Goal: Task Accomplishment & Management: Complete application form

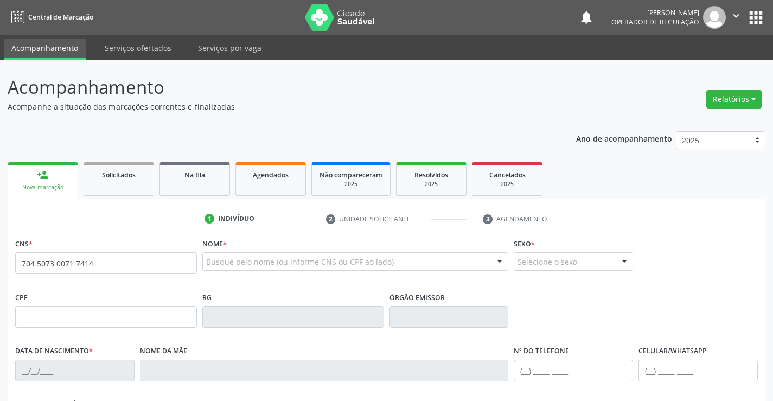
type input "704 5073 0071 7414"
type input "135.115.075-88"
type input "[DATE]"
type input "[PHONE_NUMBER]"
type input "S/N"
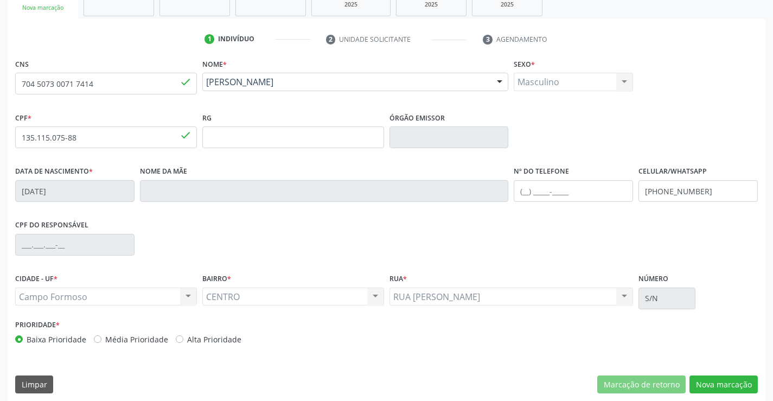
scroll to position [187, 0]
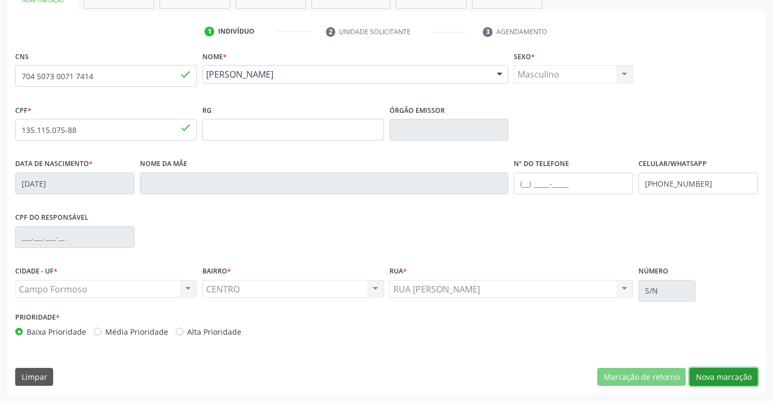
click at [720, 375] on button "Nova marcação" at bounding box center [724, 377] width 68 height 18
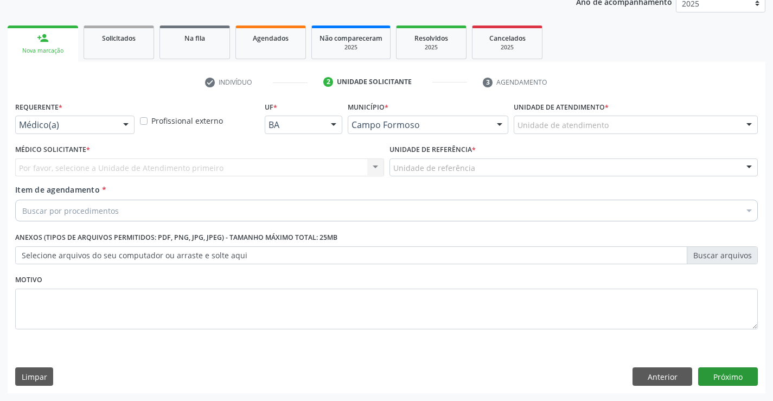
scroll to position [137, 0]
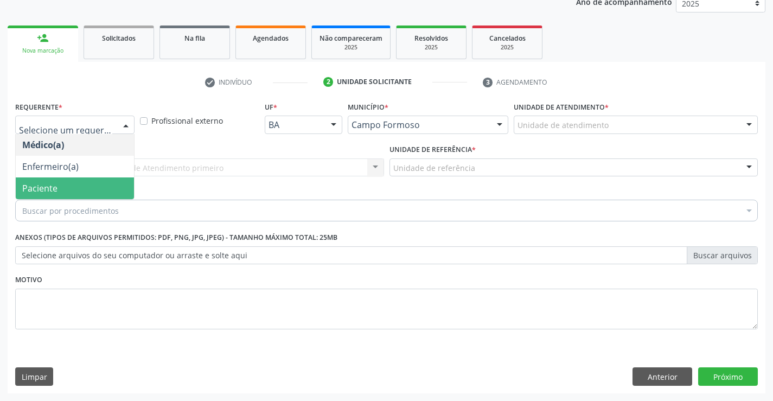
click at [53, 189] on span "Paciente" at bounding box center [39, 188] width 35 height 12
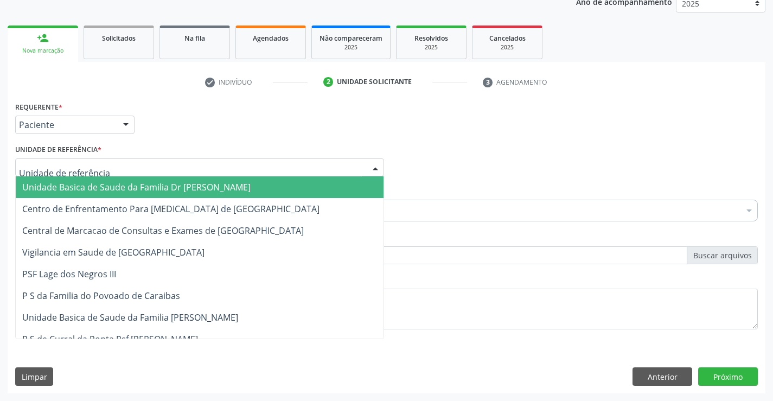
click at [71, 186] on span "Unidade Basica de Saude da Familia Dr [PERSON_NAME]" at bounding box center [136, 187] width 228 height 12
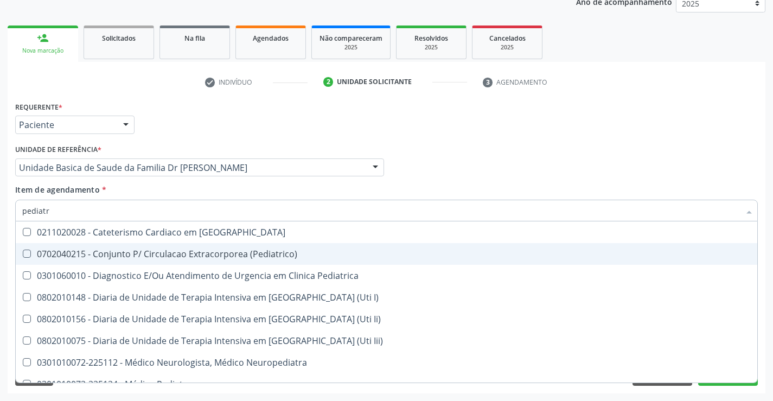
type input "pediatra"
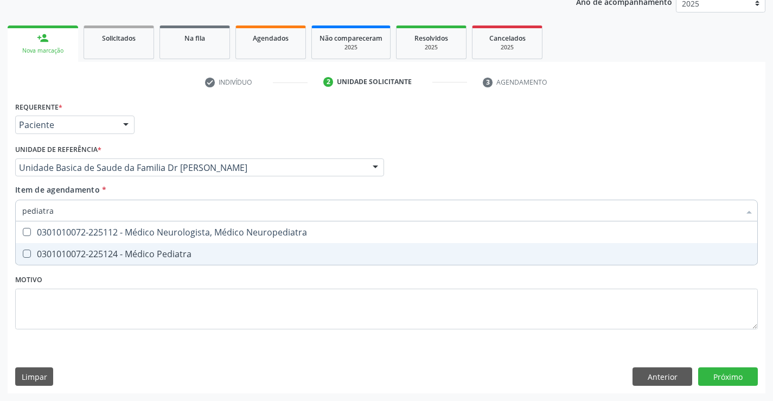
click at [187, 257] on div "0301010072-225124 - Médico Pediatra" at bounding box center [386, 254] width 729 height 9
checkbox Pediatra "true"
click at [726, 378] on div "Requerente * Paciente Médico(a) Enfermeiro(a) Paciente Nenhum resultado encontr…" at bounding box center [387, 246] width 758 height 295
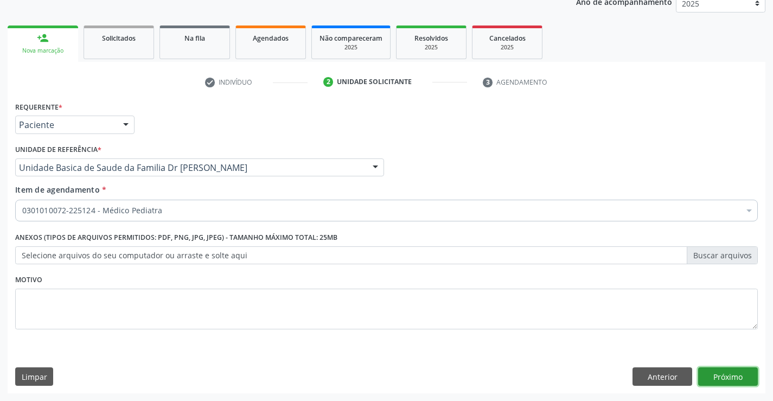
click at [726, 378] on button "Próximo" at bounding box center [728, 376] width 60 height 18
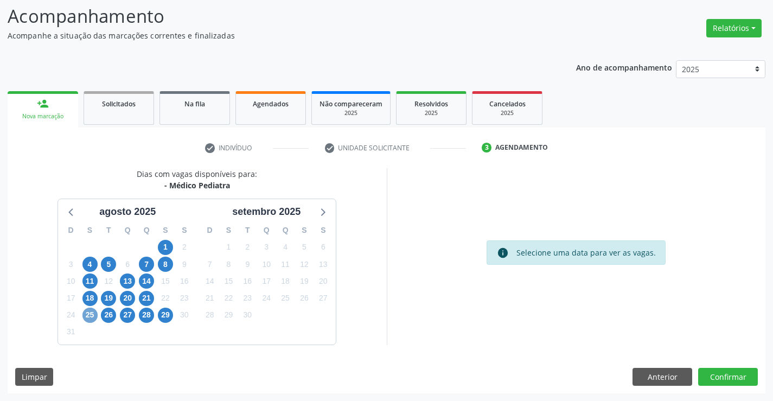
click at [93, 317] on span "25" at bounding box center [89, 315] width 15 height 15
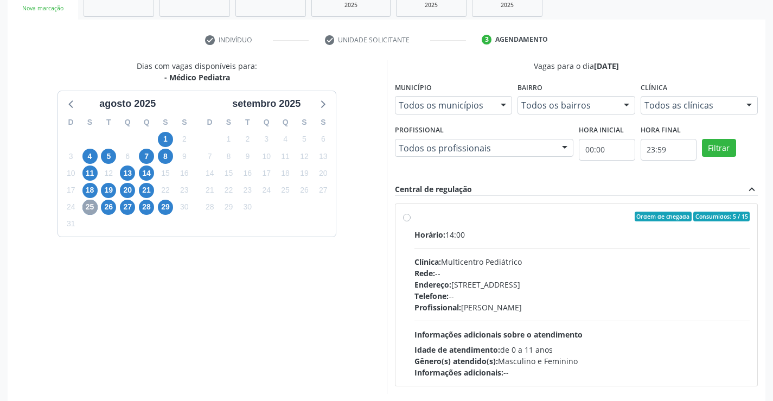
scroll to position [180, 0]
click at [105, 207] on span "26" at bounding box center [108, 206] width 15 height 15
click at [415, 219] on label "Ordem de chegada Consumidos: 2 / 15 Horário: 08:00 Clínica: Multicentro Pediátr…" at bounding box center [583, 294] width 336 height 167
click at [407, 219] on input "Ordem de chegada Consumidos: 2 / 15 Horário: 08:00 Clínica: Multicentro Pediátr…" at bounding box center [407, 216] width 8 height 10
radio input "true"
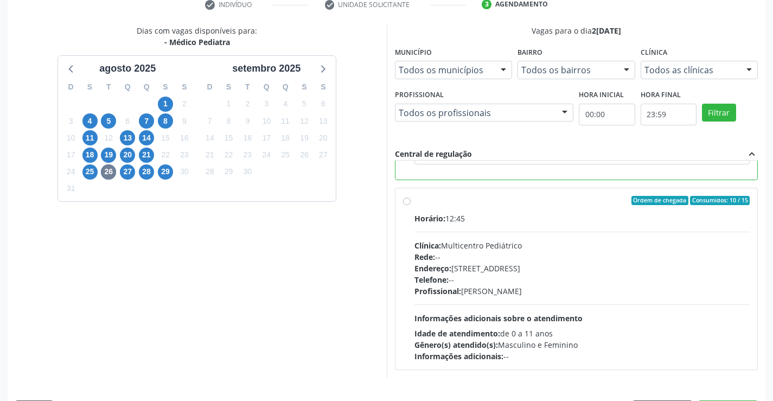
scroll to position [247, 0]
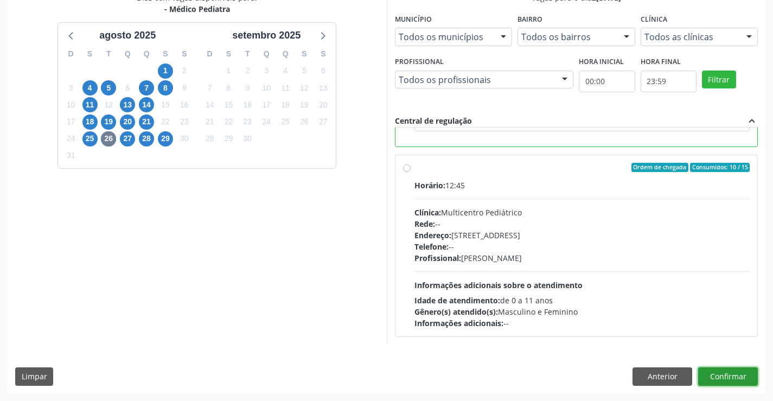
click at [706, 370] on button "Confirmar" at bounding box center [728, 376] width 60 height 18
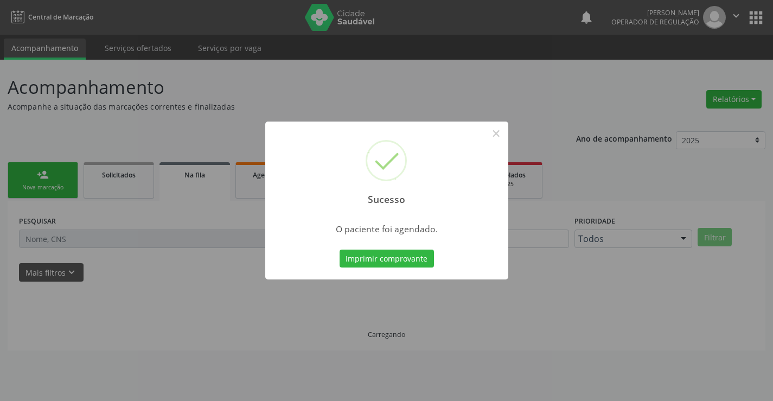
scroll to position [0, 0]
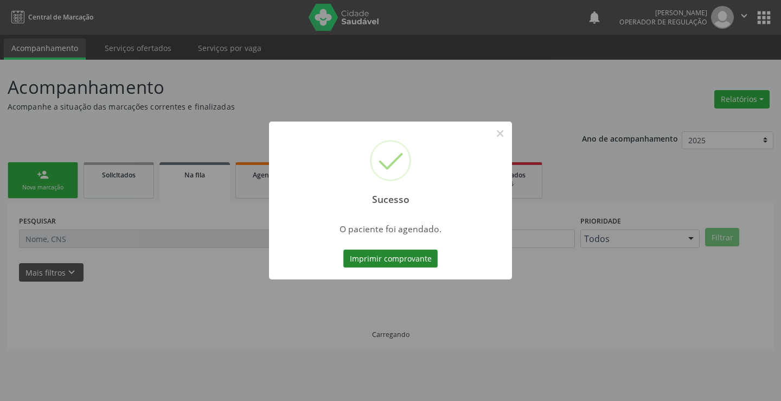
click at [406, 261] on button "Imprimir comprovante" at bounding box center [390, 259] width 94 height 18
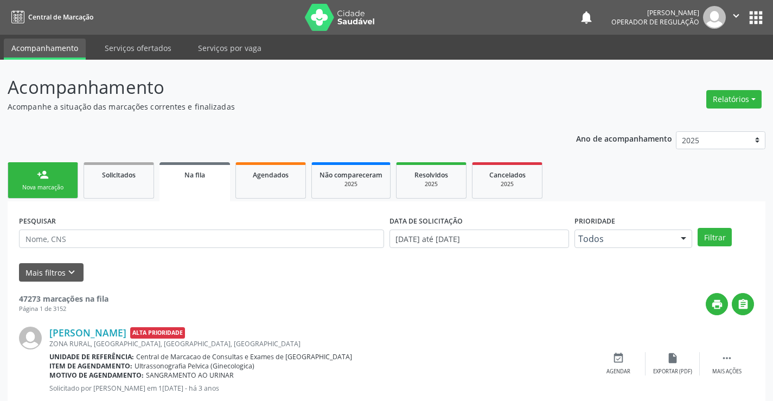
click at [47, 176] on div "person_add" at bounding box center [43, 175] width 12 height 12
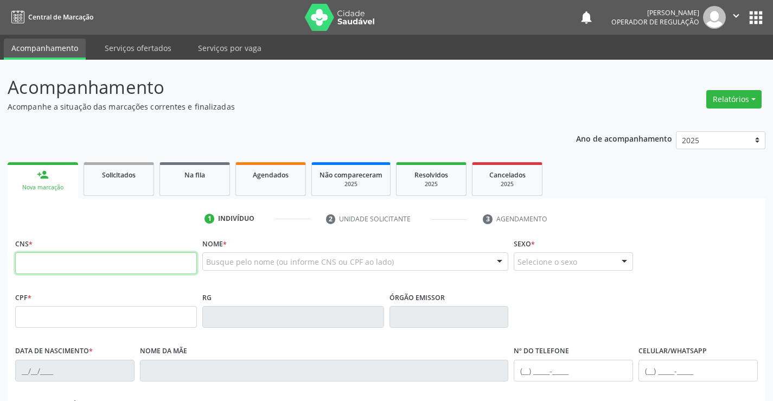
click at [97, 269] on input "text" at bounding box center [106, 263] width 182 height 22
type input "704 1081 0431 4471"
type input "03/05/2025"
type input "(74) 99124-7630"
type input "S/N"
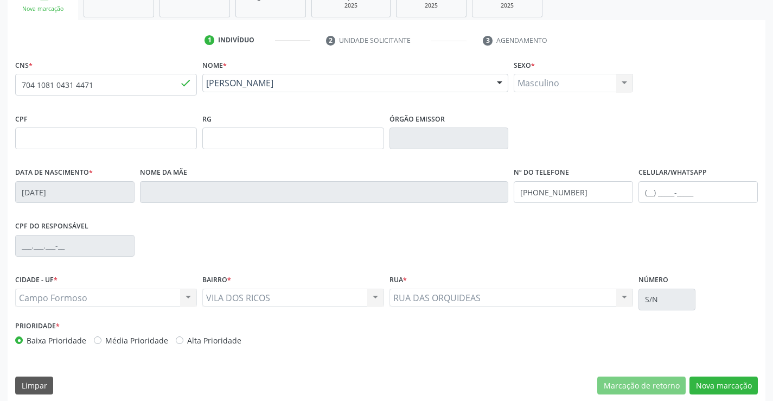
scroll to position [187, 0]
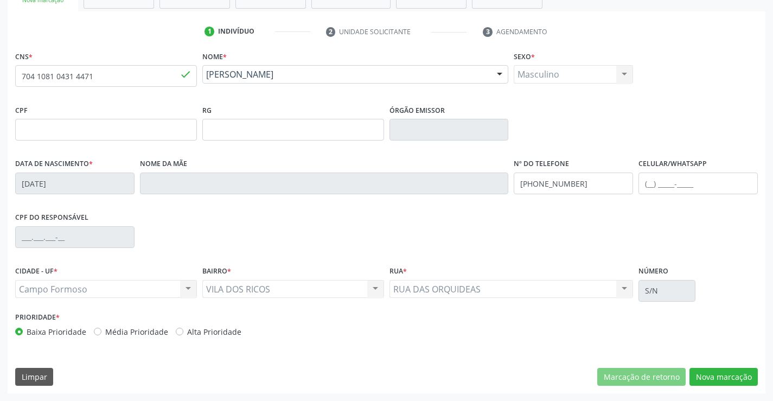
click at [730, 366] on div "CNS * 704 1081 0431 4471 done Nome * Icaro Nascimento de Almeida Icaro Nascimen…" at bounding box center [387, 220] width 758 height 345
click at [727, 375] on button "Nova marcação" at bounding box center [724, 377] width 68 height 18
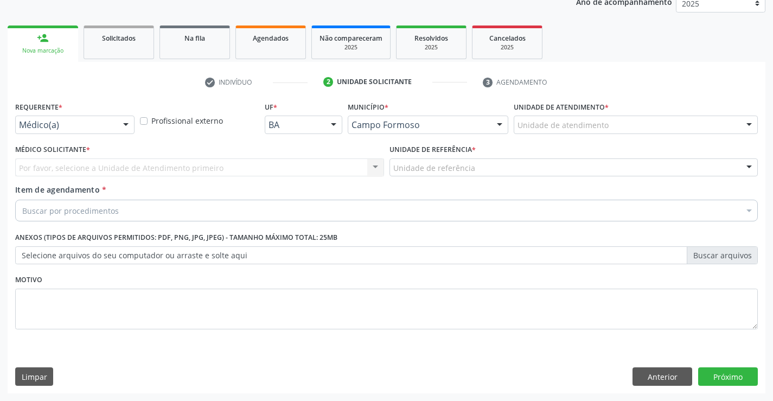
scroll to position [137, 0]
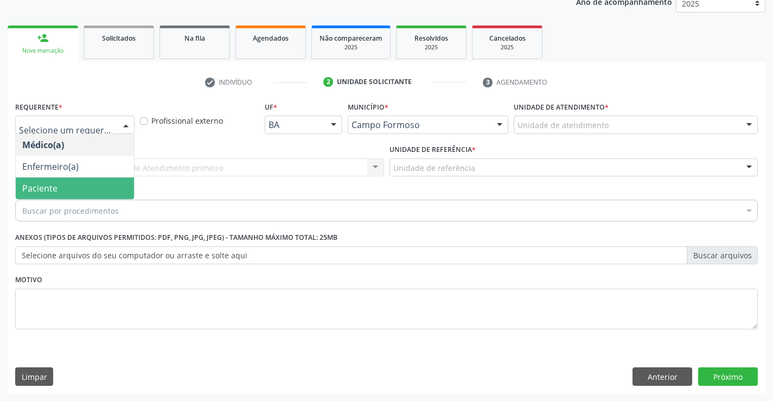
click at [63, 195] on span "Paciente" at bounding box center [75, 188] width 118 height 22
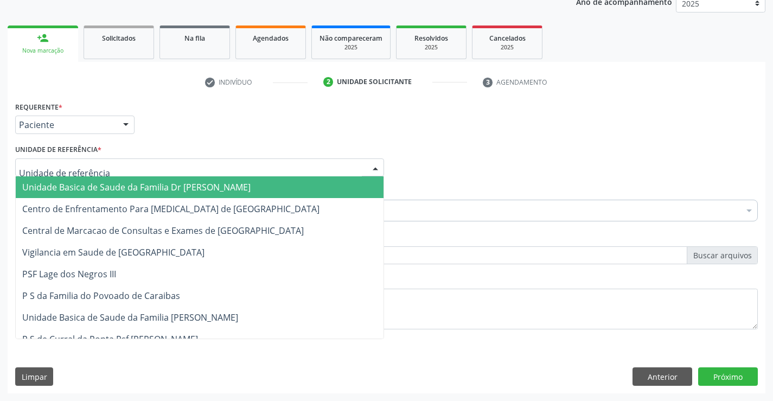
click at [62, 184] on span "Unidade Basica de Saude da Familia Dr [PERSON_NAME]" at bounding box center [136, 187] width 228 height 12
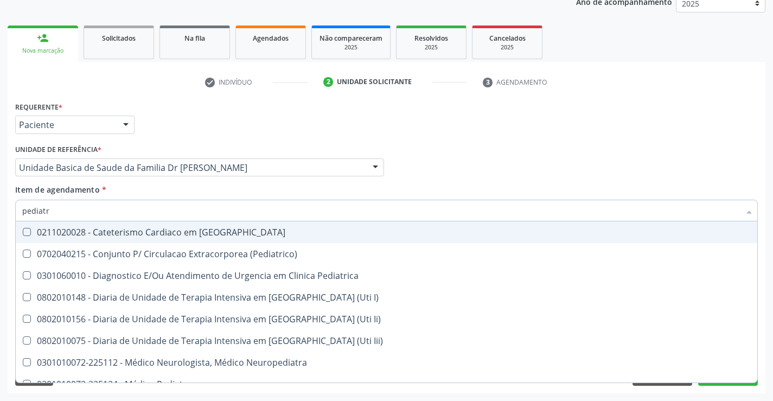
type input "pediatra"
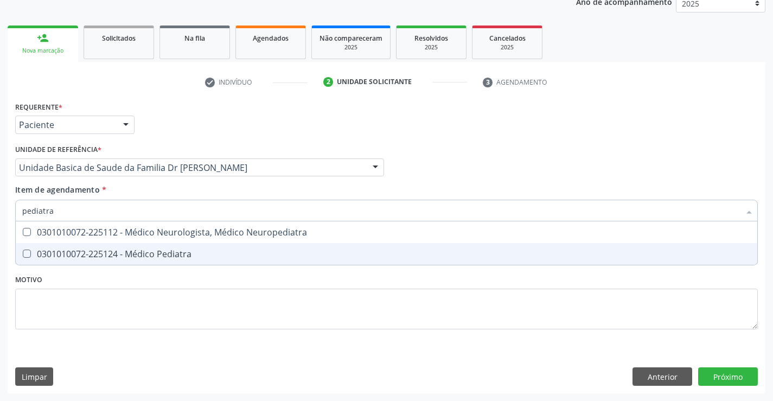
click at [103, 251] on div "0301010072-225124 - Médico Pediatra" at bounding box center [386, 254] width 729 height 9
checkbox Pediatra "true"
click at [749, 378] on div "Requerente * Paciente Médico(a) Enfermeiro(a) Paciente Nenhum resultado encontr…" at bounding box center [387, 246] width 758 height 295
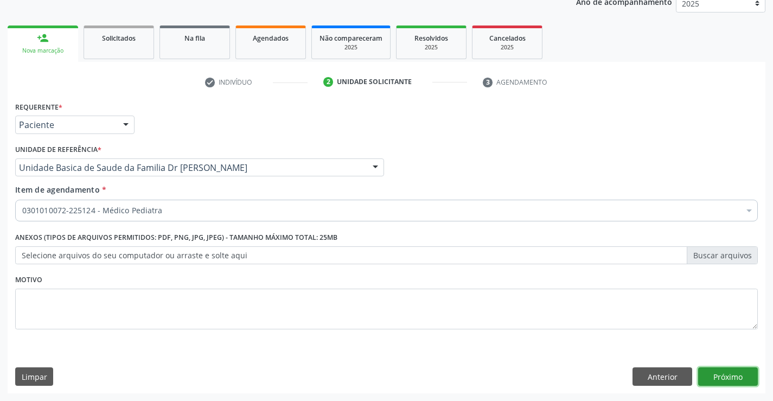
click at [748, 377] on button "Próximo" at bounding box center [728, 376] width 60 height 18
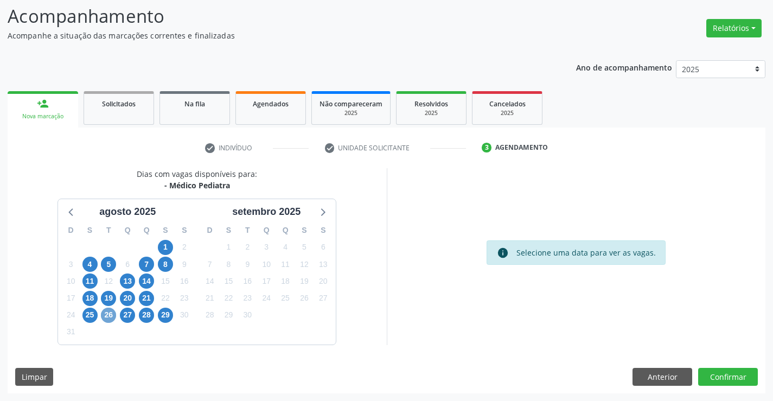
click at [108, 310] on span "26" at bounding box center [108, 315] width 15 height 15
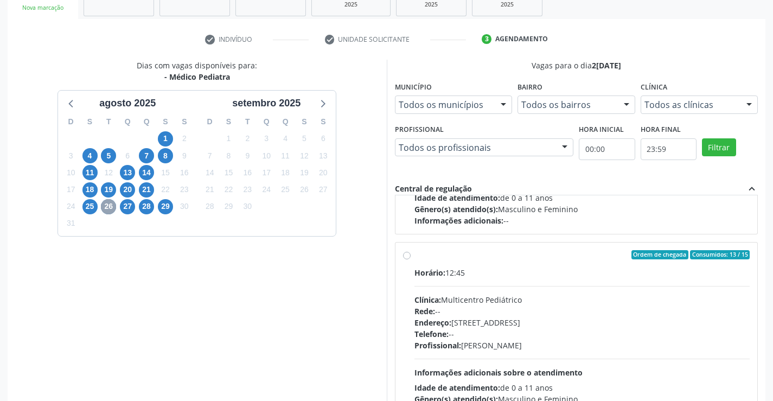
scroll to position [163, 0]
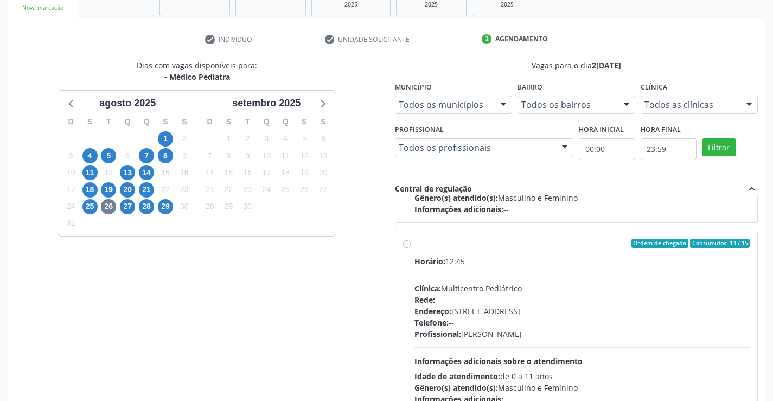
click at [415, 244] on label "Ordem de chegada Consumidos: 13 / 15 Horário: 12:45 Clínica: Multicentro Pediát…" at bounding box center [583, 322] width 336 height 167
click at [409, 244] on input "Ordem de chegada Consumidos: 13 / 15 Horário: 12:45 Clínica: Multicentro Pediát…" at bounding box center [407, 244] width 8 height 10
radio input "true"
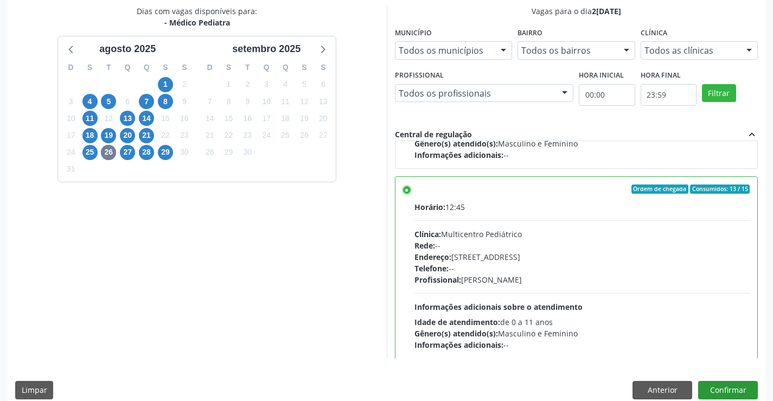
scroll to position [247, 0]
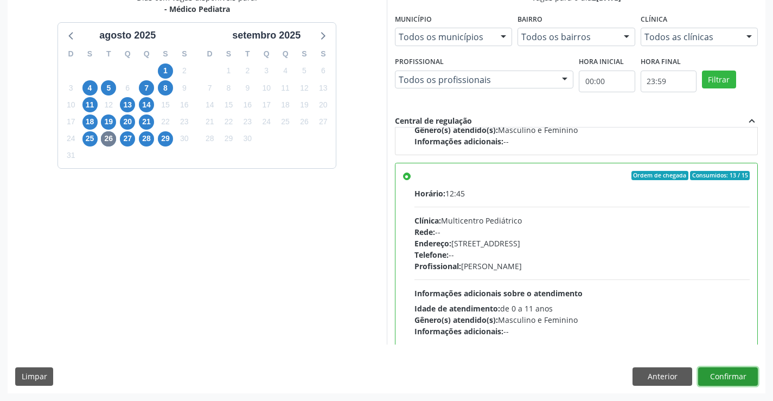
click at [710, 372] on button "Confirmar" at bounding box center [728, 376] width 60 height 18
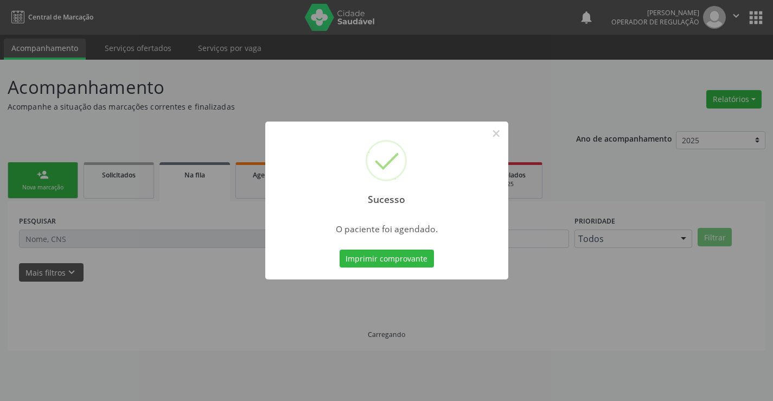
scroll to position [0, 0]
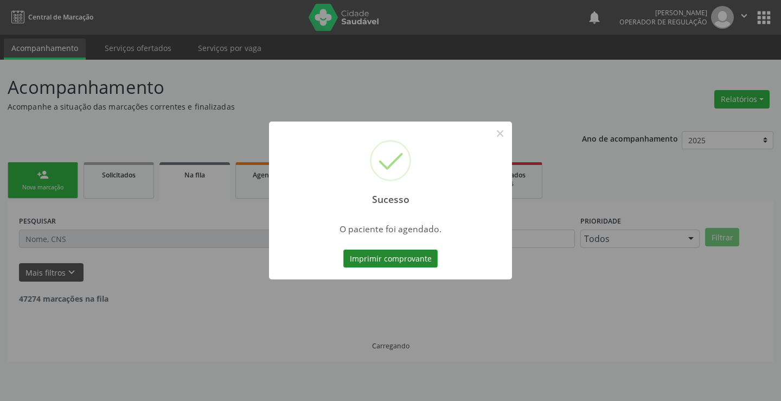
click at [421, 259] on button "Imprimir comprovante" at bounding box center [390, 259] width 94 height 18
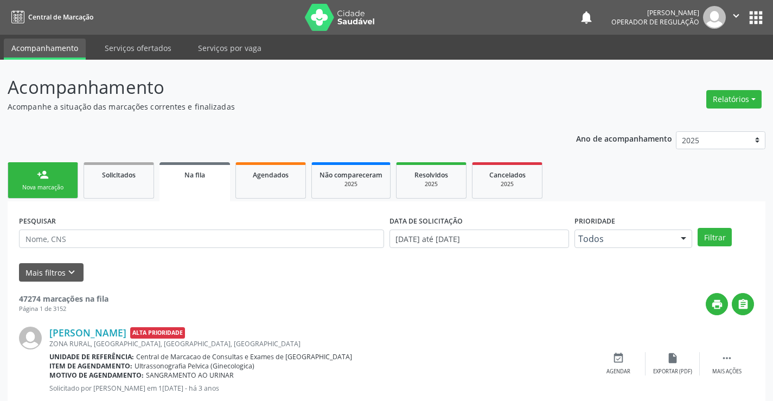
click at [50, 181] on link "person_add Nova marcação" at bounding box center [43, 180] width 71 height 36
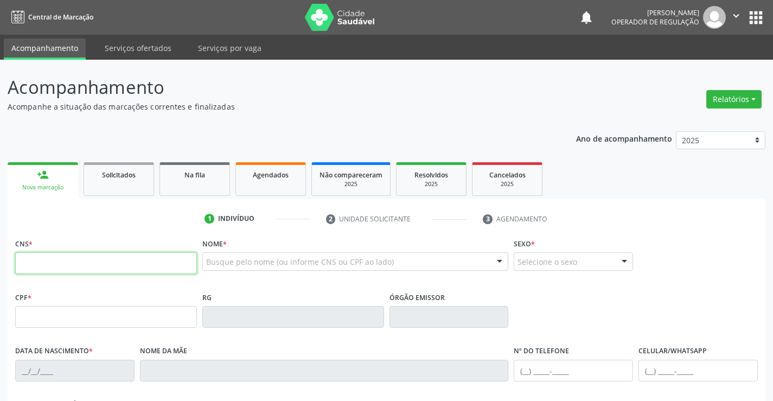
click at [97, 255] on input "text" at bounding box center [106, 263] width 182 height 22
type input "709 8060 1053 7291"
type input "0474233669"
type input "18/10/1967"
type input "(71) 99317-4826"
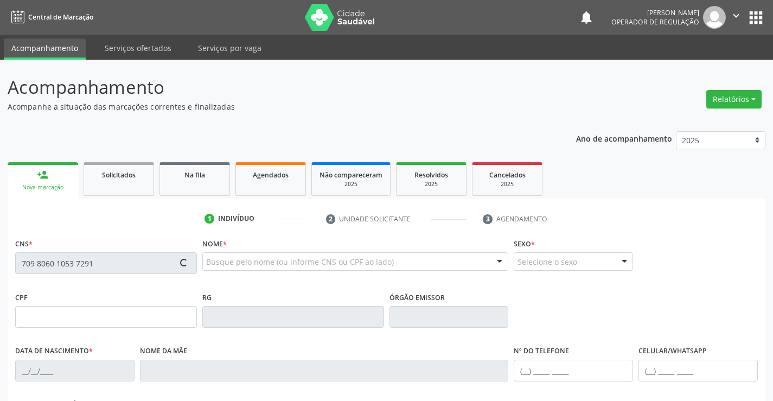
type input "(71) 99317-4826"
type input "503.948.945-53"
type input "131"
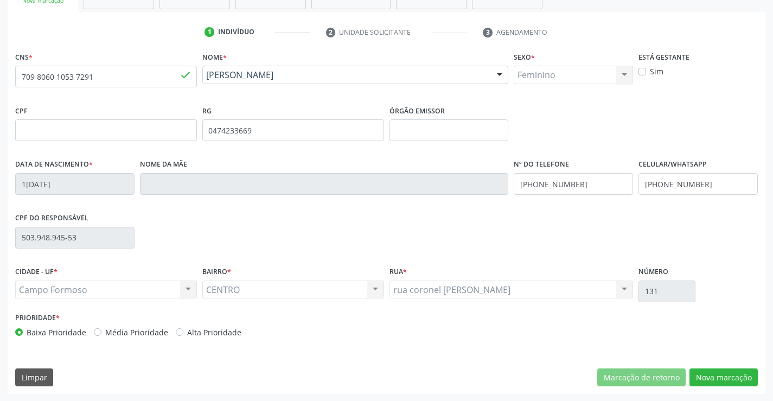
scroll to position [187, 0]
click at [719, 379] on button "Nova marcação" at bounding box center [724, 377] width 68 height 18
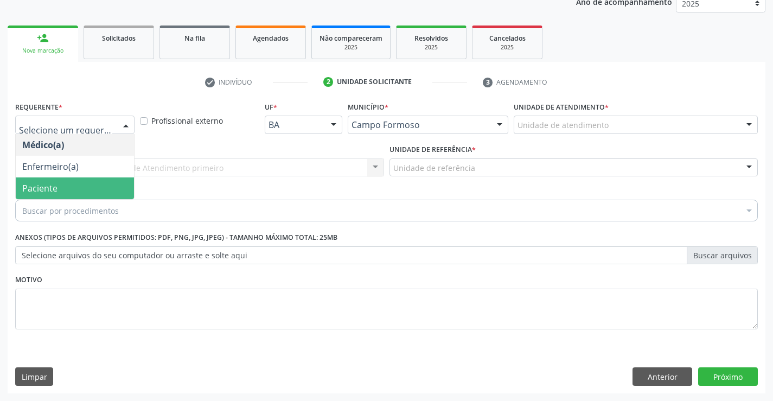
click at [39, 186] on span "Paciente" at bounding box center [39, 188] width 35 height 12
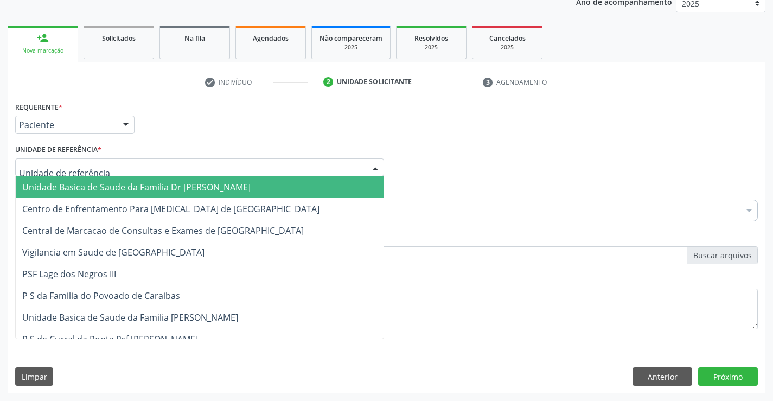
click at [52, 186] on span "Unidade Basica de Saude da Familia Dr [PERSON_NAME]" at bounding box center [136, 187] width 228 height 12
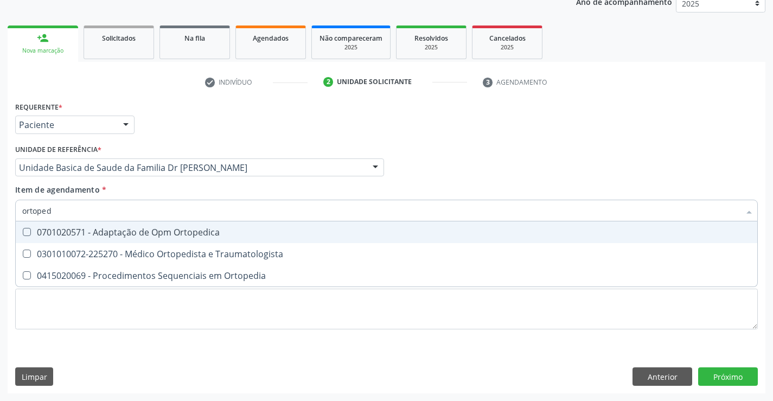
type input "ortopedi"
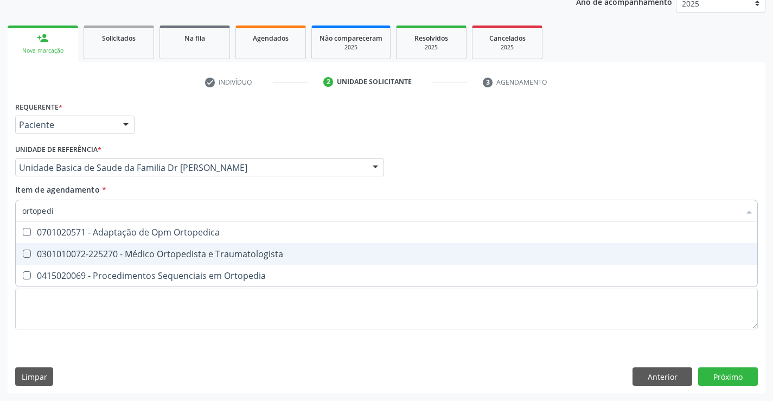
click at [174, 257] on div "0301010072-225270 - Médico Ortopedista e Traumatologista" at bounding box center [386, 254] width 729 height 9
checkbox Traumatologista "true"
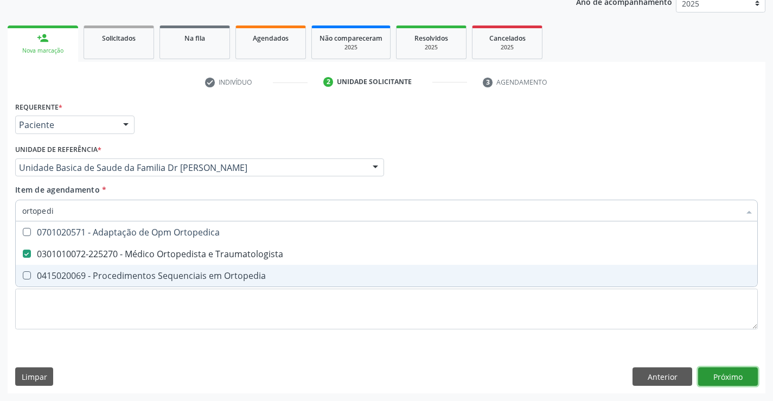
click at [714, 377] on div "Requerente * Paciente Médico(a) Enfermeiro(a) Paciente Nenhum resultado encontr…" at bounding box center [387, 246] width 758 height 295
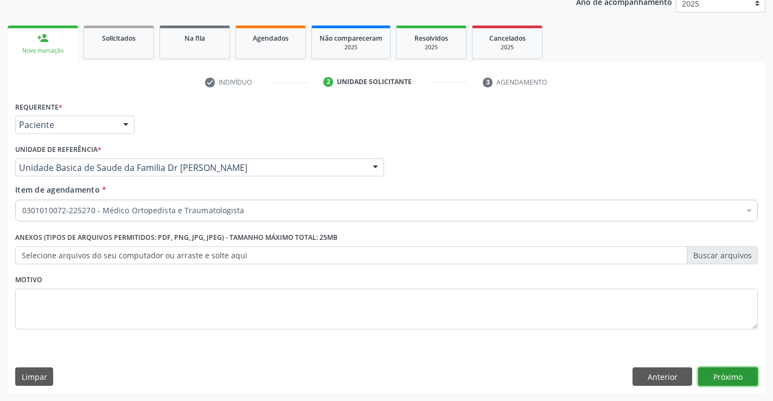
click at [724, 382] on button "Próximo" at bounding box center [728, 376] width 60 height 18
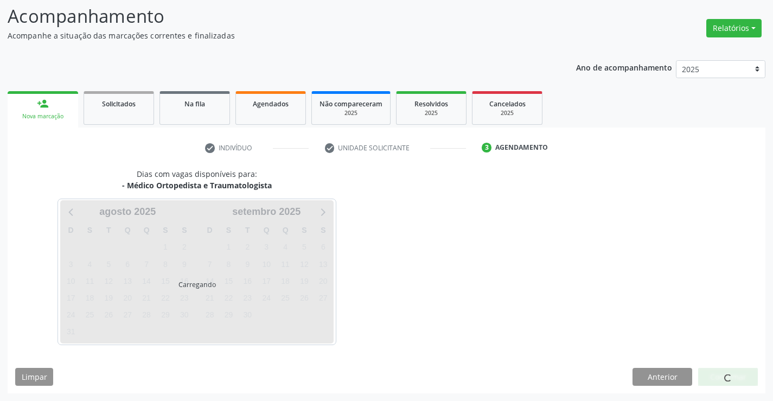
scroll to position [71, 0]
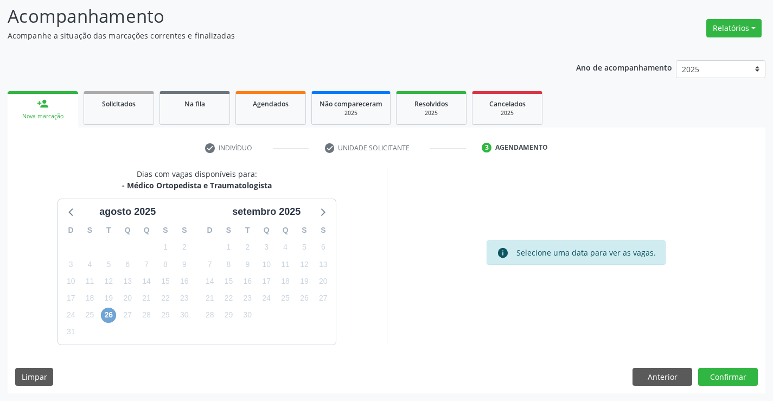
click at [111, 314] on span "26" at bounding box center [108, 315] width 15 height 15
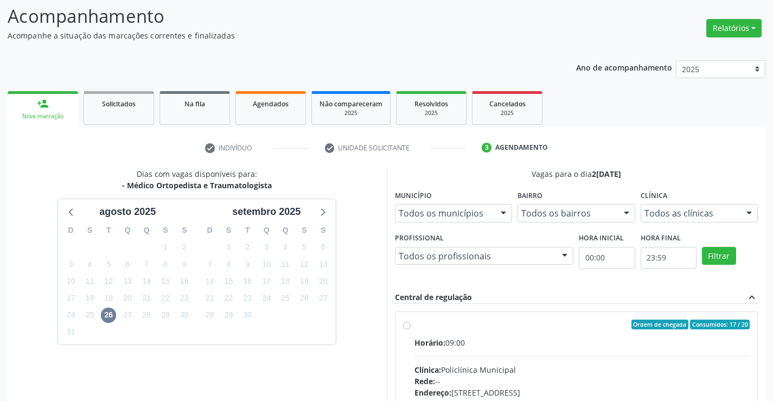
click at [415, 327] on label "Ordem de chegada Consumidos: 17 / 20 Horário: 09:00 Clínica: Policlínica Munici…" at bounding box center [583, 403] width 336 height 167
click at [406, 327] on input "Ordem de chegada Consumidos: 17 / 20 Horário: 09:00 Clínica: Policlínica Munici…" at bounding box center [407, 325] width 8 height 10
radio input "true"
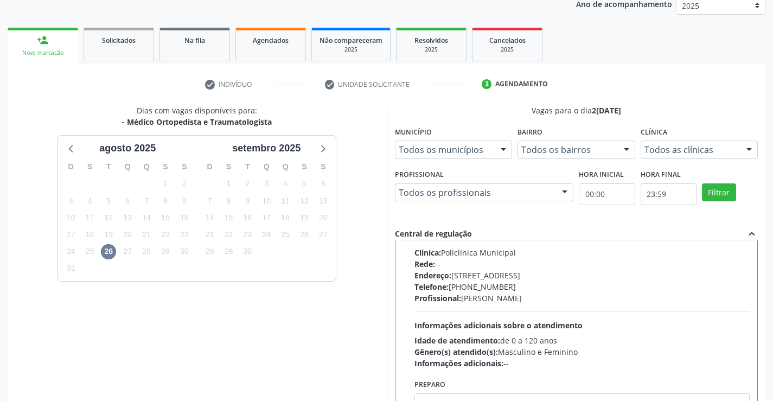
scroll to position [247, 0]
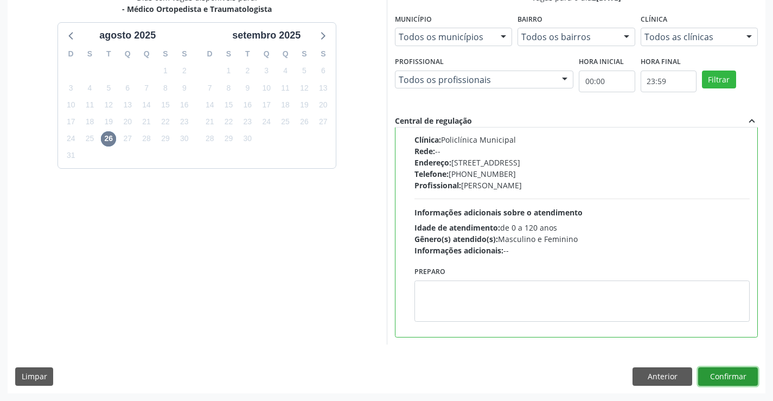
click at [711, 374] on button "Confirmar" at bounding box center [728, 376] width 60 height 18
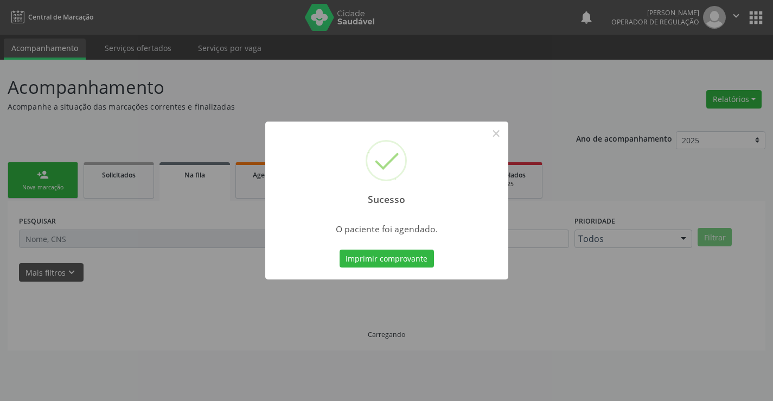
scroll to position [0, 0]
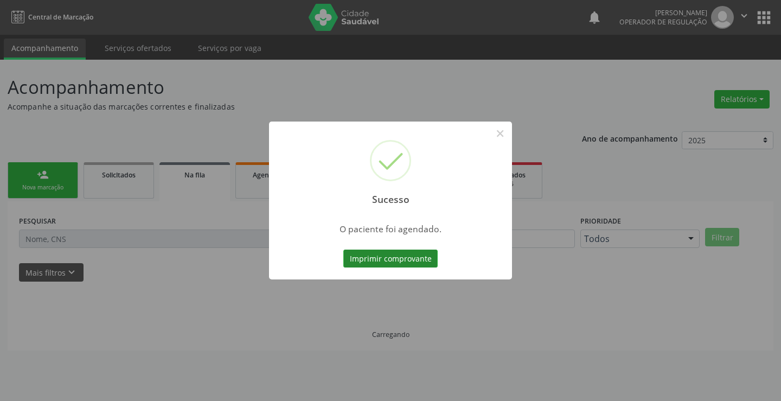
click at [421, 256] on button "Imprimir comprovante" at bounding box center [390, 259] width 94 height 18
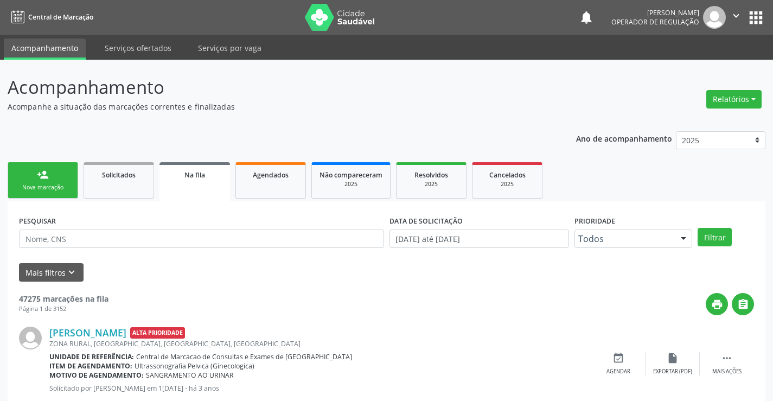
click at [44, 187] on div "Nova marcação" at bounding box center [43, 187] width 54 height 8
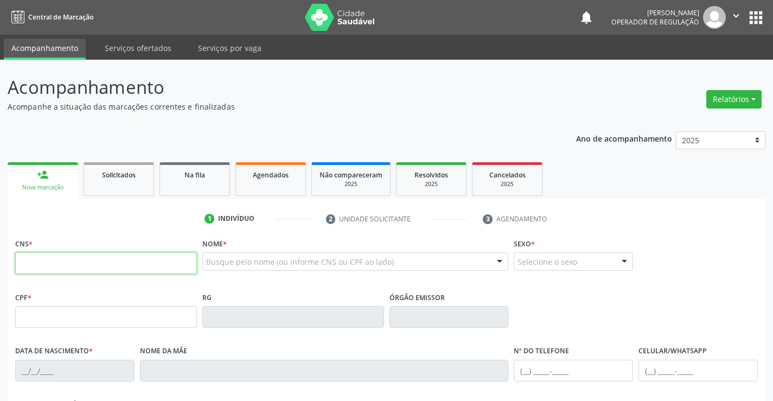
click at [83, 265] on input "text" at bounding box center [106, 263] width 182 height 22
type input "708 1095 3178 1337"
type input "487.147.125-04"
type input "0489895174"
type input "02/04/1970"
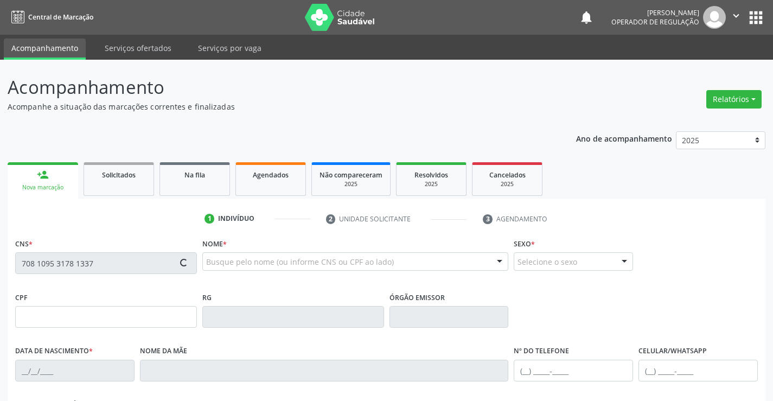
type input "(74) 98822-9447"
type input "S/N"
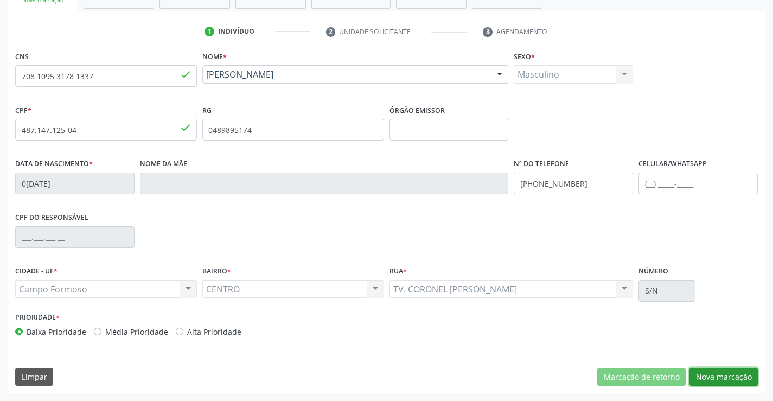
click at [714, 381] on button "Nova marcação" at bounding box center [724, 377] width 68 height 18
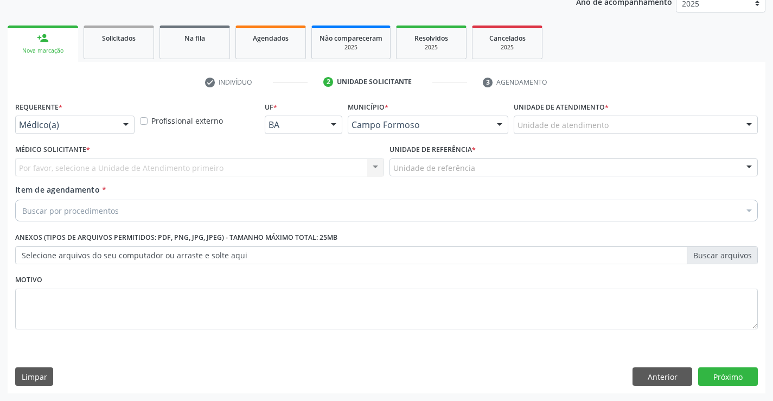
scroll to position [137, 0]
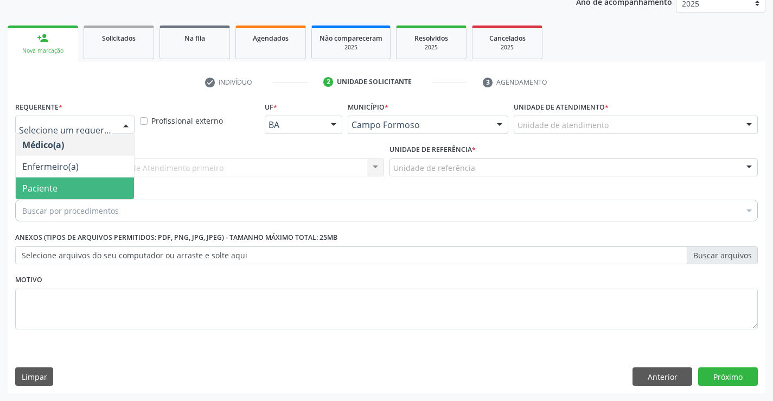
click at [33, 195] on span "Paciente" at bounding box center [75, 188] width 118 height 22
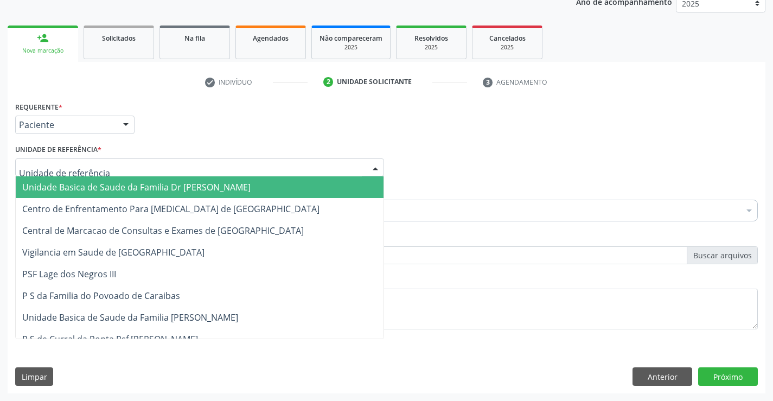
click at [36, 184] on span "Unidade Basica de Saude da Familia Dr [PERSON_NAME]" at bounding box center [136, 187] width 228 height 12
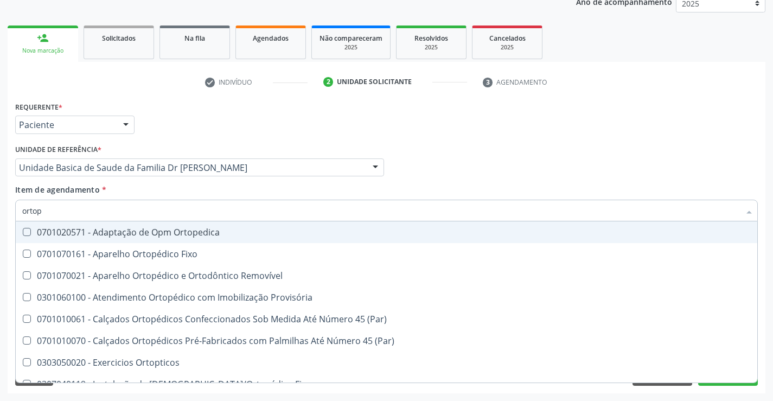
type input "ortope"
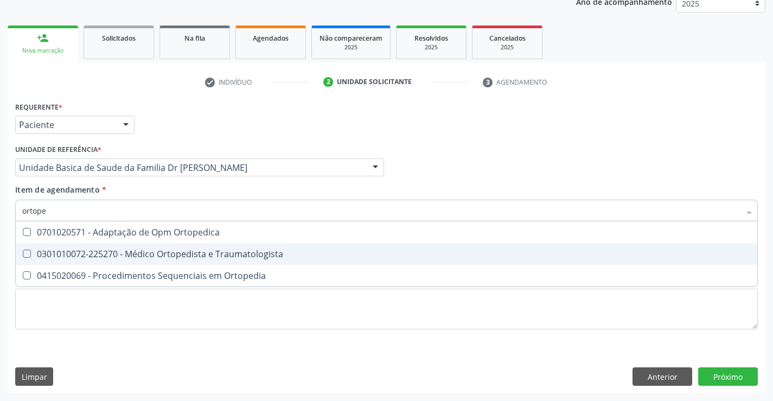
click at [60, 250] on div "0301010072-225270 - Médico Ortopedista e Traumatologista" at bounding box center [386, 254] width 729 height 9
checkbox Traumatologista "true"
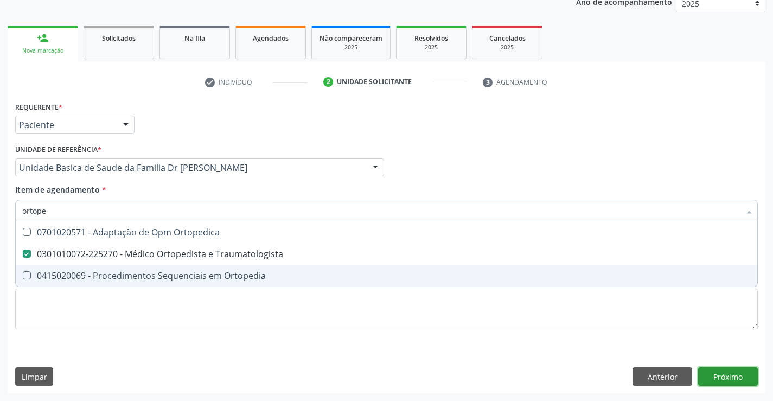
click at [725, 377] on div "Requerente * Paciente Médico(a) Enfermeiro(a) Paciente Nenhum resultado encontr…" at bounding box center [387, 246] width 758 height 295
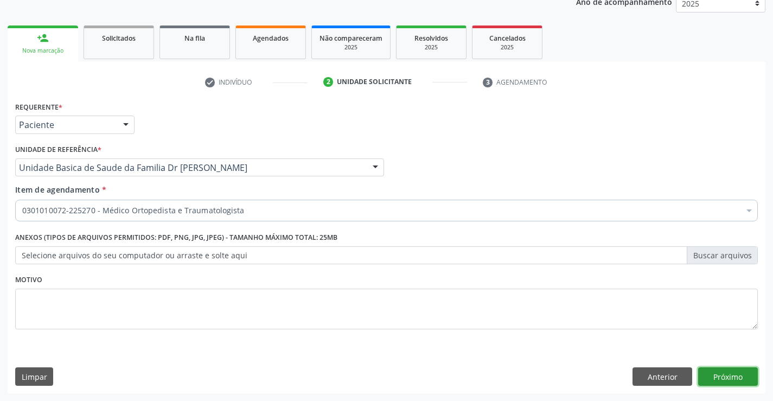
click at [722, 371] on button "Próximo" at bounding box center [728, 376] width 60 height 18
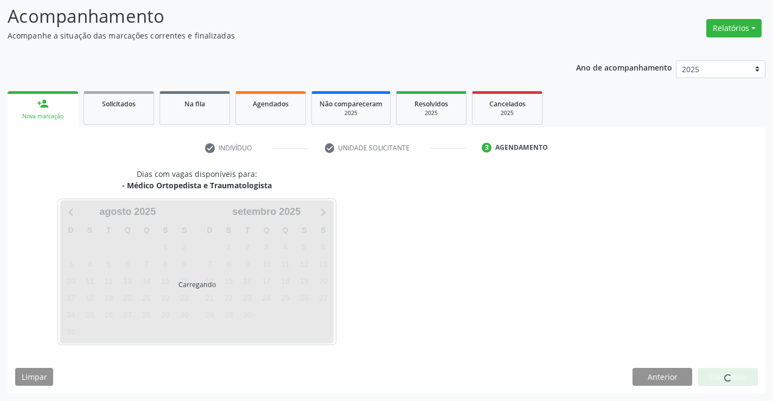
scroll to position [71, 0]
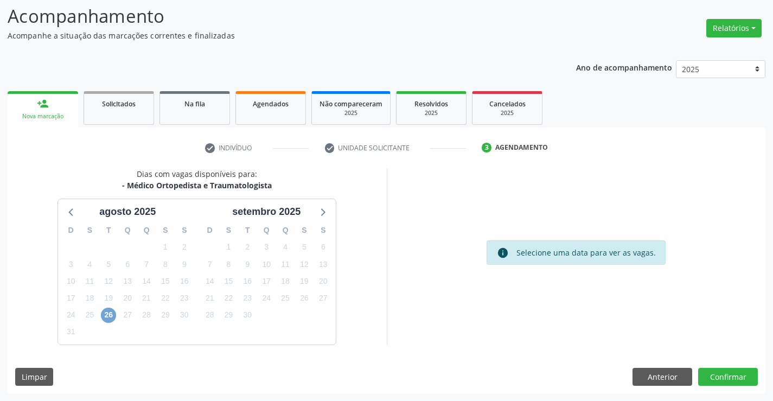
click at [104, 315] on span "26" at bounding box center [108, 315] width 15 height 15
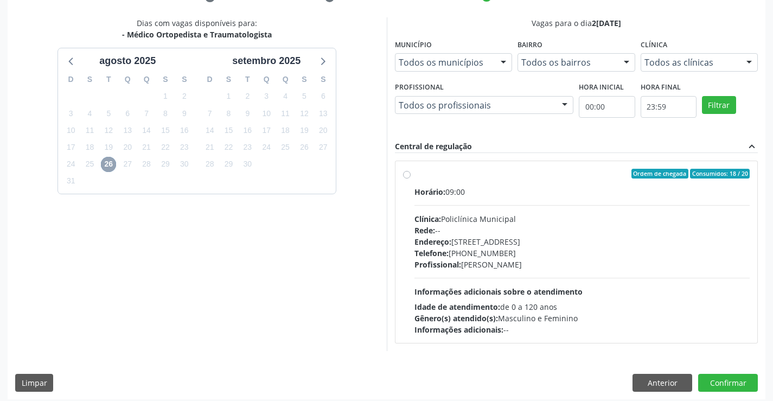
scroll to position [228, 0]
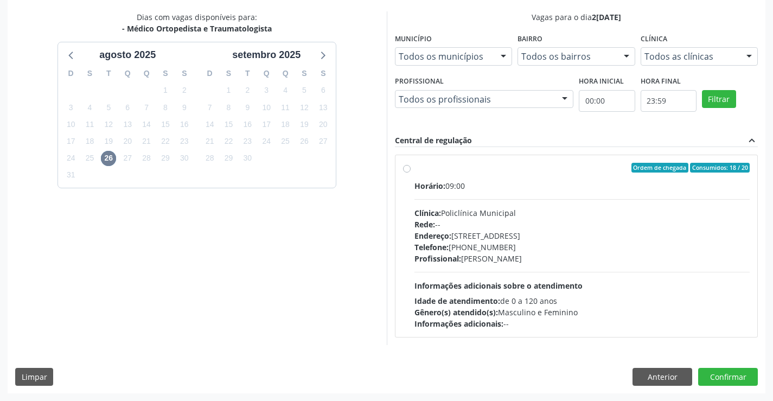
click at [406, 164] on div "Ordem de chegada Consumidos: 18 / 20 Horário: 09:00 Clínica: Policlínica Munici…" at bounding box center [576, 246] width 347 height 167
radio input "true"
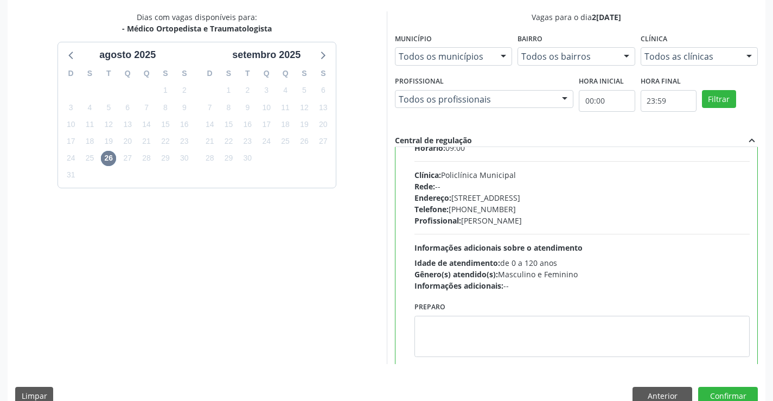
scroll to position [54, 0]
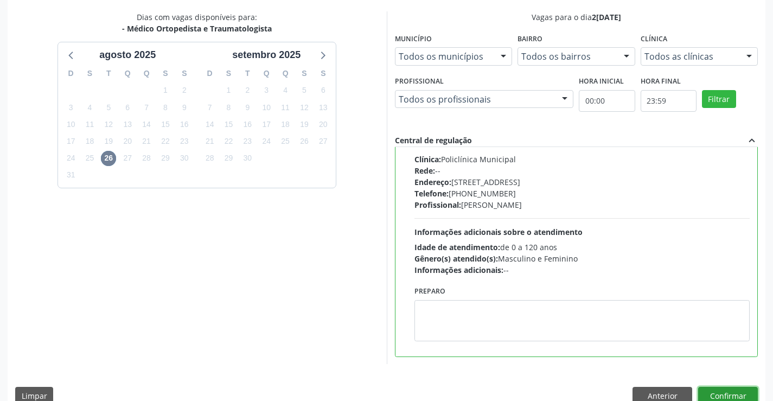
click at [711, 394] on button "Confirmar" at bounding box center [728, 396] width 60 height 18
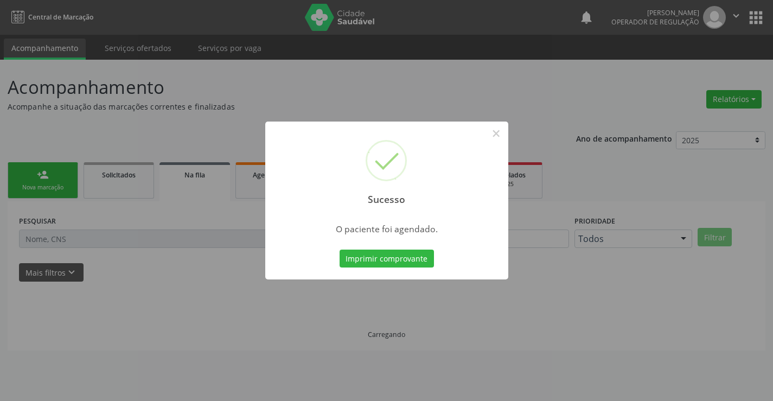
scroll to position [0, 0]
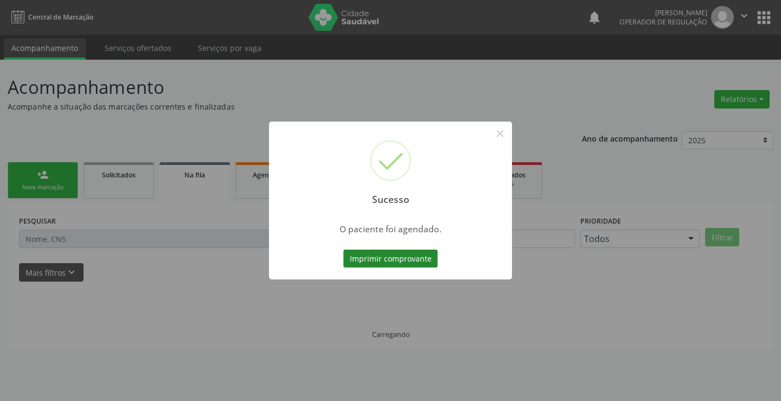
click at [388, 259] on button "Imprimir comprovante" at bounding box center [390, 259] width 94 height 18
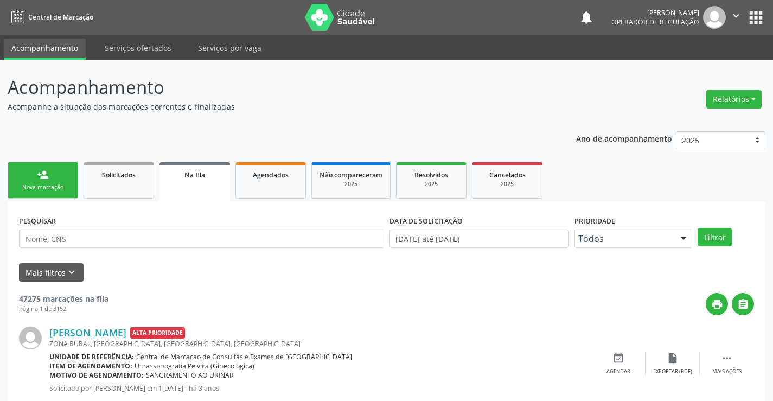
click at [55, 190] on div "Nova marcação" at bounding box center [43, 187] width 54 height 8
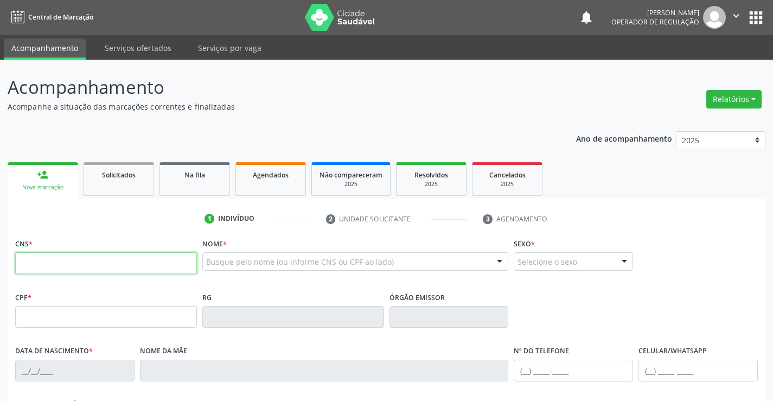
click at [118, 262] on input "text" at bounding box center [106, 263] width 182 height 22
paste input "708 1095 3178 1337"
type input "708 1095 3178 1337"
type input "487.147.125-04"
type input "0489895174"
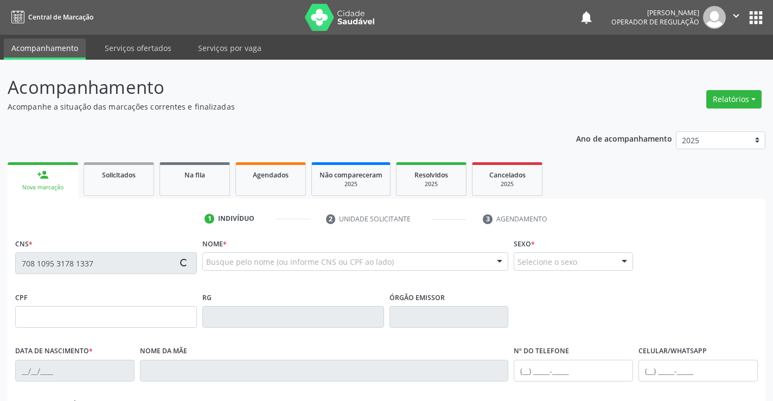
type input "02/04/1970"
type input "(74) 98822-9447"
type input "S/N"
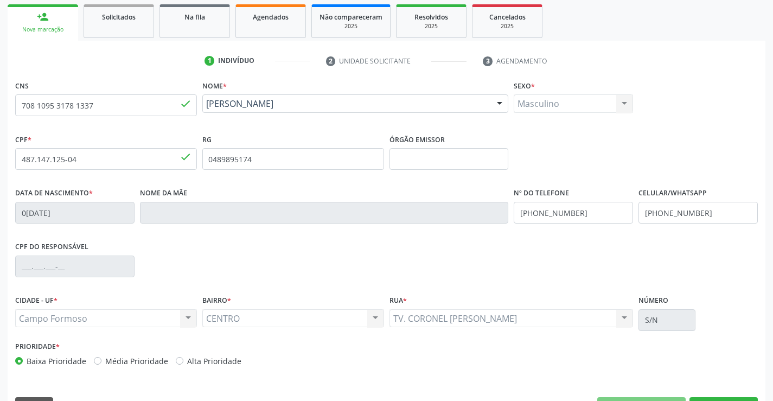
scroll to position [163, 0]
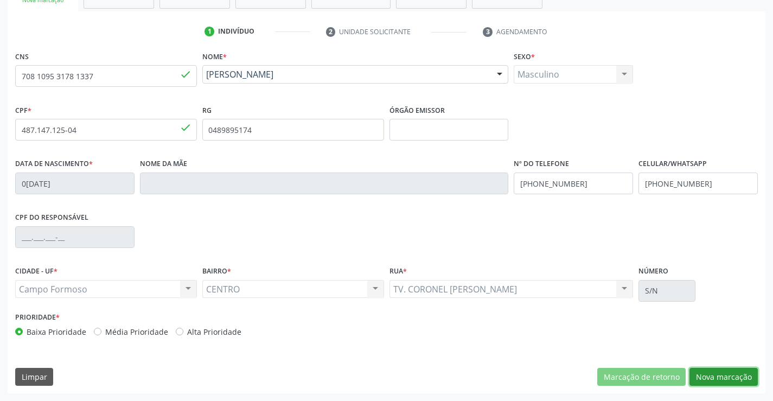
click at [708, 373] on button "Nova marcação" at bounding box center [724, 377] width 68 height 18
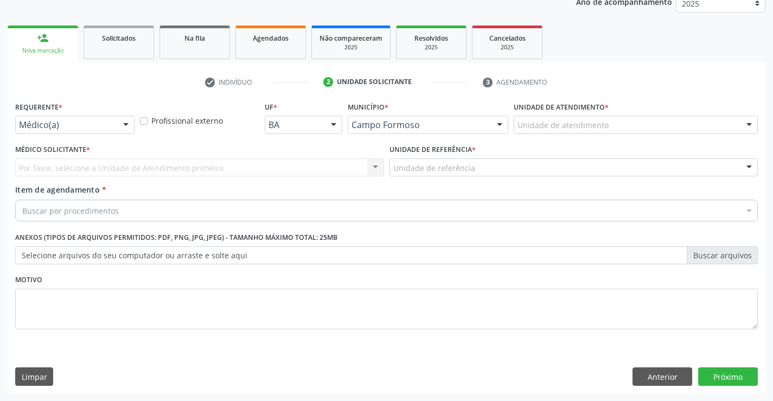
scroll to position [137, 0]
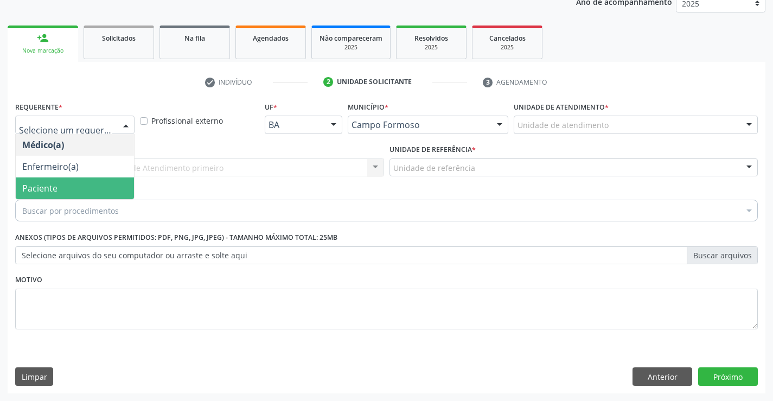
click at [32, 187] on span "Paciente" at bounding box center [39, 188] width 35 height 12
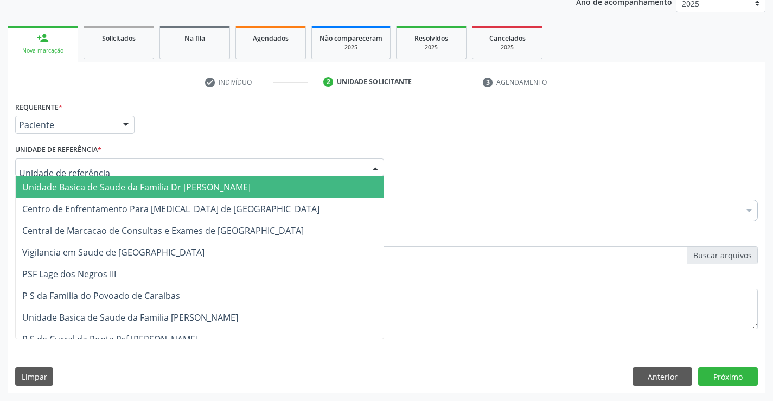
click at [39, 183] on span "Unidade Basica de Saude da Familia Dr [PERSON_NAME]" at bounding box center [136, 187] width 228 height 12
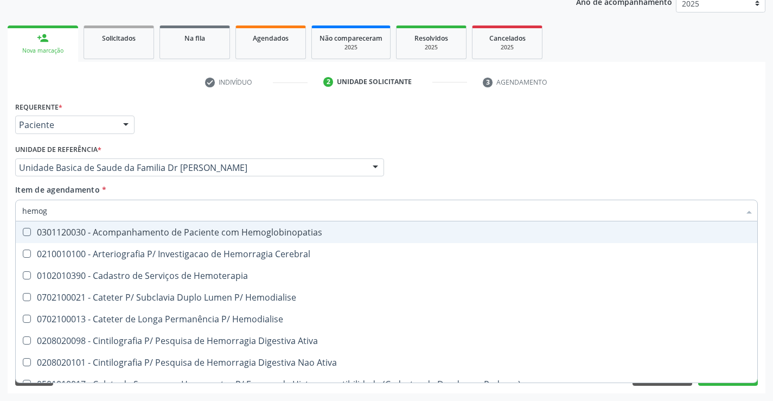
type input "hemogr"
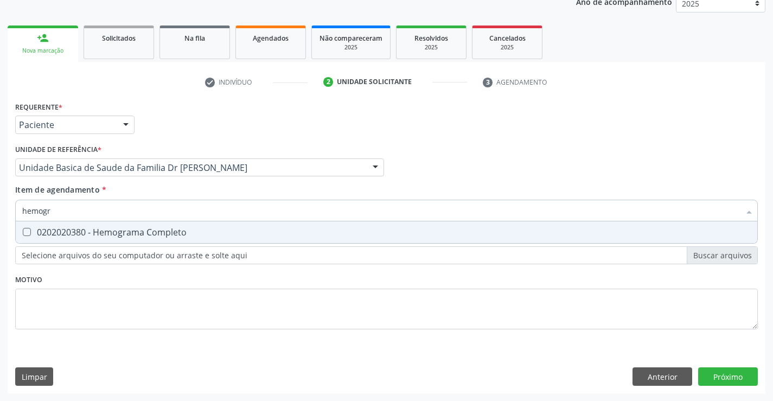
click at [84, 228] on div "0202020380 - Hemograma Completo" at bounding box center [386, 232] width 729 height 9
checkbox Completo "true"
type input "hemogr"
click at [41, 300] on div "Requerente * Paciente Médico(a) Enfermeiro(a) Paciente Nenhum resultado encontr…" at bounding box center [386, 222] width 743 height 246
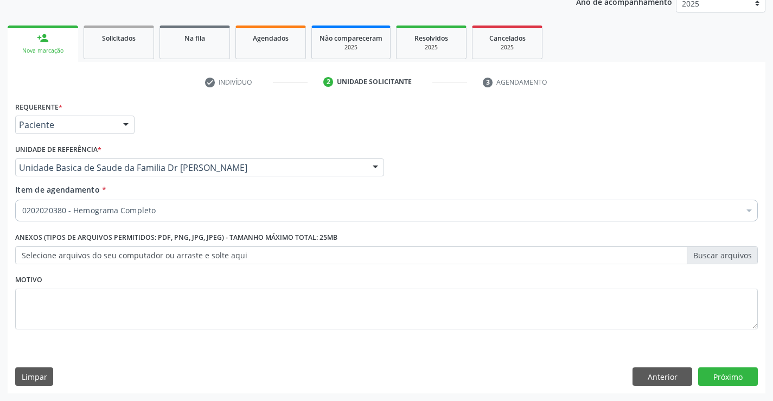
click at [42, 245] on label "Anexos (Tipos de arquivos permitidos: PDF, PNG, JPG, JPEG) - Tamanho máximo tot…" at bounding box center [176, 238] width 322 height 17
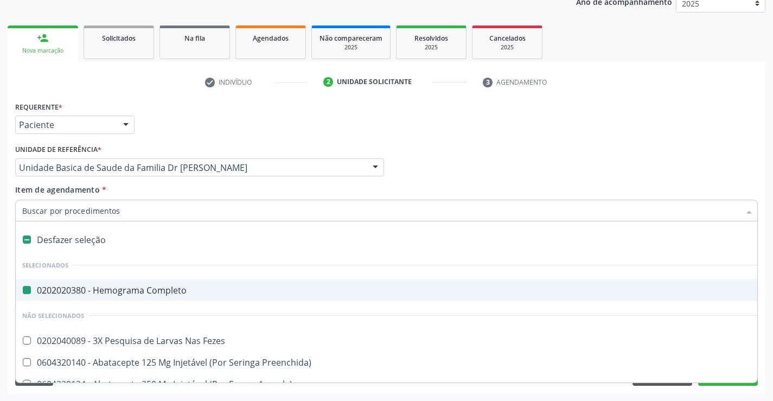
type input "v"
checkbox Completo "false"
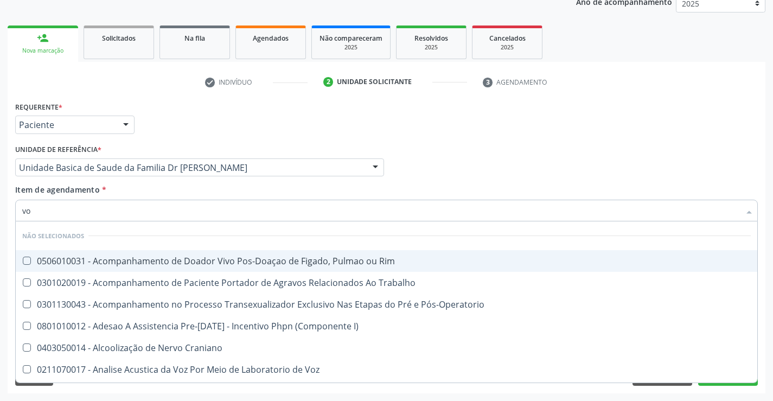
type input "v"
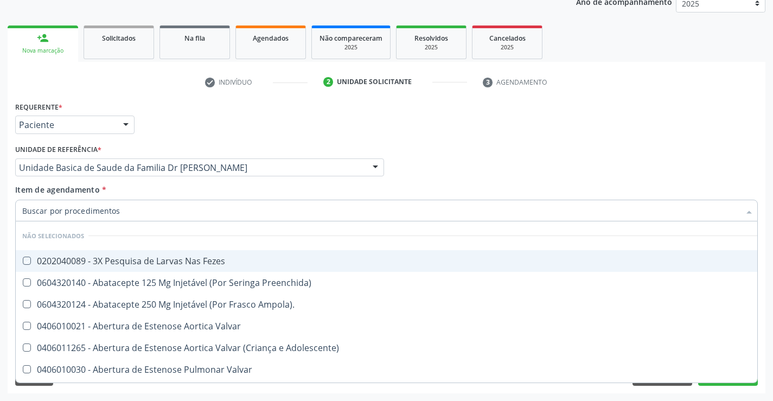
checkbox Fezes "true"
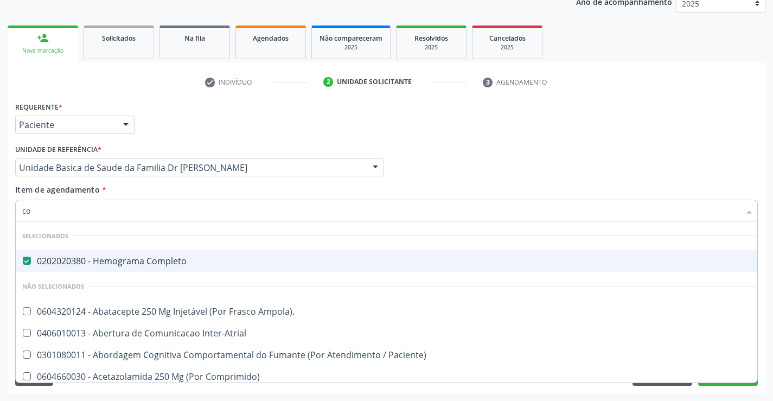
type input "col"
checkbox Completo "false"
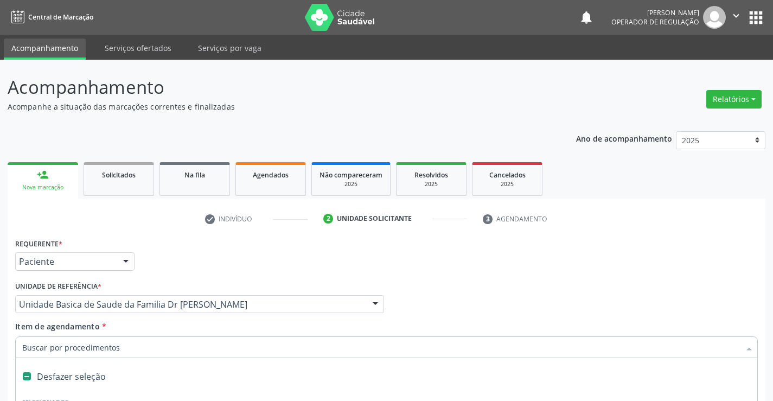
scroll to position [137, 0]
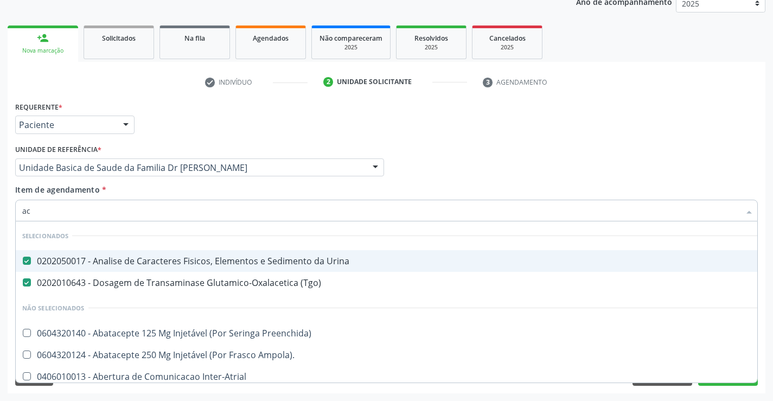
type input "a"
checkbox Preenchida\) "true"
checkbox Ampola\)\ "true"
checkbox Inter-Atrial "true"
checkbox Paciente\) "true"
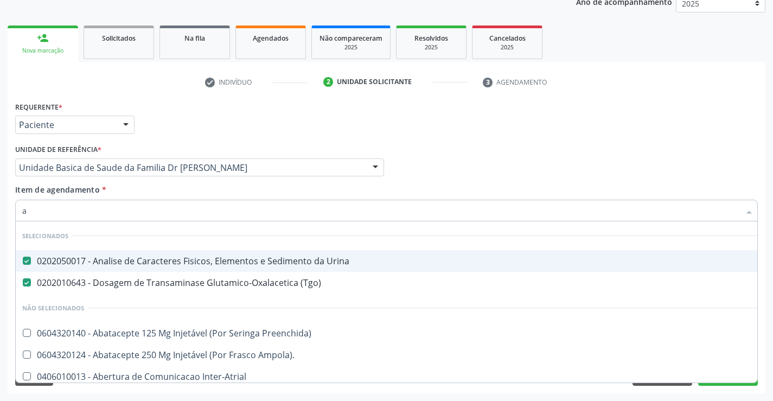
checkbox Dente\) "true"
checkbox Comprimido\) "true"
checkbox \(Dornic\) "true"
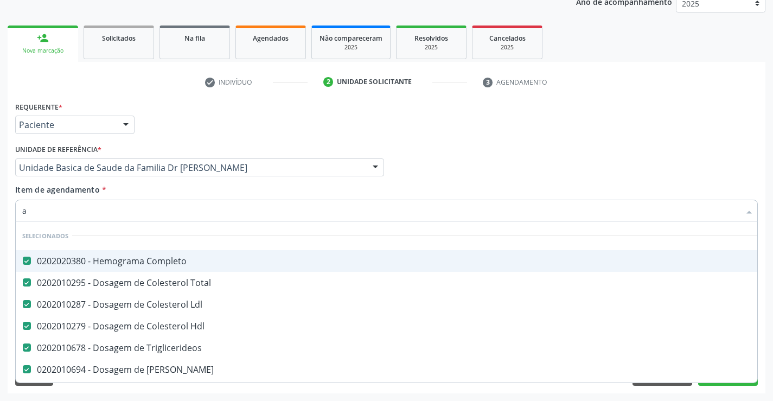
type input "ac"
checkbox Hdl "false"
checkbox Triglicerideos "false"
checkbox Ureia "false"
checkbox Creatinina "false"
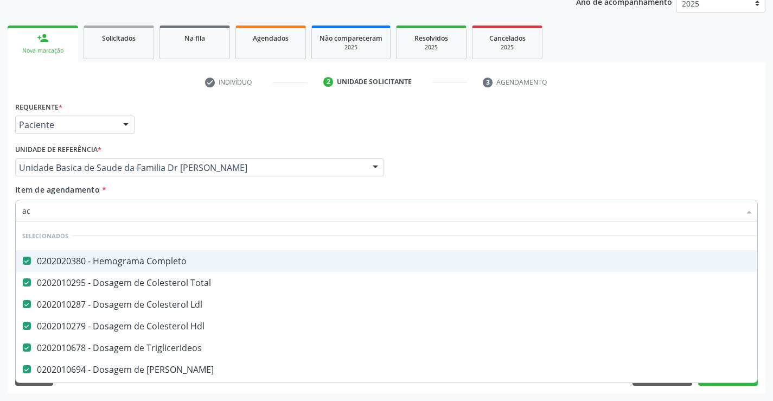
checkbox Urina "false"
checkbox \(Tgo\) "false"
checkbox \(Tgp\) "false"
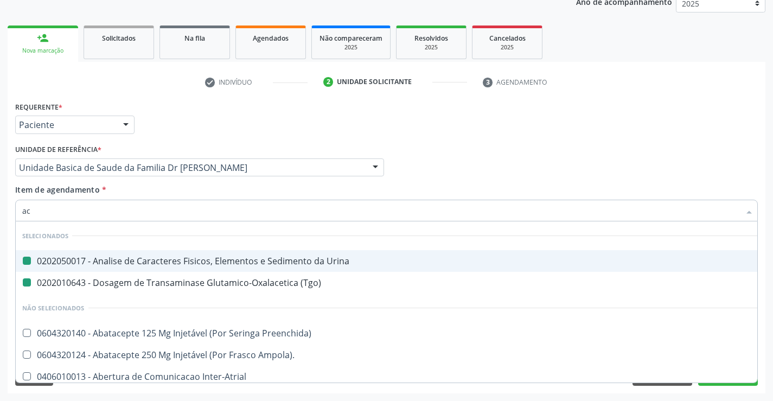
type input "aci"
checkbox Urina "false"
checkbox \(Tgo\) "false"
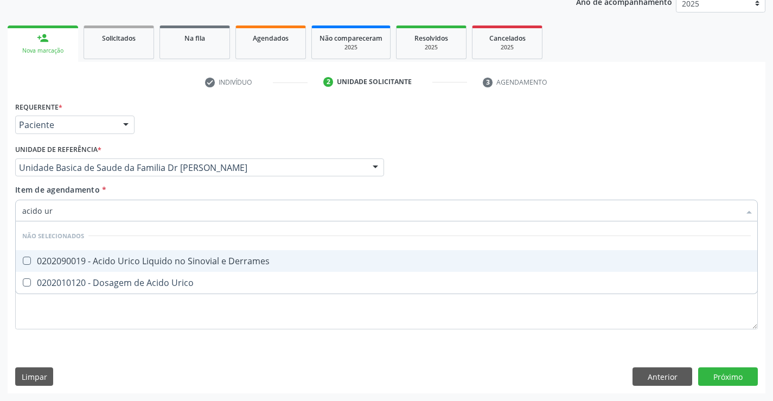
type input "acido uri"
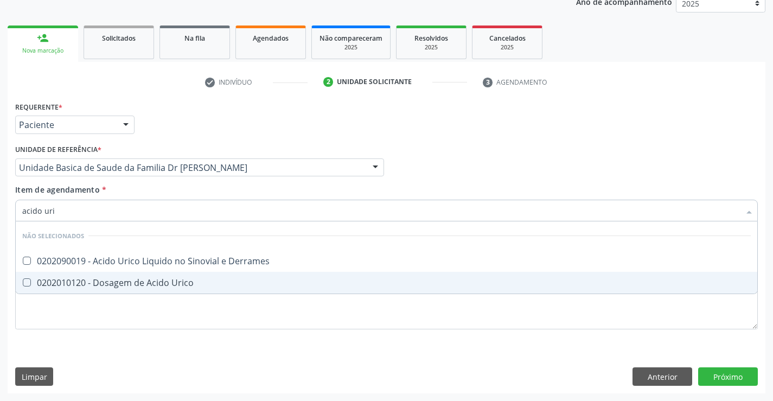
click at [132, 294] on span "0202010120 - Dosagem de Acido Urico" at bounding box center [387, 283] width 742 height 22
checkbox Urico "true"
click at [111, 357] on div "Requerente * Paciente Médico(a) Enfermeiro(a) Paciente Nenhum resultado encontr…" at bounding box center [387, 246] width 758 height 295
checkbox Derrames "true"
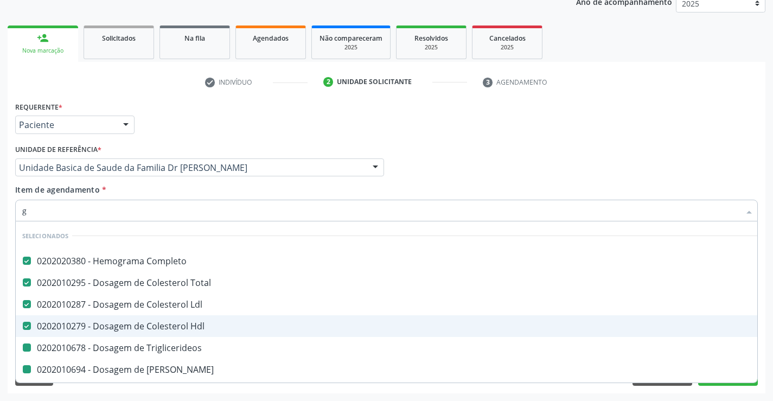
type input "gl"
checkbox Triglicerideos "false"
checkbox Ureia "false"
checkbox Creatinina "false"
checkbox \(Tgo\) "false"
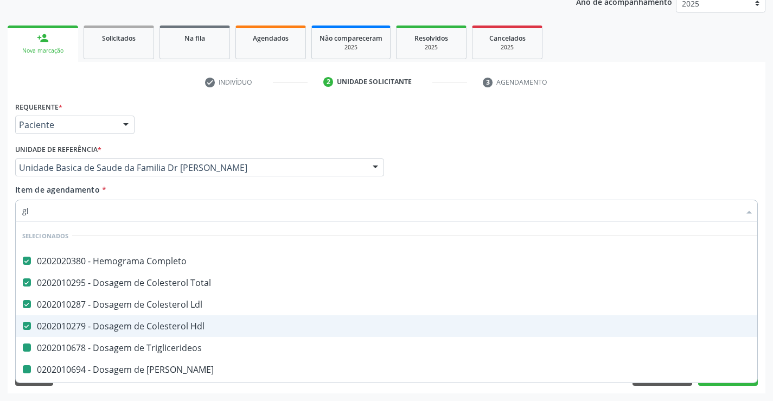
checkbox \(Tgp\) "false"
checkbox Urico "false"
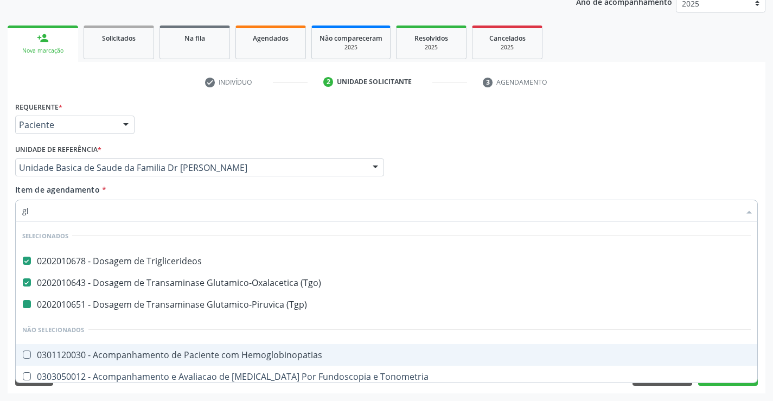
type input "gli"
checkbox \(Tgp\) "false"
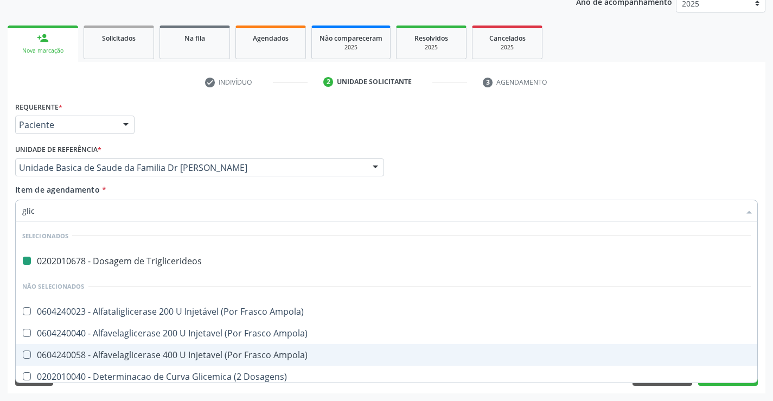
type input "glico"
checkbox Triglicerideos "false"
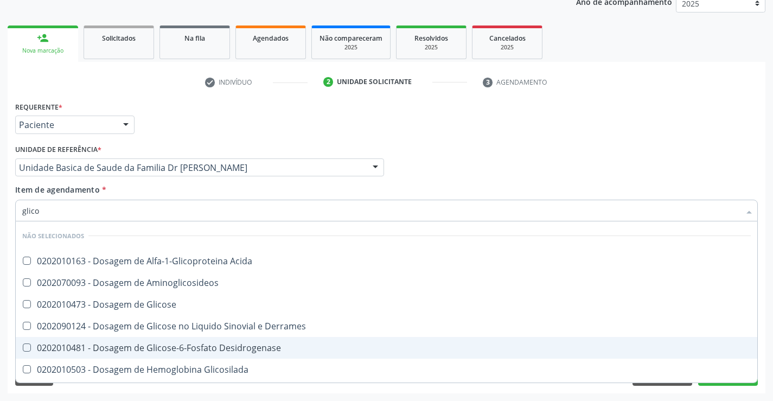
type input "glicos"
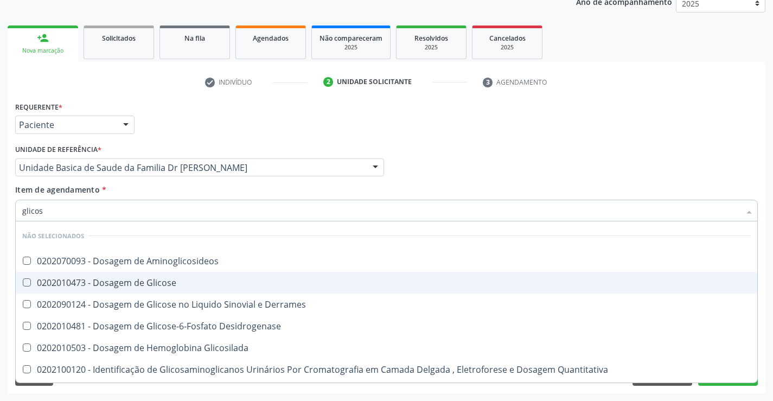
click at [122, 284] on div "0202010473 - Dosagem de Glicose" at bounding box center [386, 282] width 729 height 9
checkbox Glicose "true"
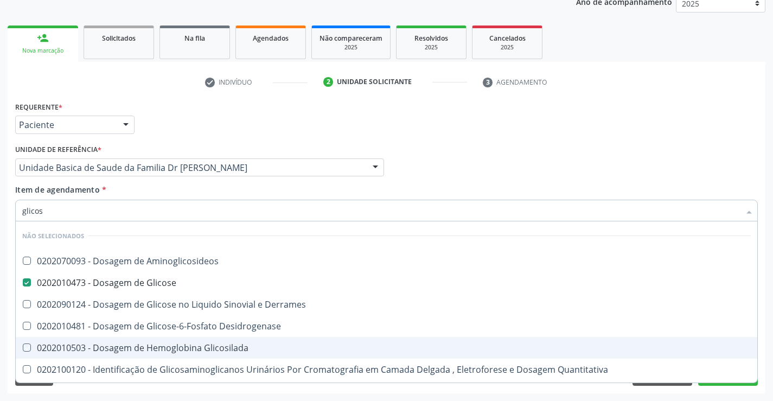
click at [76, 397] on div "Acompanhamento Acompanhe a situação das marcações correntes e finalizadas Relat…" at bounding box center [386, 162] width 773 height 478
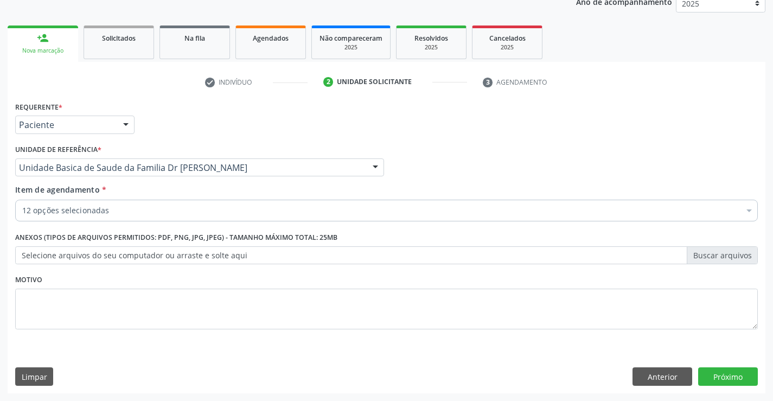
checkbox Completo "true"
checkbox Ldl "true"
checkbox Triglicerideos "true"
checkbox Ureia "true"
checkbox Creatinina "true"
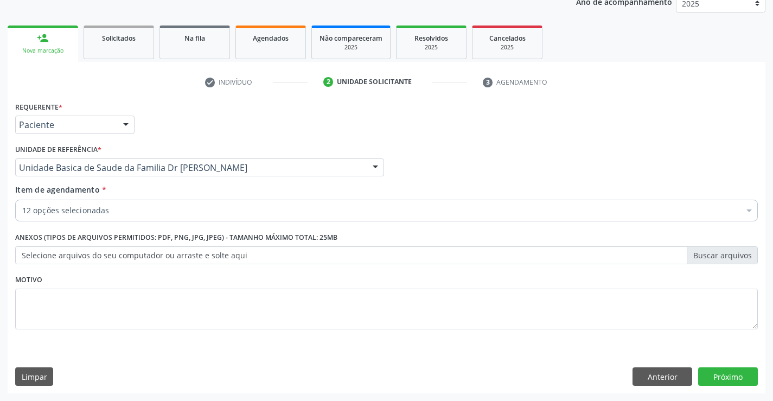
checkbox Urina "true"
checkbox Hdl "true"
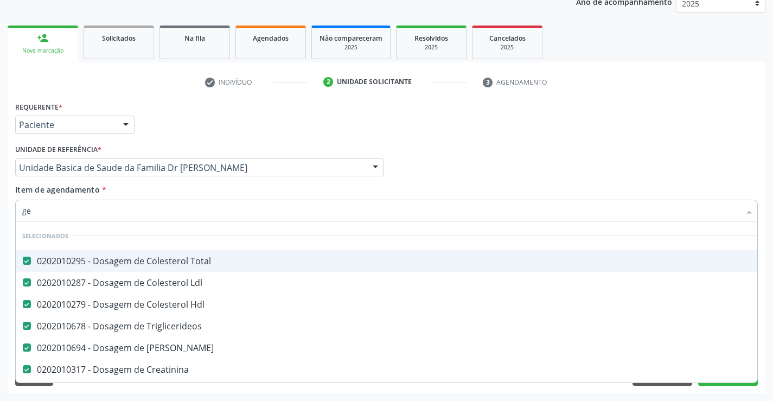
type input "g"
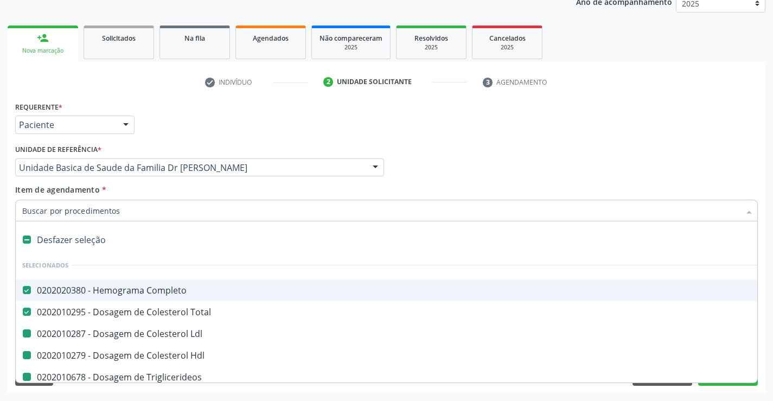
type input "f"
checkbox Ldl "false"
checkbox Hdl "false"
checkbox Triglicerideos "false"
checkbox Ureia "false"
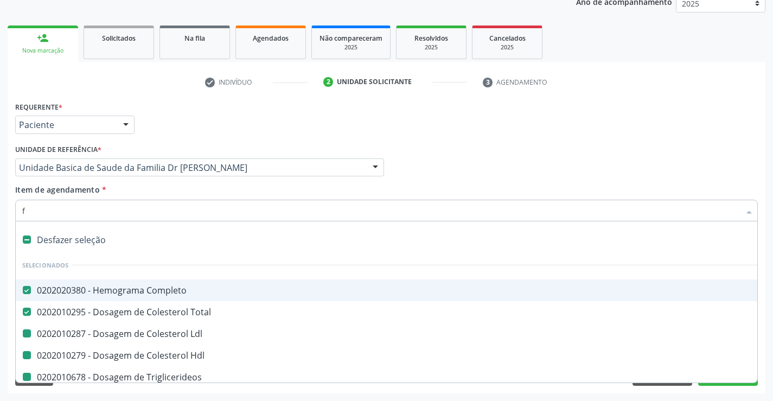
checkbox Creatinina "false"
checkbox Urina "false"
checkbox \(Tgo\) "false"
checkbox \(Tgp\) "false"
checkbox Urico "false"
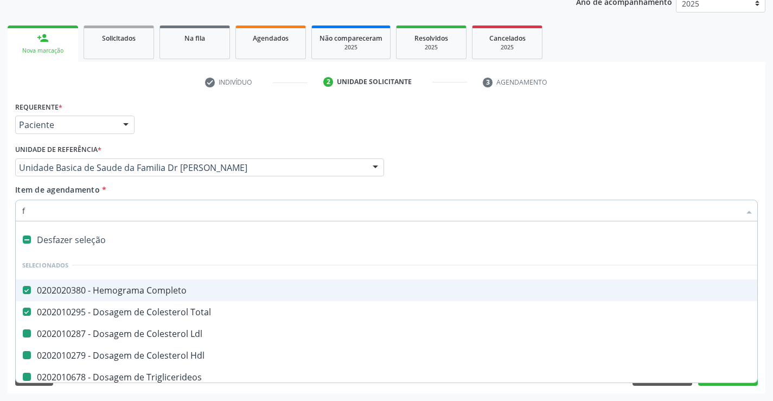
checkbox Glicose "false"
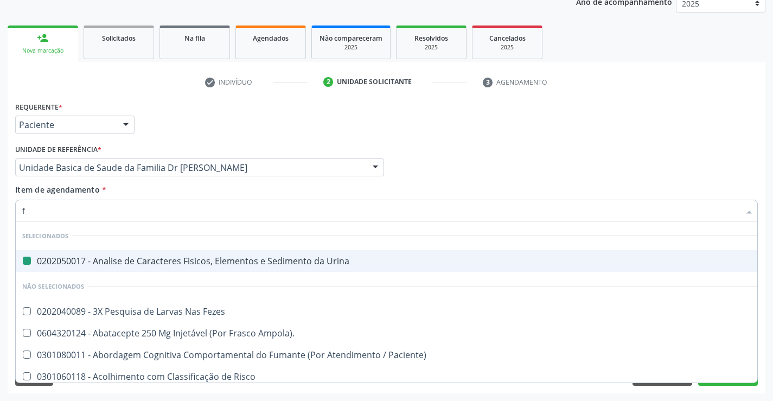
type input "fe"
checkbox Urina "false"
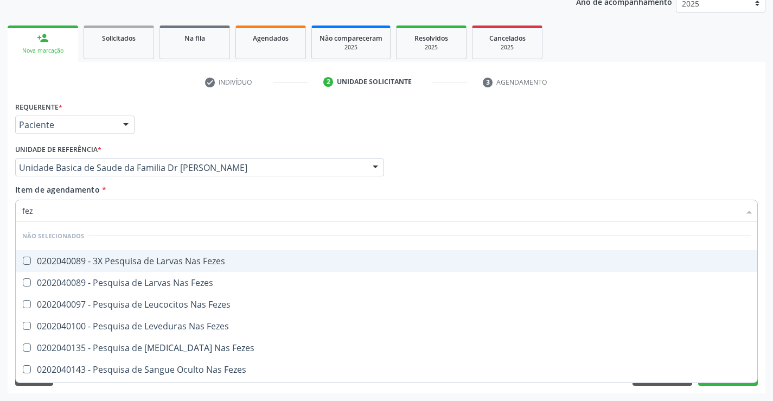
type input "feze"
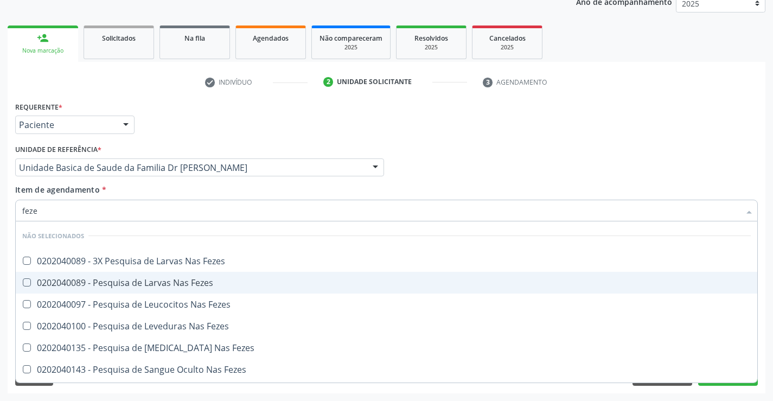
click at [165, 283] on div "0202040089 - Pesquisa de Larvas Nas Fezes" at bounding box center [386, 282] width 729 height 9
checkbox Fezes "true"
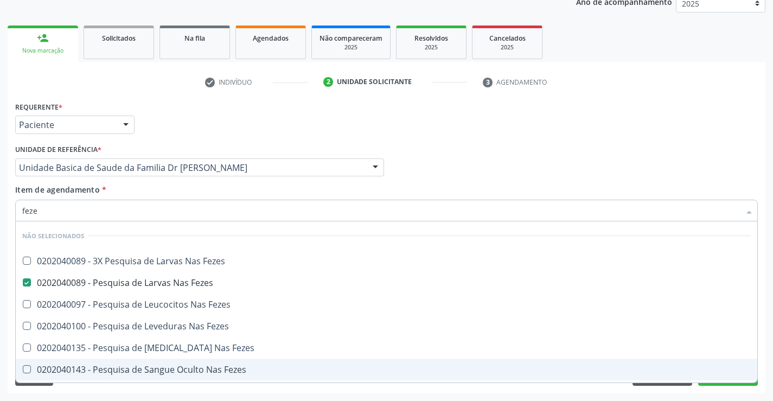
click at [500, 389] on div "Requerente * Paciente Médico(a) Enfermeiro(a) Paciente Nenhum resultado encontr…" at bounding box center [387, 246] width 758 height 295
checkbox Fezes "true"
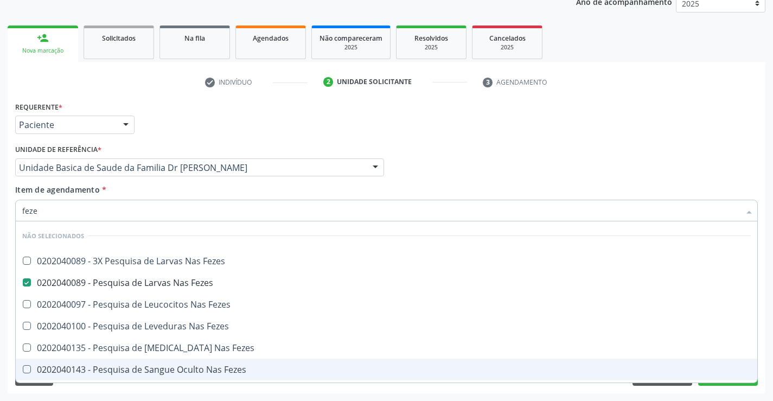
checkbox Fezes "true"
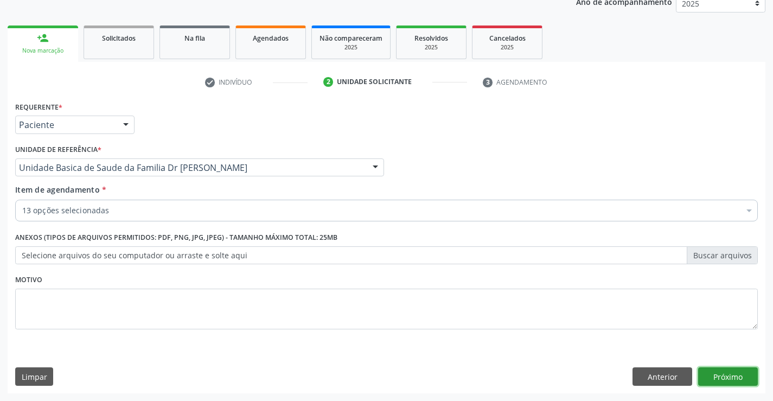
click at [715, 375] on button "Próximo" at bounding box center [728, 376] width 60 height 18
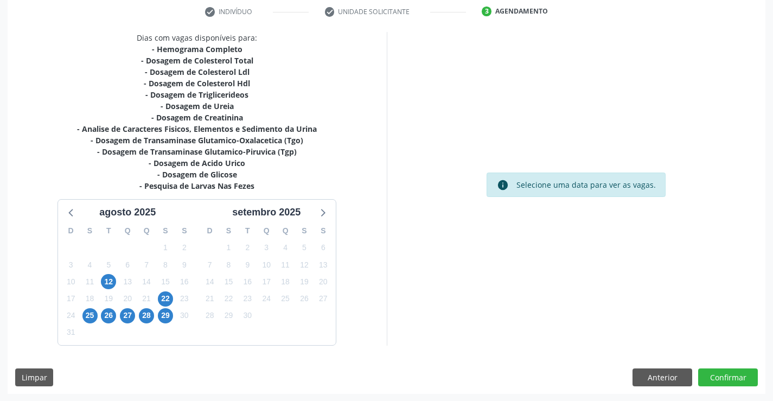
scroll to position [208, 0]
click at [168, 300] on span "22" at bounding box center [165, 298] width 15 height 15
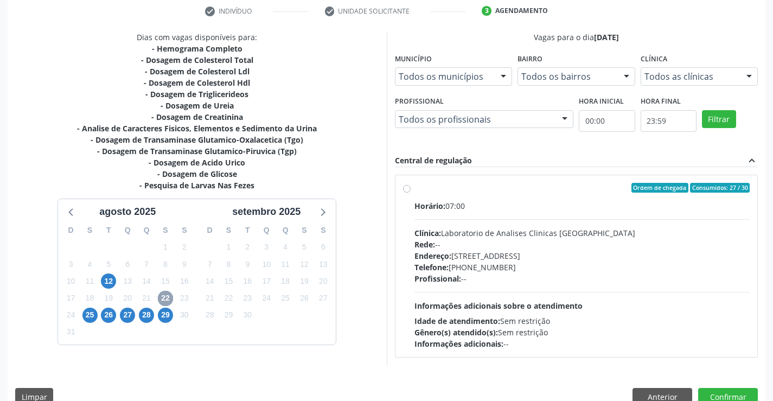
scroll to position [99, 0]
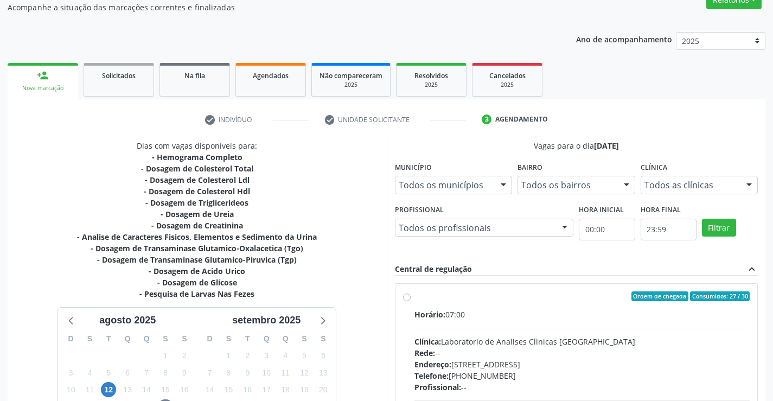
click at [415, 299] on label "Ordem de chegada Consumidos: 27 / 30 Horário: 07:00 Clínica: Laboratorio de Ana…" at bounding box center [583, 374] width 336 height 167
click at [406, 299] on input "Ordem de chegada Consumidos: 27 / 30 Horário: 07:00 Clínica: Laboratorio de Ana…" at bounding box center [407, 296] width 8 height 10
radio input "true"
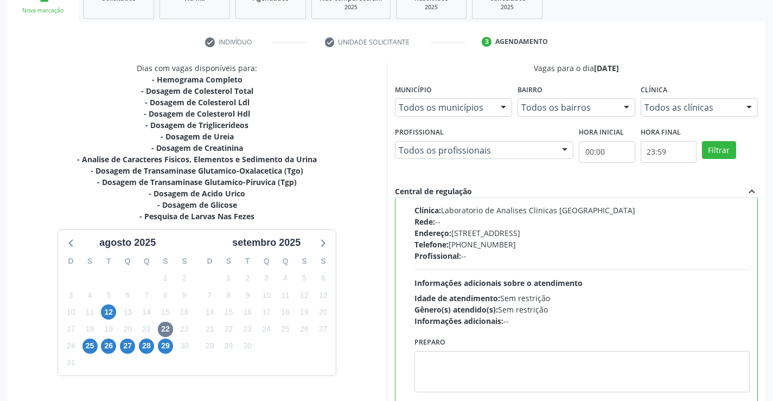
scroll to position [247, 0]
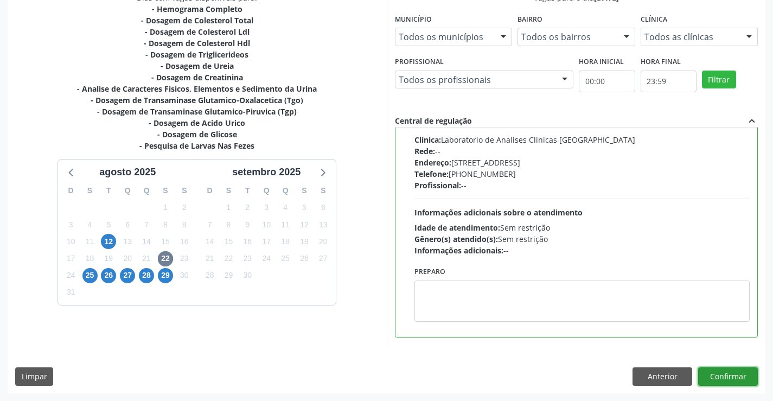
click at [708, 374] on button "Confirmar" at bounding box center [728, 376] width 60 height 18
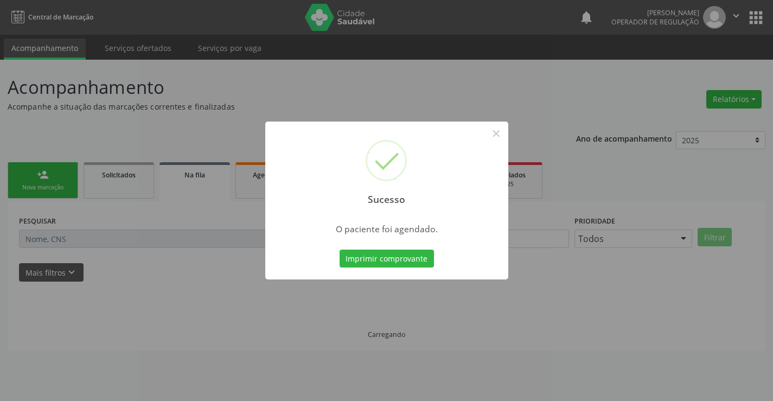
scroll to position [0, 0]
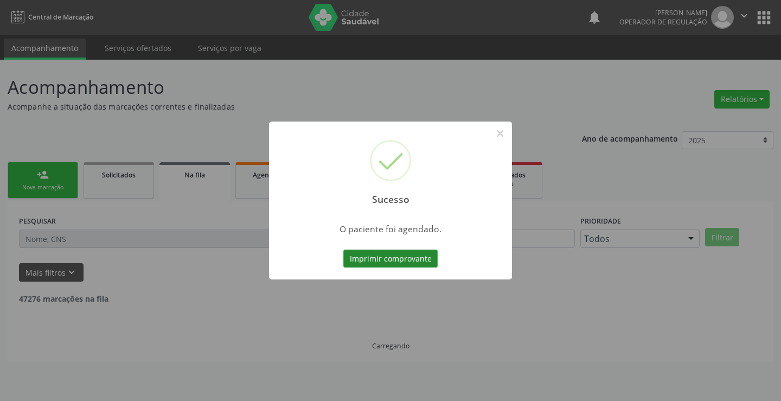
click at [377, 258] on button "Imprimir comprovante" at bounding box center [390, 259] width 94 height 18
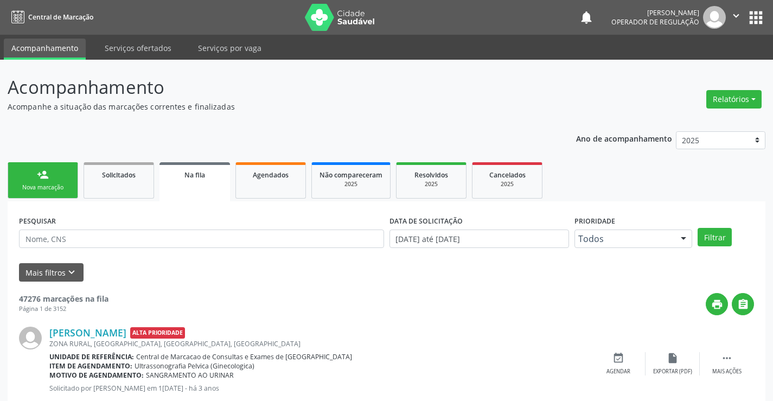
click at [56, 179] on link "person_add Nova marcação" at bounding box center [43, 180] width 71 height 36
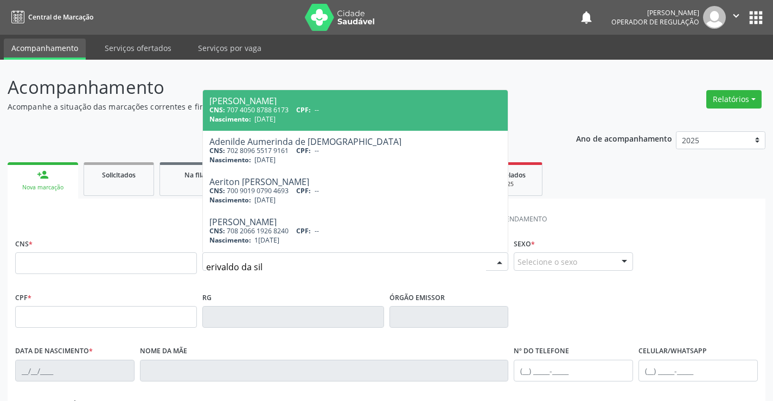
type input "erivaldo da silv"
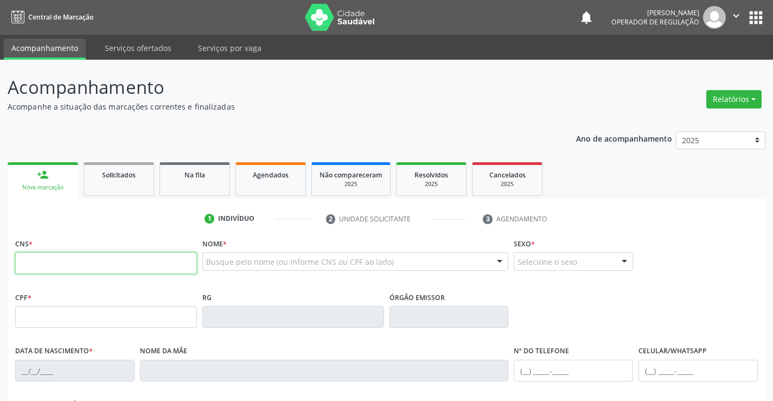
click at [157, 260] on input "text" at bounding box center [106, 263] width 182 height 22
type input "703 6030 9551 1837"
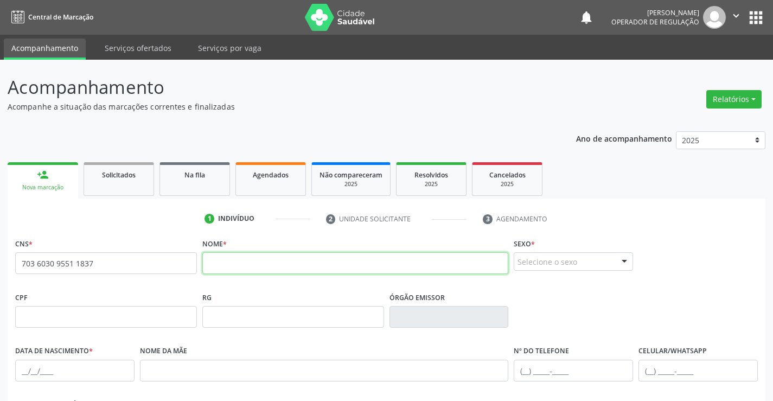
click at [271, 259] on input "text" at bounding box center [355, 263] width 307 height 22
type input "e"
type input "ERIVALDO DA SILVA SOUZA"
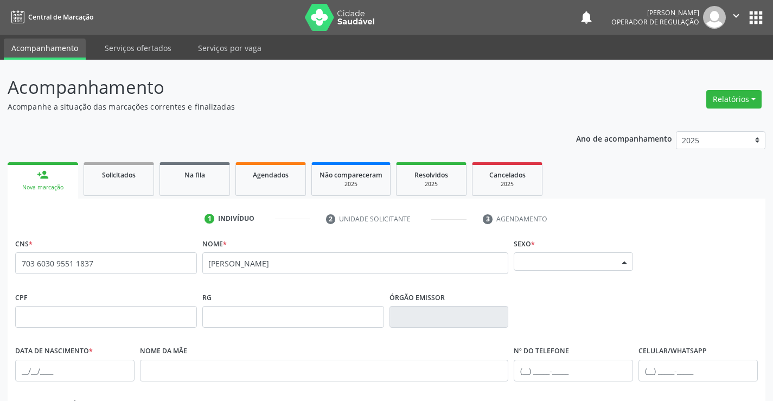
click at [568, 262] on div "Selecione o sexo" at bounding box center [573, 261] width 119 height 18
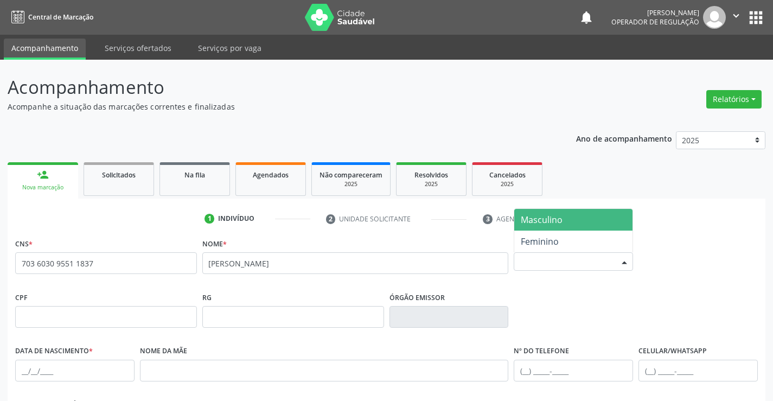
click at [556, 223] on span "Masculino" at bounding box center [542, 220] width 42 height 12
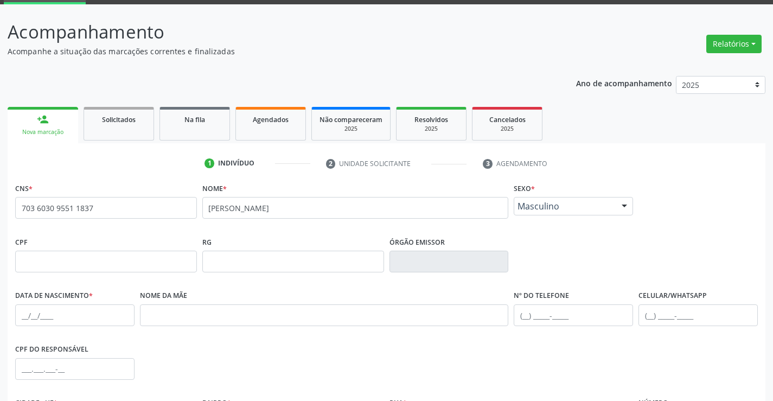
scroll to position [163, 0]
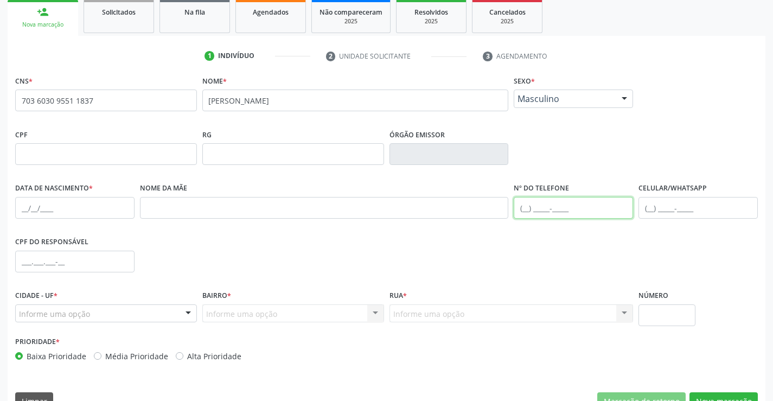
click at [544, 212] on input "text" at bounding box center [573, 208] width 119 height 22
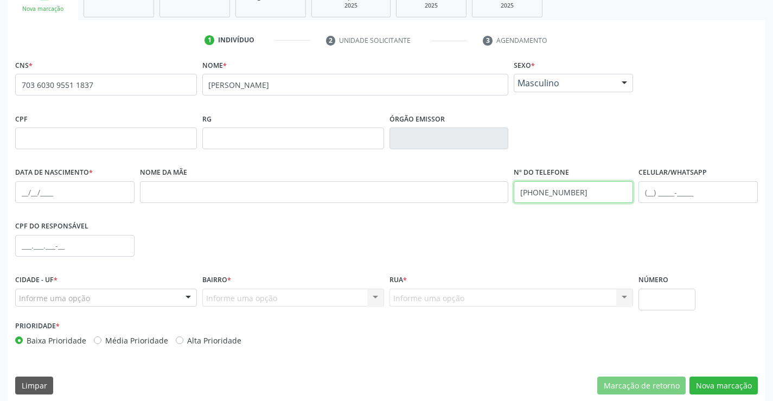
scroll to position [187, 0]
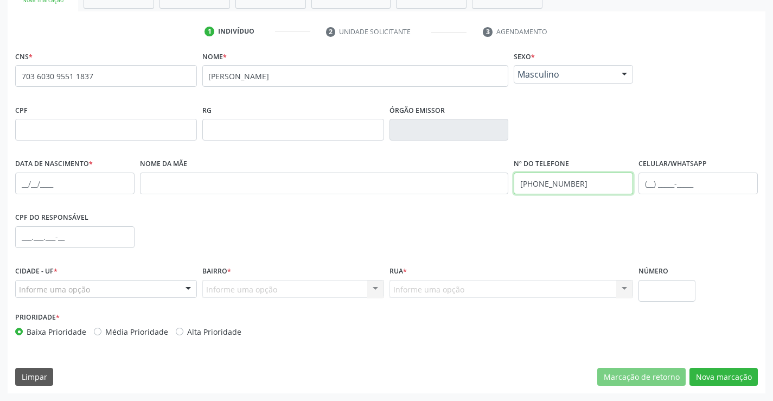
type input "(74) 9948-5896"
click at [103, 292] on div "Informe uma opção" at bounding box center [106, 289] width 182 height 18
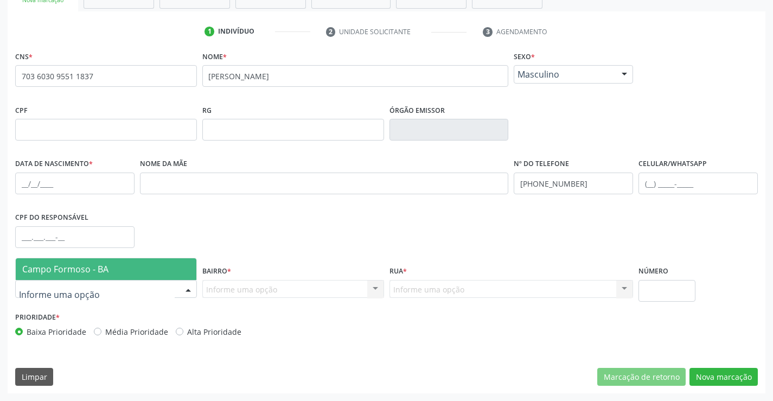
click at [113, 277] on span "Campo Formoso - BA" at bounding box center [106, 269] width 181 height 22
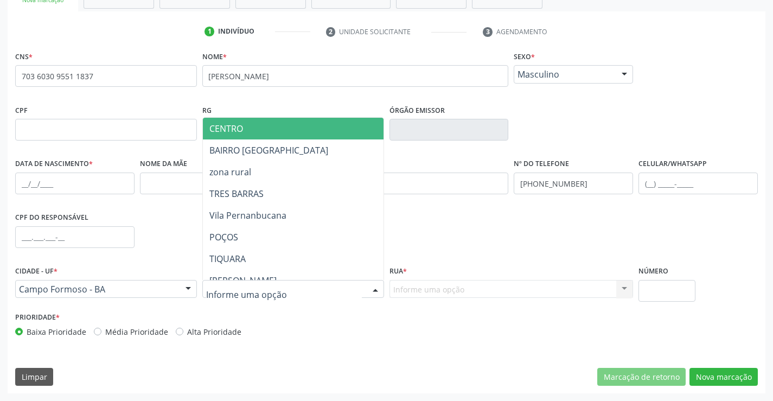
click at [241, 130] on span "CENTRO" at bounding box center [226, 129] width 34 height 12
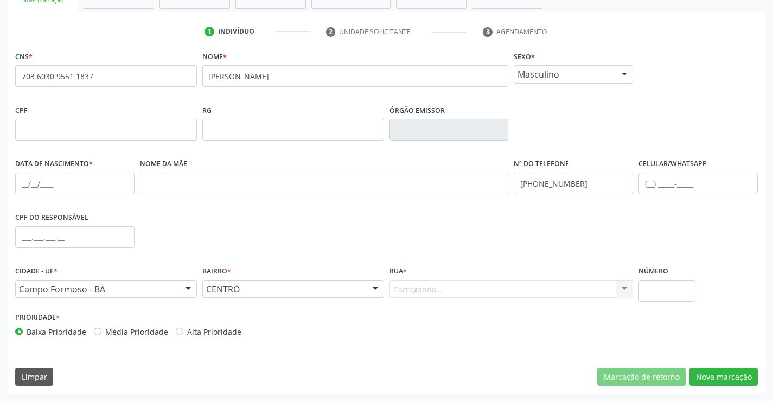
click at [399, 285] on div "Carregando... Nenhum resultado encontrado para: " " Nenhuma opção encontrada. D…" at bounding box center [512, 289] width 244 height 18
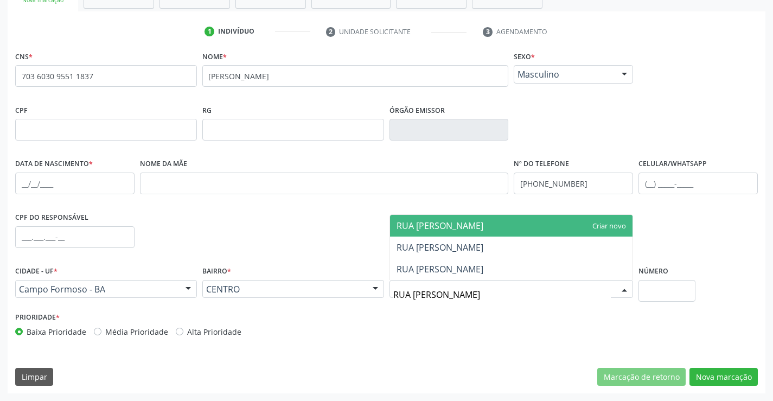
type input "RUA EMILI"
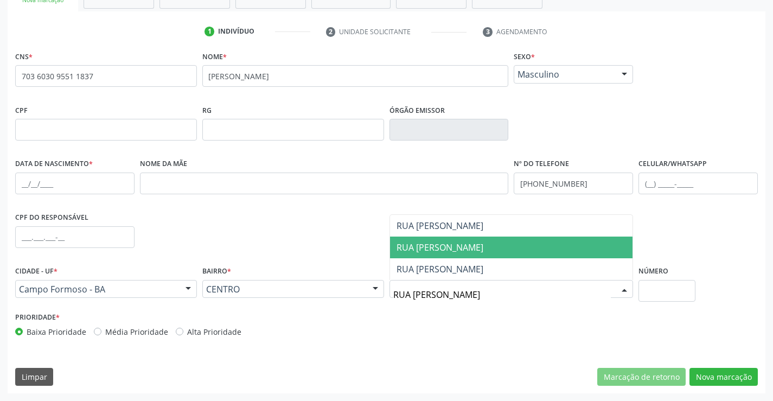
click at [422, 245] on span "RUA EMILIO MEDICI" at bounding box center [440, 247] width 87 height 12
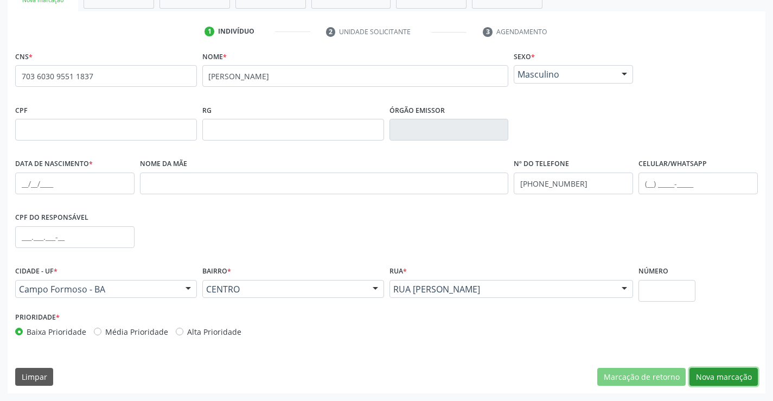
click at [718, 380] on button "Nova marcação" at bounding box center [724, 377] width 68 height 18
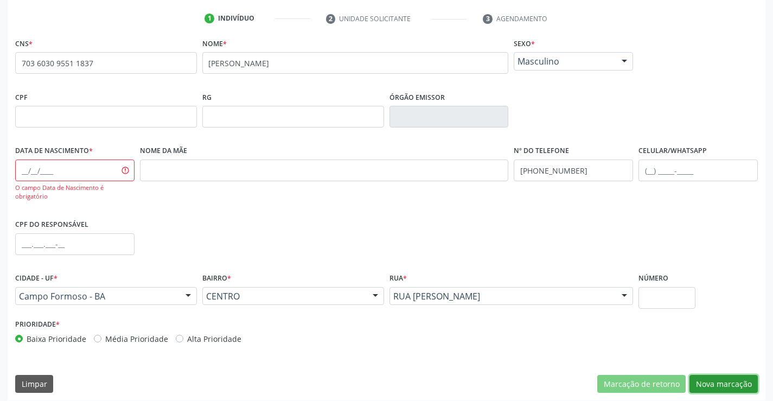
scroll to position [207, 0]
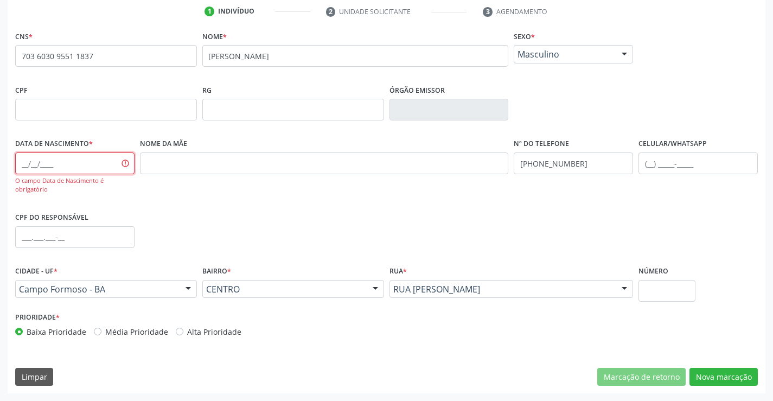
click at [84, 159] on input "text" at bounding box center [74, 163] width 119 height 22
type input "23/05/1967"
click at [711, 373] on button "Nova marcação" at bounding box center [724, 377] width 68 height 18
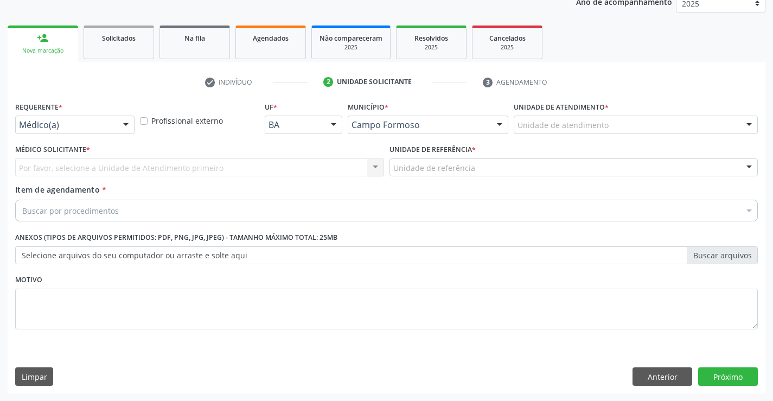
scroll to position [137, 0]
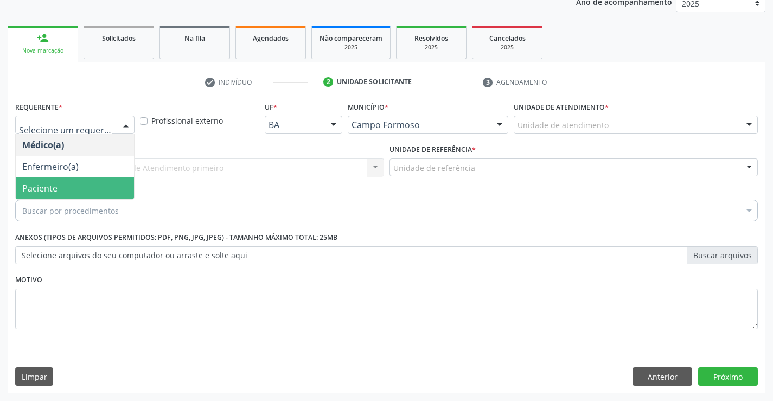
click at [32, 193] on span "Paciente" at bounding box center [39, 188] width 35 height 12
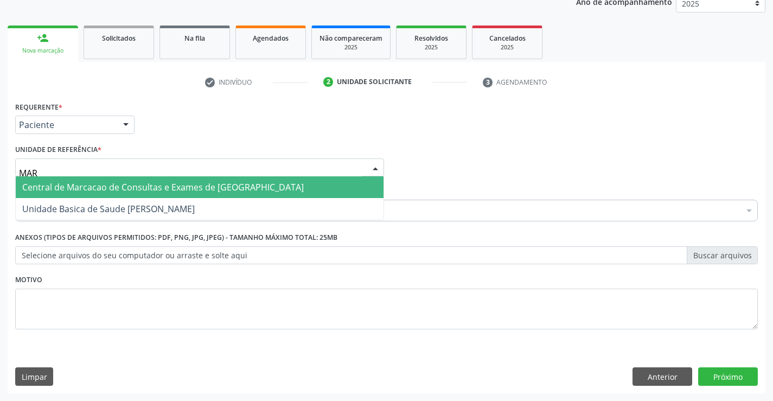
type input "MARI"
click at [123, 190] on span "Unidade Basica de Saude [PERSON_NAME]" at bounding box center [108, 187] width 173 height 12
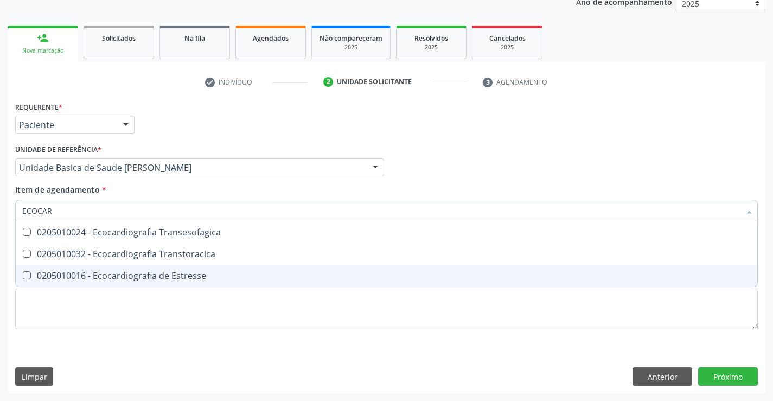
type input "ECOCARD"
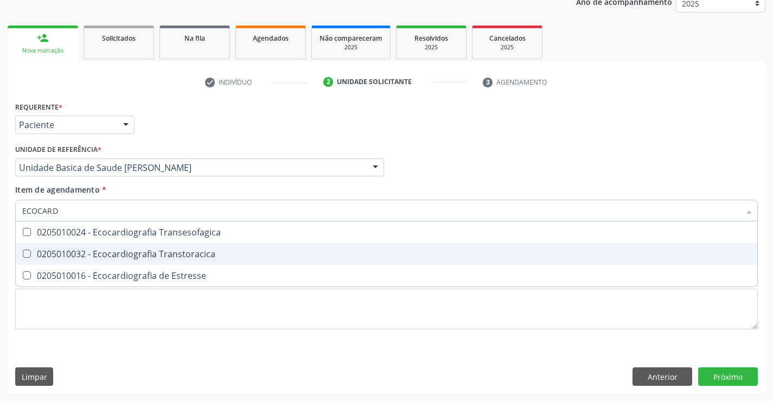
click at [211, 251] on div "0205010032 - Ecocardiografia Transtoracica" at bounding box center [386, 254] width 729 height 9
checkbox Transtoracica "true"
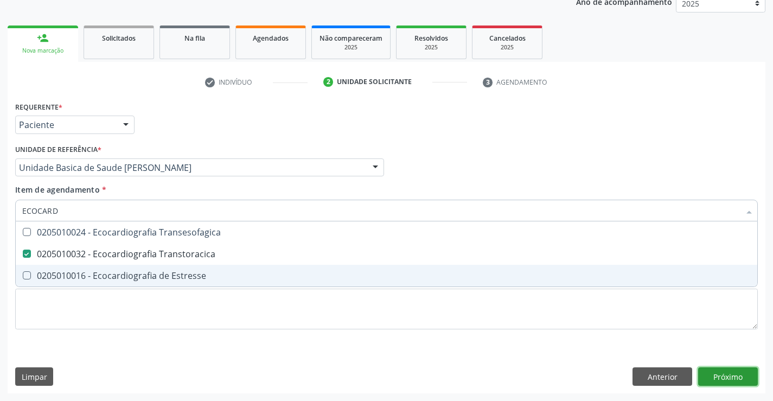
click at [731, 378] on div "Requerente * Paciente Médico(a) Enfermeiro(a) Paciente Nenhum resultado encontr…" at bounding box center [387, 246] width 758 height 295
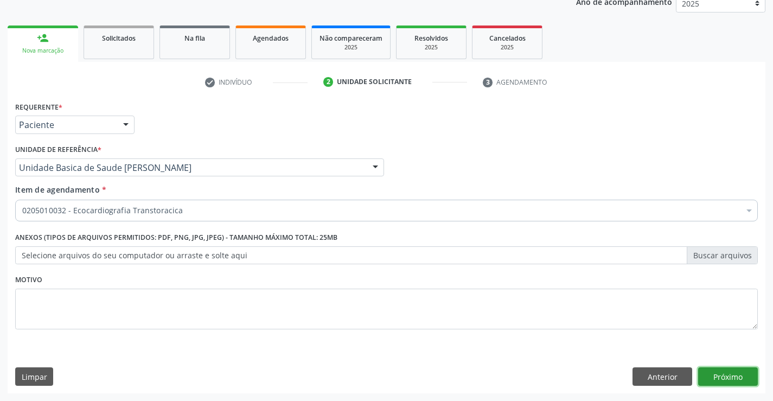
click at [730, 375] on button "Próximo" at bounding box center [728, 376] width 60 height 18
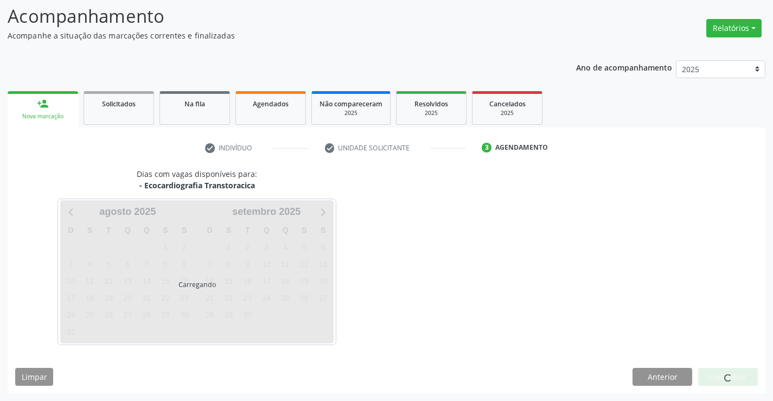
scroll to position [71, 0]
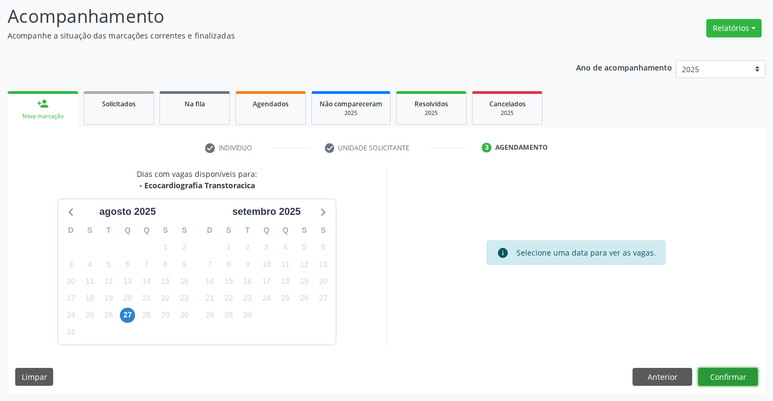
click at [724, 377] on button "Confirmar" at bounding box center [728, 377] width 60 height 18
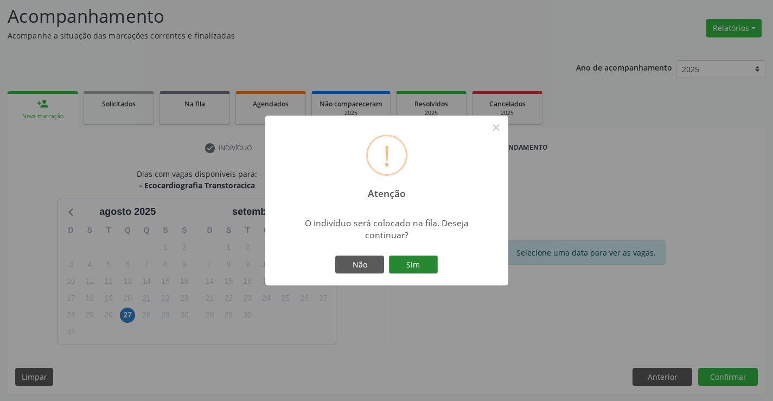
click at [420, 265] on button "Sim" at bounding box center [413, 265] width 49 height 18
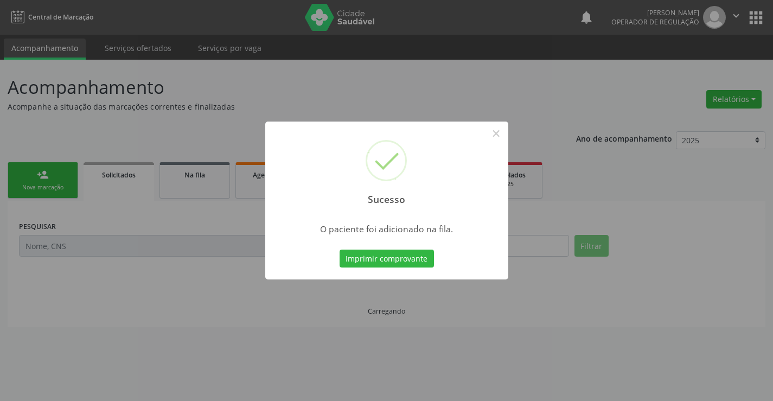
scroll to position [0, 0]
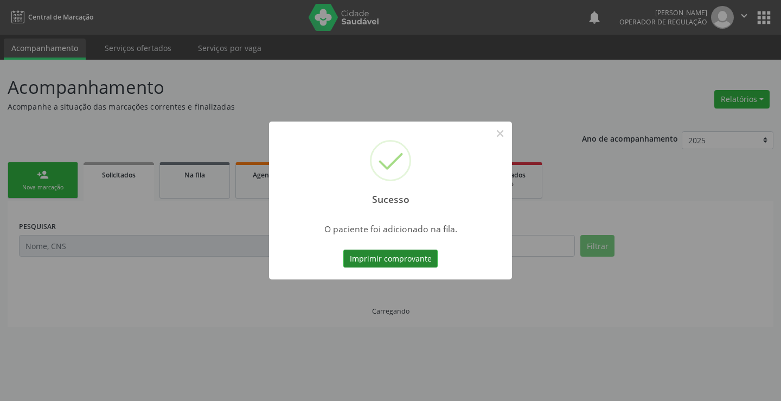
click at [424, 261] on button "Imprimir comprovante" at bounding box center [390, 259] width 94 height 18
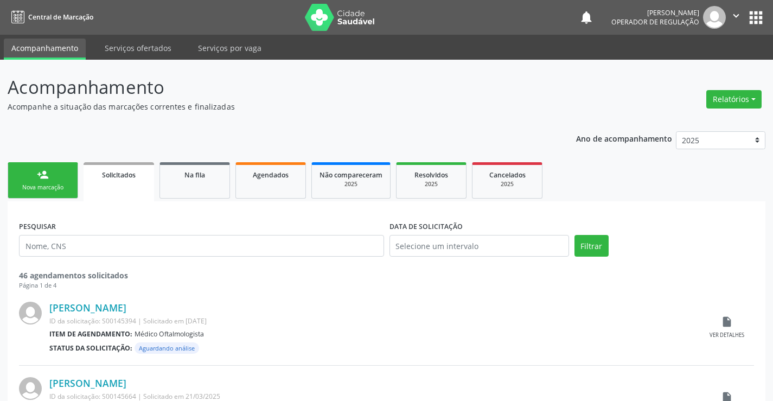
click at [72, 182] on link "person_add Nova marcação" at bounding box center [43, 180] width 71 height 36
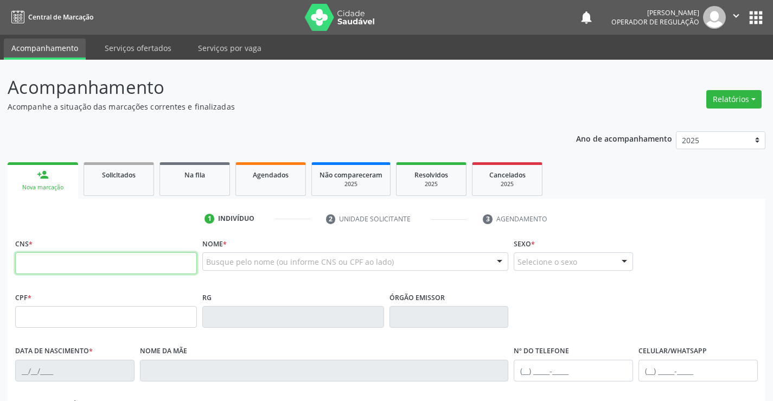
click at [56, 264] on input "text" at bounding box center [106, 263] width 182 height 22
type input "706 9001 4944 8231"
type input "1393097480"
type input "08/02/1988"
type input "(74) 98847-7920"
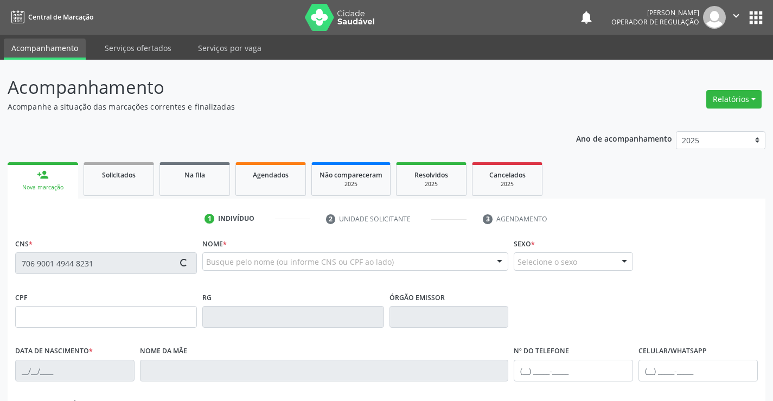
type input "SN"
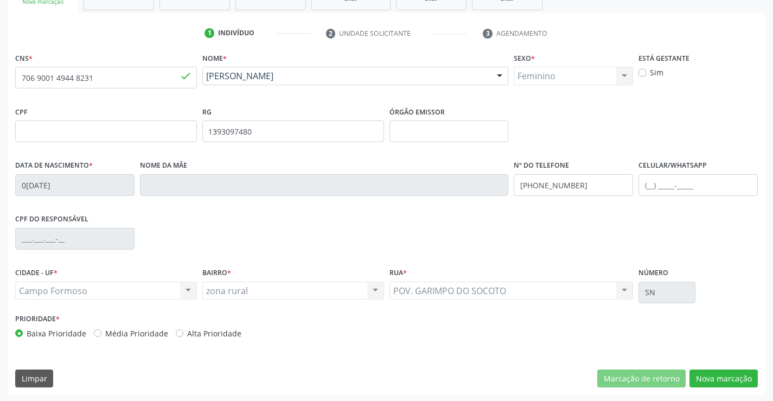
scroll to position [187, 0]
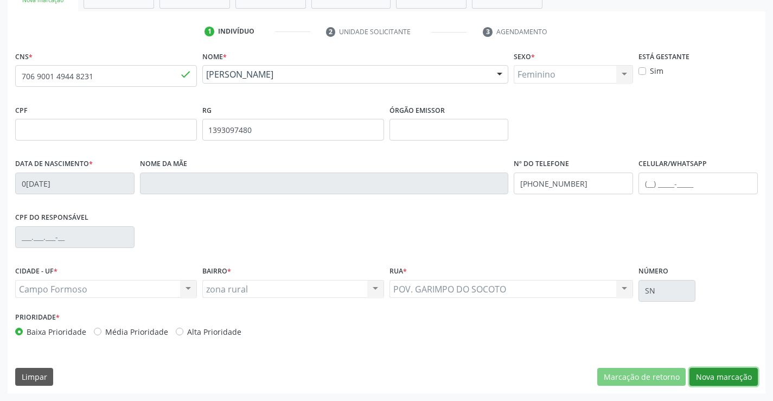
click at [728, 380] on button "Nova marcação" at bounding box center [724, 377] width 68 height 18
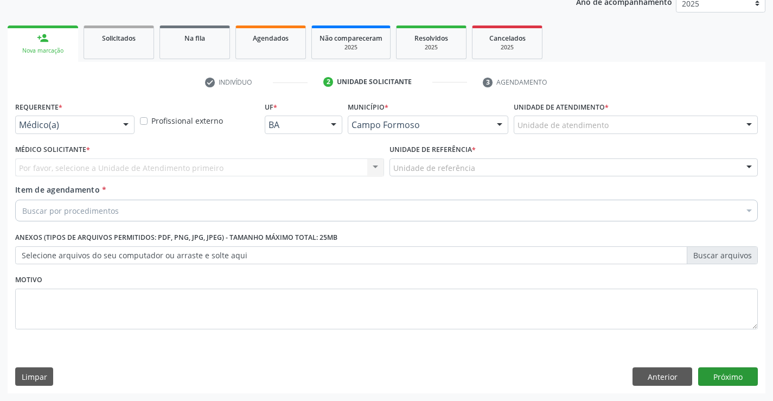
scroll to position [137, 0]
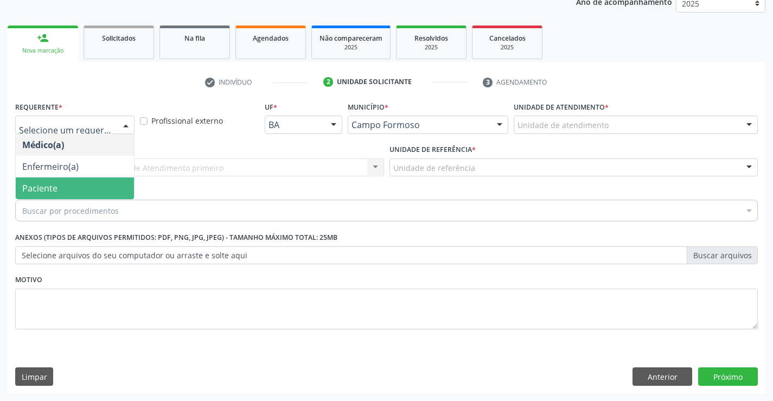
click at [37, 184] on span "Paciente" at bounding box center [39, 188] width 35 height 12
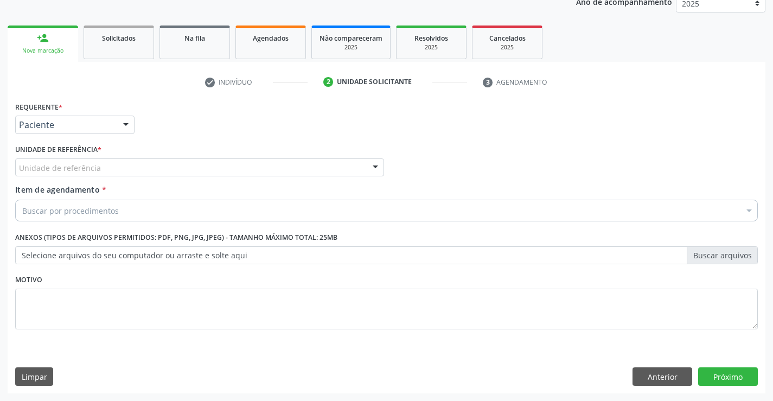
click at [39, 174] on div "Unidade de referência" at bounding box center [199, 167] width 369 height 18
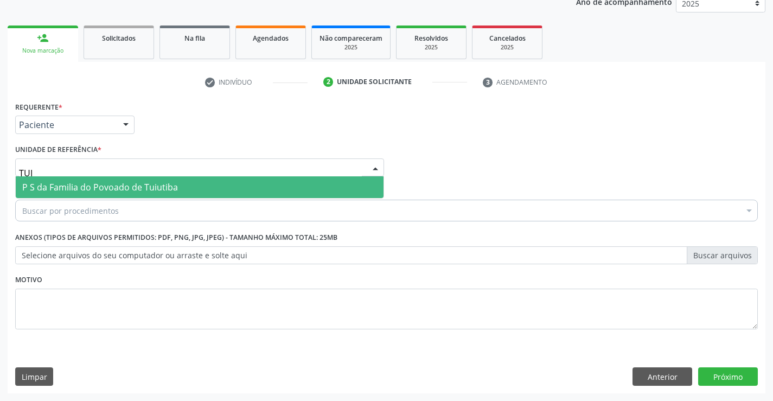
type input "TUIU"
click at [79, 190] on span "P S da Familia do Povoado de Tuiutiba" at bounding box center [100, 187] width 156 height 12
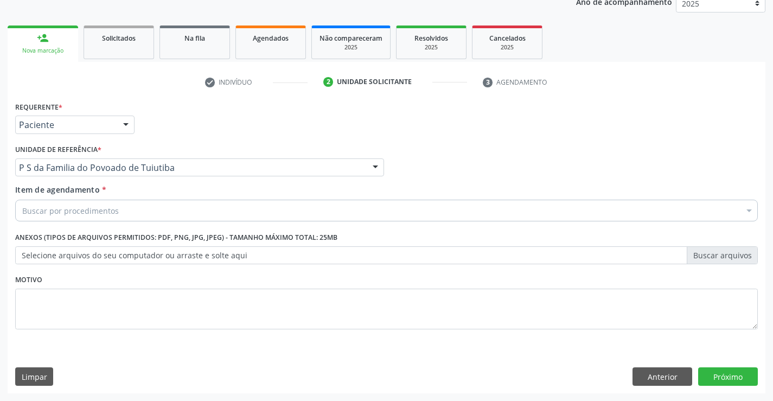
click at [68, 203] on div "Buscar por procedimentos" at bounding box center [386, 211] width 743 height 22
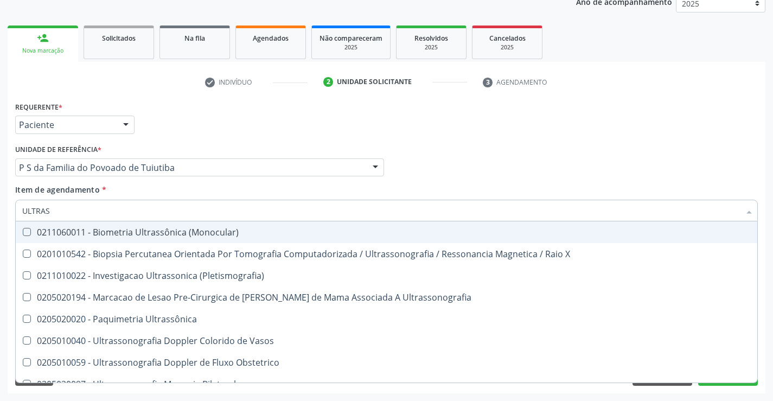
type input "ULTRASS"
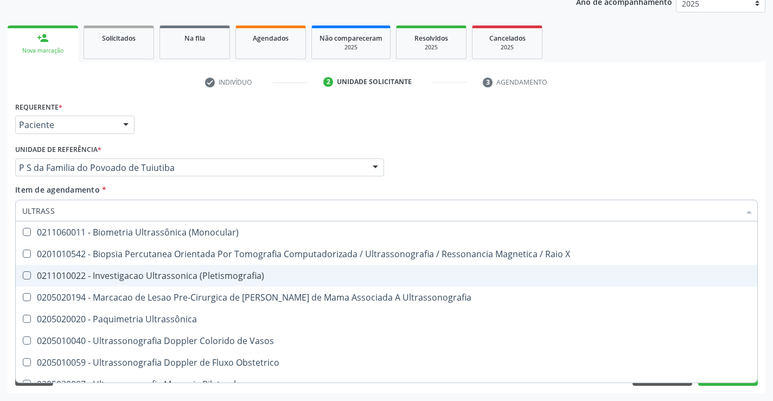
scroll to position [54, 0]
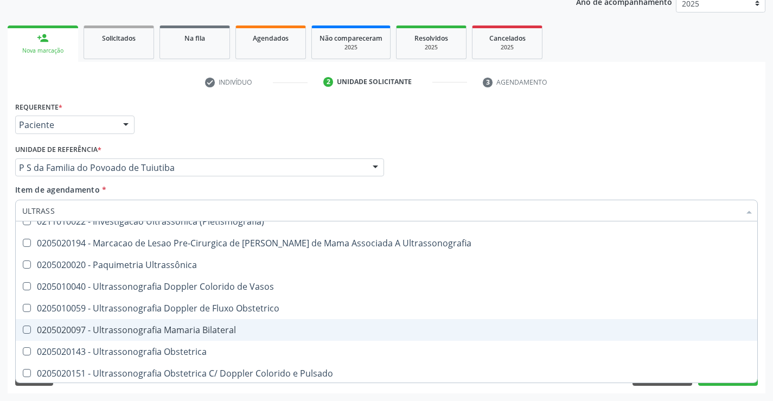
click at [339, 332] on div "0205020097 - Ultrassonografia Mamaria Bilateral" at bounding box center [386, 330] width 729 height 9
checkbox Bilateral "true"
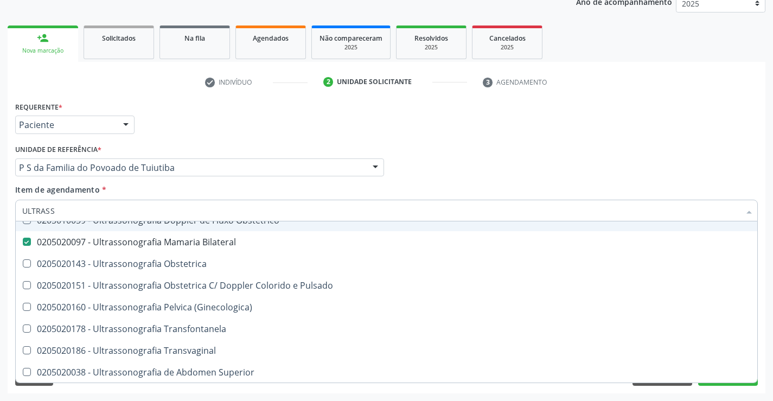
scroll to position [163, 0]
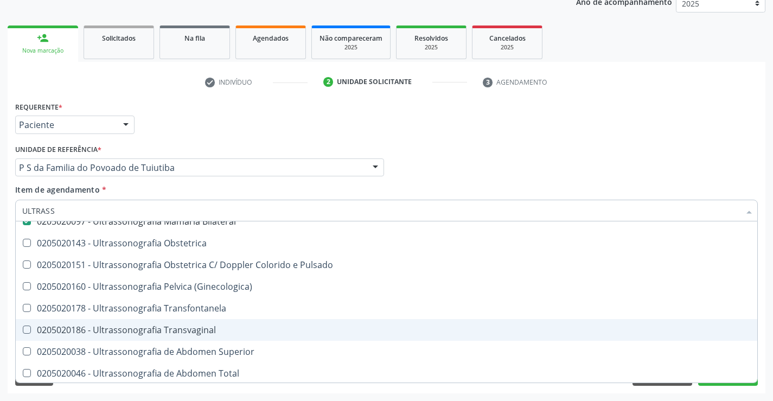
click at [300, 332] on div "0205020186 - Ultrassonografia Transvaginal" at bounding box center [386, 330] width 729 height 9
checkbox Transvaginal "true"
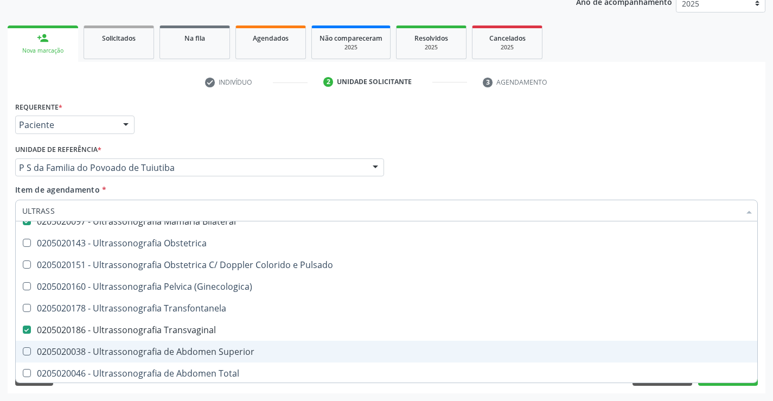
click at [300, 349] on div "0205020038 - Ultrassonografia de Abdomen Superior" at bounding box center [386, 351] width 729 height 9
checkbox Superior "true"
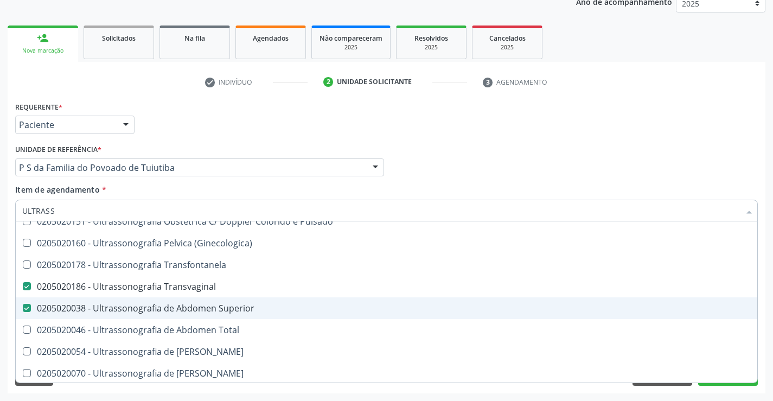
scroll to position [326, 0]
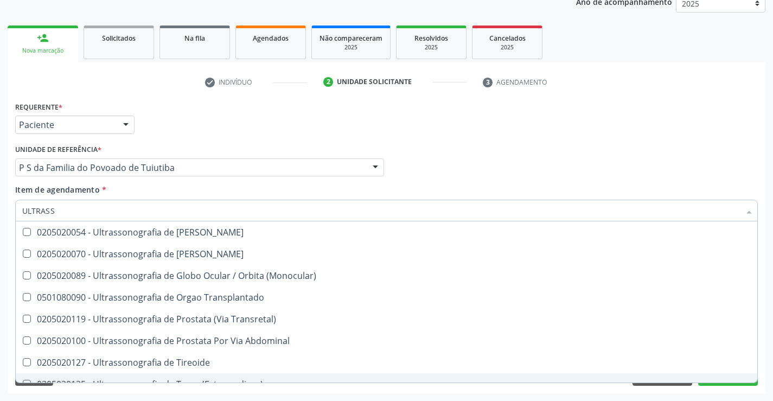
click at [757, 386] on div "Requerente * Paciente Médico(a) Enfermeiro(a) Paciente Nenhum resultado encontr…" at bounding box center [387, 246] width 758 height 295
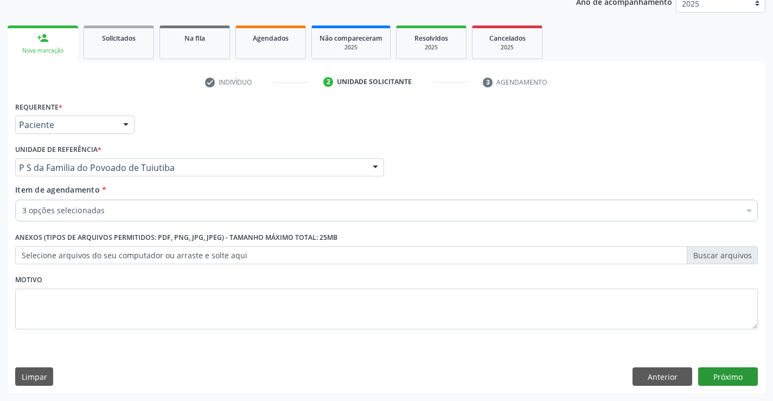
scroll to position [0, 0]
click at [740, 380] on button "Próximo" at bounding box center [728, 376] width 60 height 18
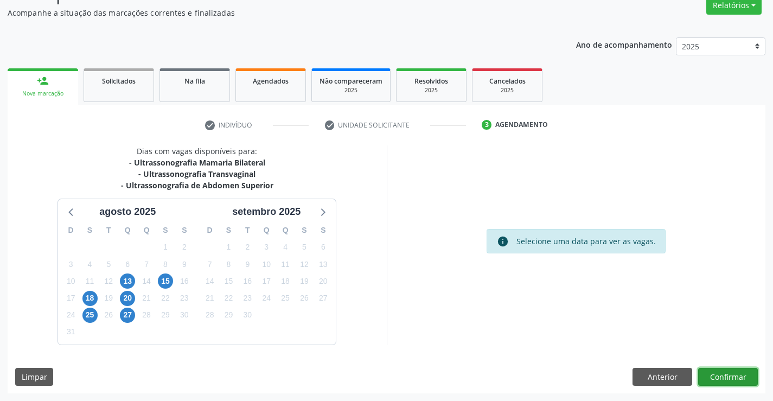
click at [740, 380] on button "Confirmar" at bounding box center [728, 377] width 60 height 18
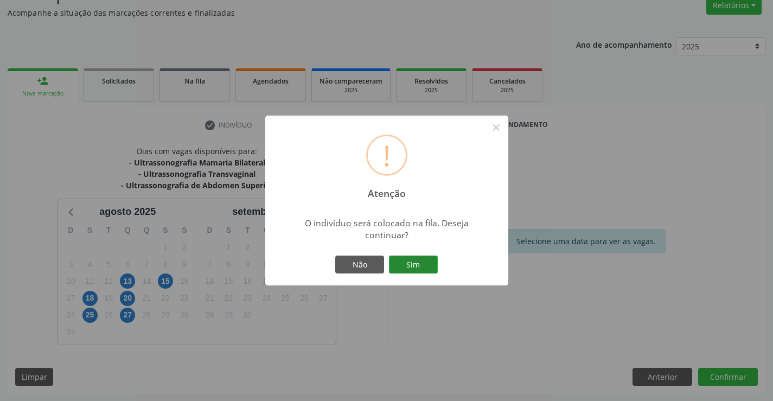
click at [421, 268] on button "Sim" at bounding box center [413, 265] width 49 height 18
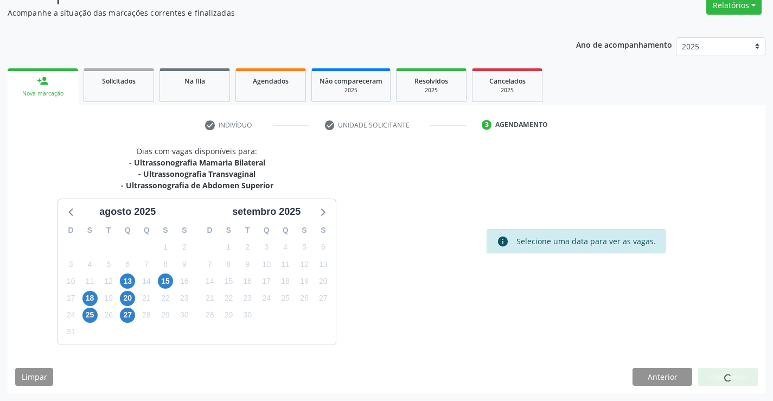
scroll to position [0, 0]
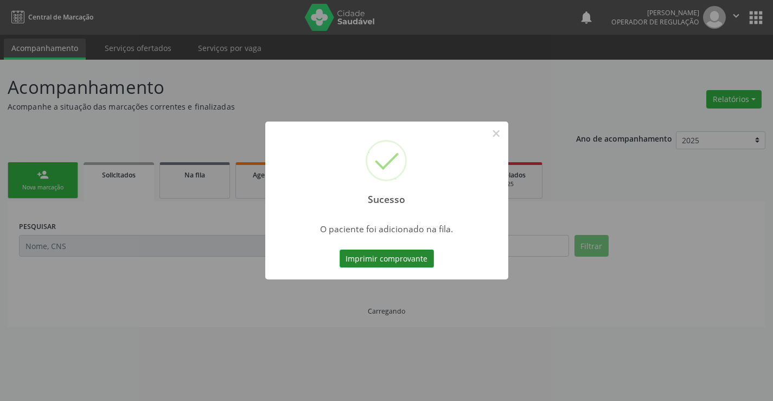
click at [409, 256] on button "Imprimir comprovante" at bounding box center [387, 259] width 94 height 18
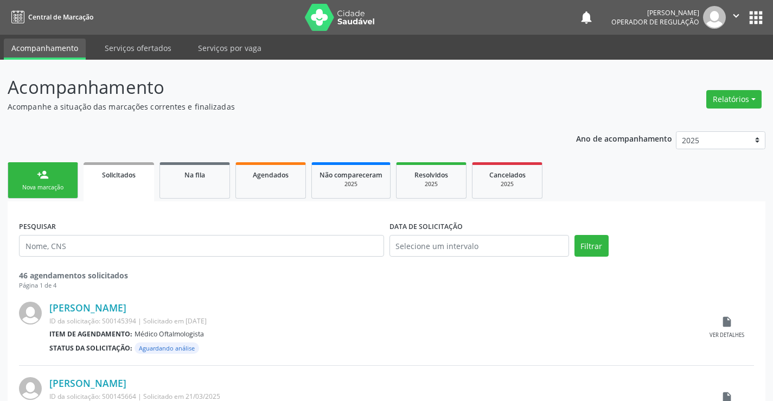
click at [66, 186] on div "Nova marcação" at bounding box center [43, 187] width 54 height 8
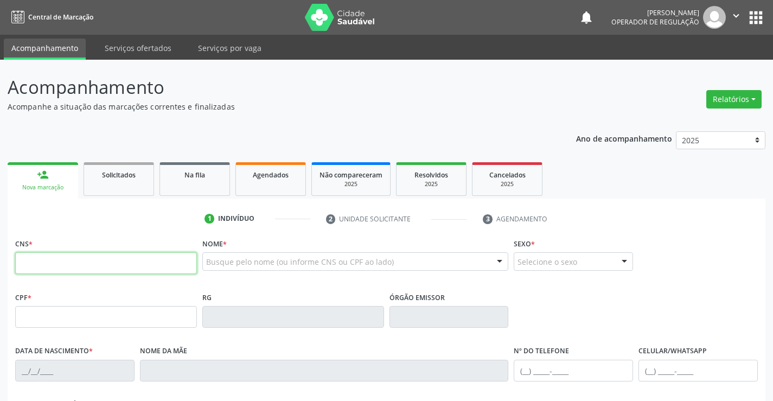
click at [142, 266] on input "text" at bounding box center [106, 263] width 182 height 22
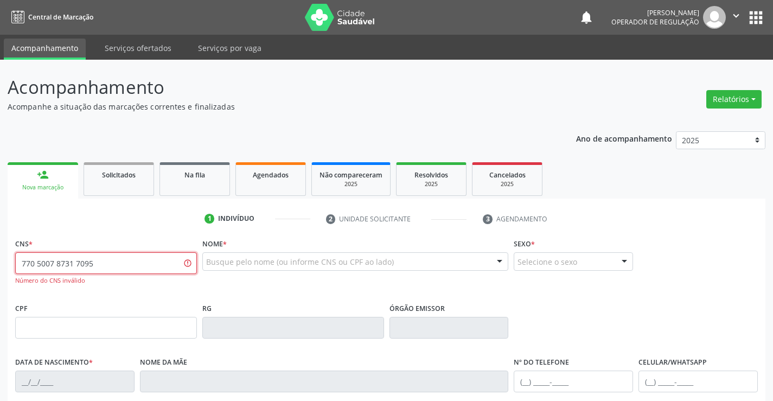
drag, startPoint x: 100, startPoint y: 272, endPoint x: 0, endPoint y: 267, distance: 100.5
click at [0, 267] on div "Acompanhamento Acompanhe a situação das marcações correntes e finalizadas Relat…" at bounding box center [386, 329] width 773 height 539
type input "705 0078 7317 0956"
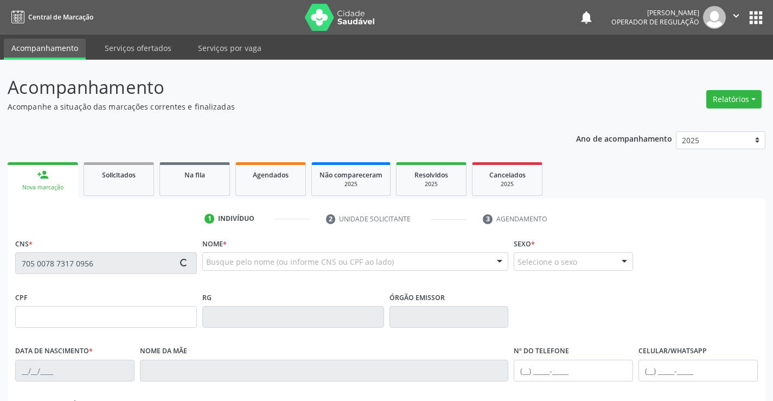
type input "1544881860"
type input "06/03/2006"
type input "(74) 99110-2933"
type input "S/N"
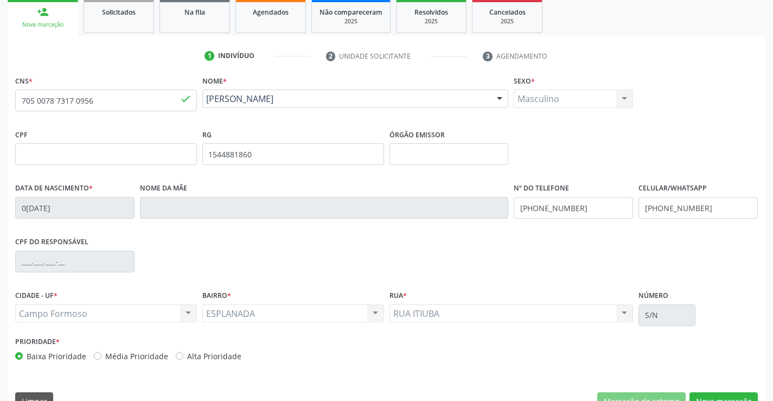
scroll to position [187, 0]
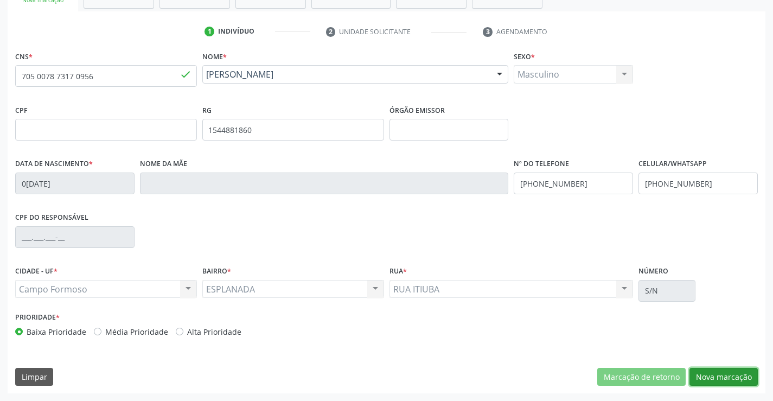
click at [708, 375] on button "Nova marcação" at bounding box center [724, 377] width 68 height 18
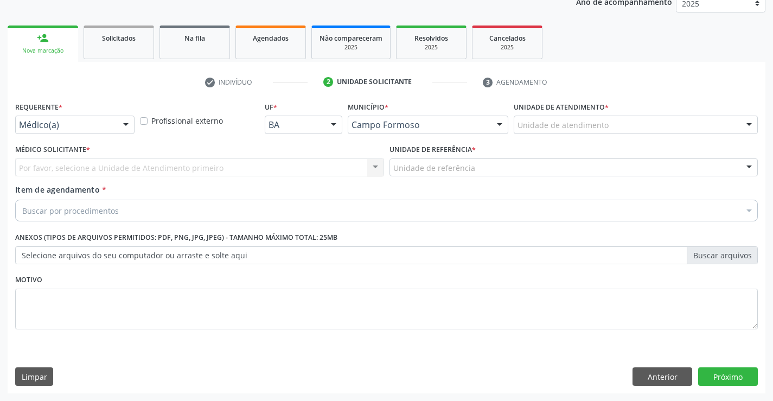
scroll to position [137, 0]
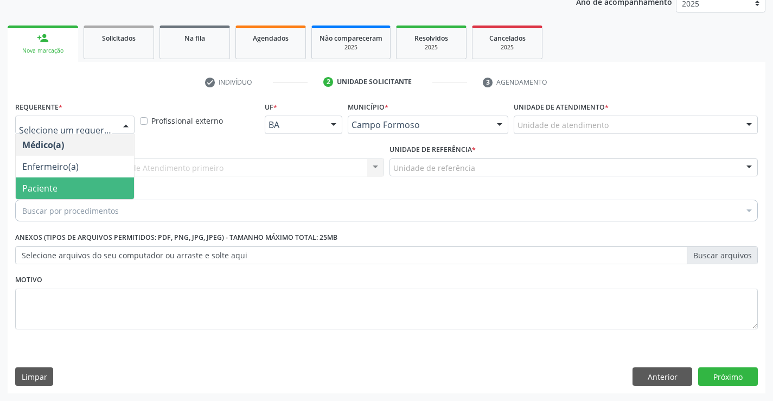
click at [52, 181] on span "Paciente" at bounding box center [75, 188] width 118 height 22
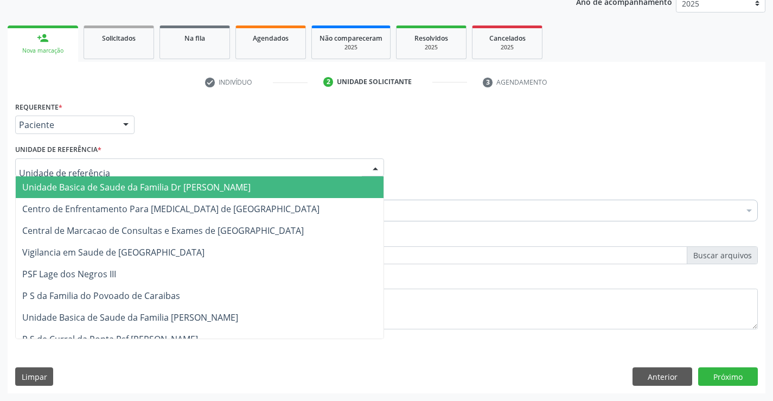
click at [59, 190] on span "Unidade Basica de Saude da Familia Dr [PERSON_NAME]" at bounding box center [136, 187] width 228 height 12
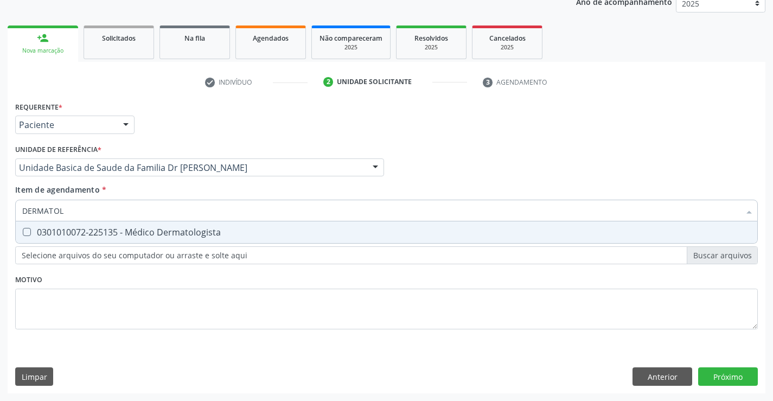
type input "DERMATOLO"
click at [71, 231] on div "0301010072-225135 - Médico Dermatologista" at bounding box center [386, 232] width 729 height 9
checkbox Dermatologista "true"
click at [732, 383] on div "Requerente * Paciente Médico(a) Enfermeiro(a) Paciente Nenhum resultado encontr…" at bounding box center [387, 246] width 758 height 295
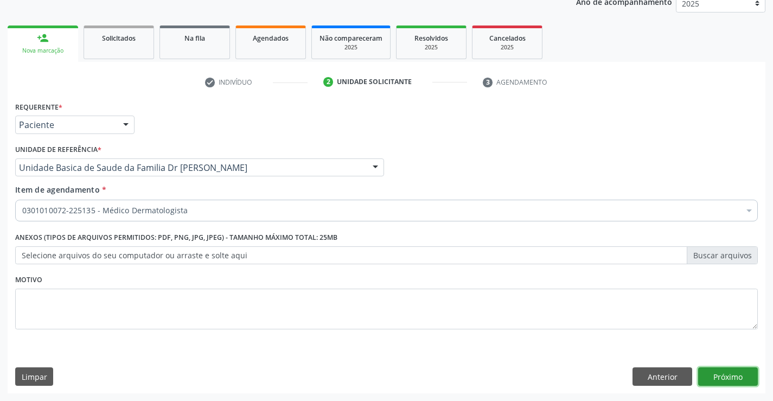
click at [730, 384] on button "Próximo" at bounding box center [728, 376] width 60 height 18
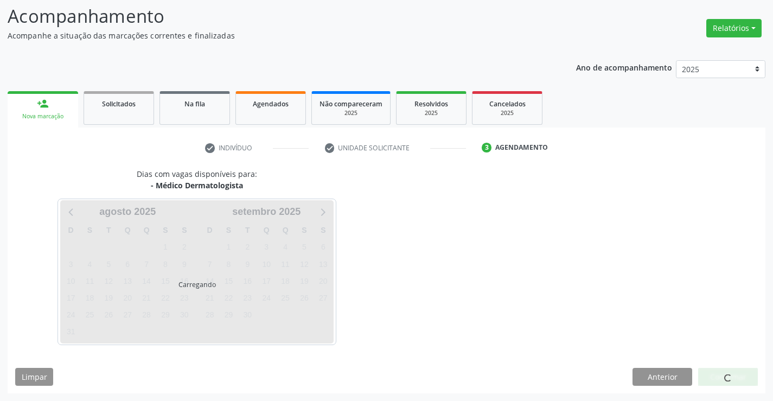
scroll to position [71, 0]
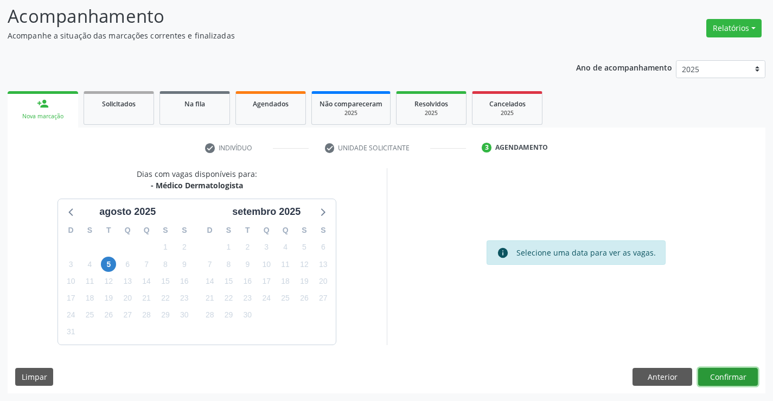
click at [732, 383] on button "Confirmar" at bounding box center [728, 377] width 60 height 18
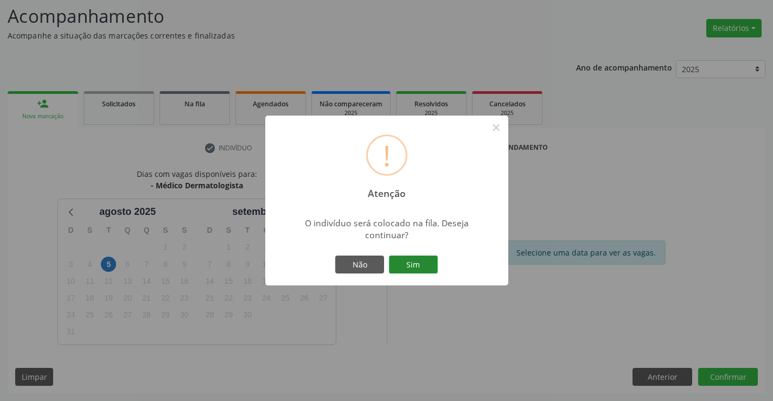
click at [415, 262] on button "Sim" at bounding box center [413, 265] width 49 height 18
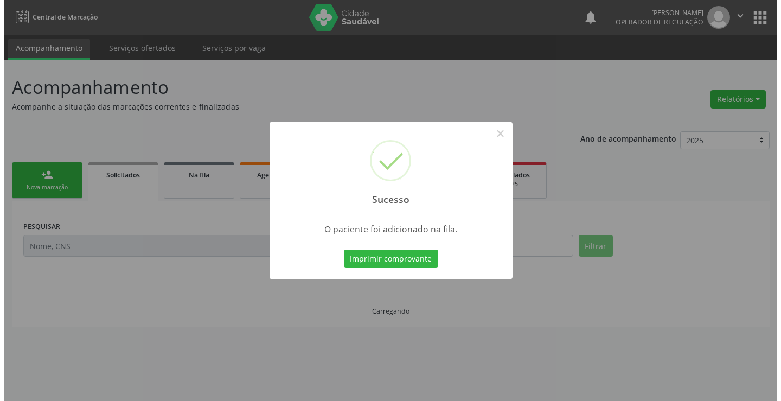
scroll to position [0, 0]
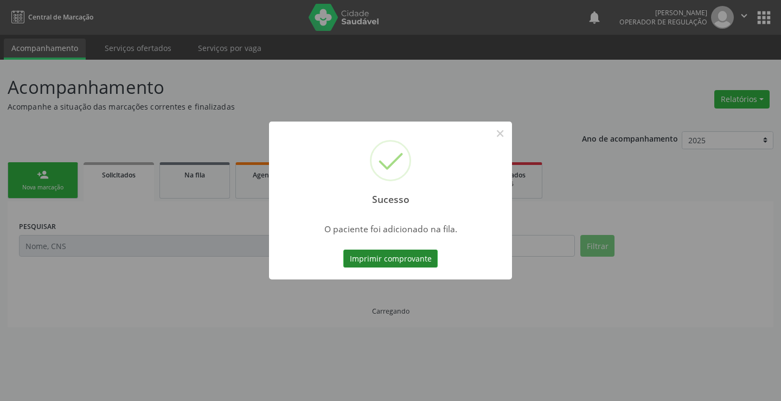
click at [419, 259] on button "Imprimir comprovante" at bounding box center [390, 259] width 94 height 18
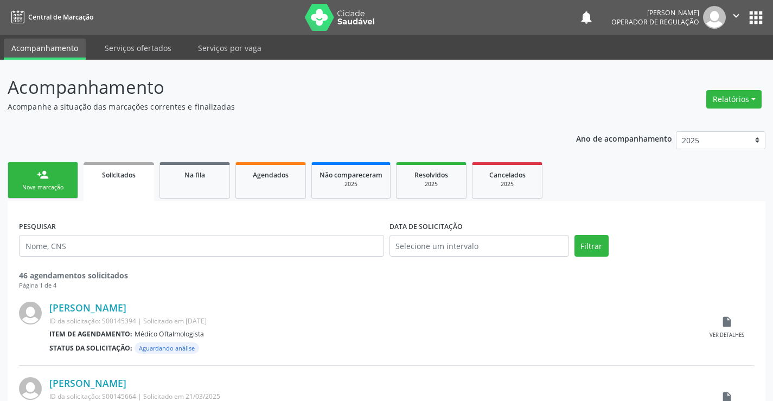
click at [33, 175] on link "person_add Nova marcação" at bounding box center [43, 180] width 71 height 36
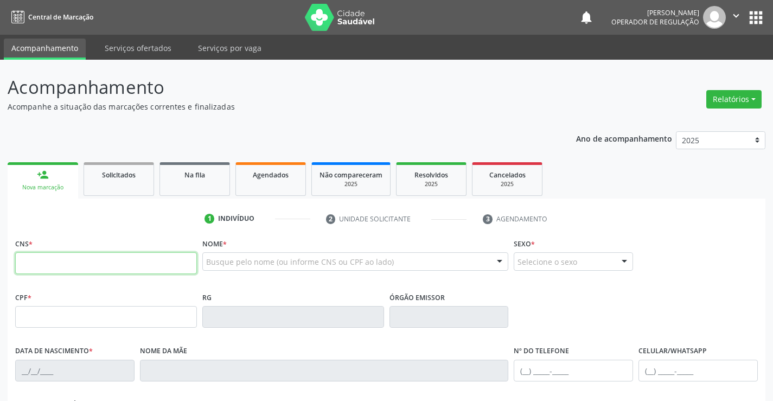
click at [70, 265] on input "text" at bounding box center [106, 263] width 182 height 22
type input "702 5067 5690 4740"
type input "[DATE]"
type input "[PHONE_NUMBER]"
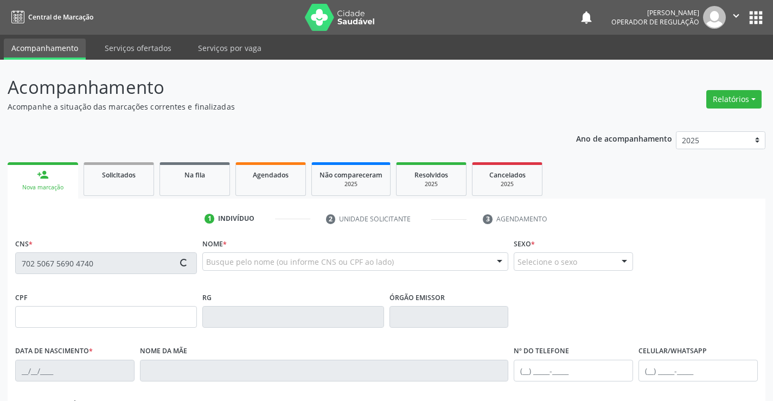
type input "S/N"
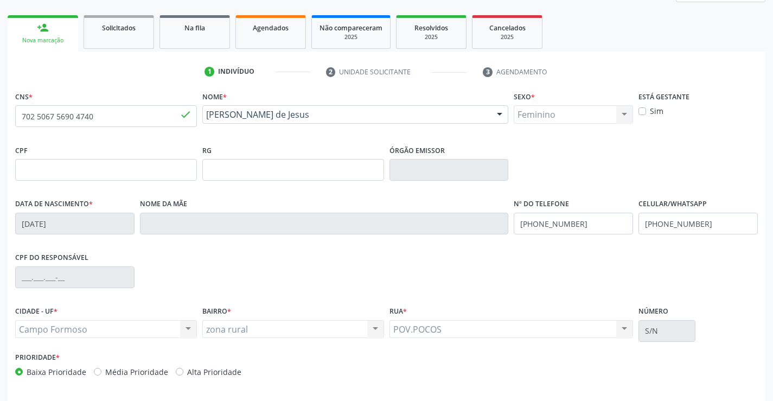
scroll to position [187, 0]
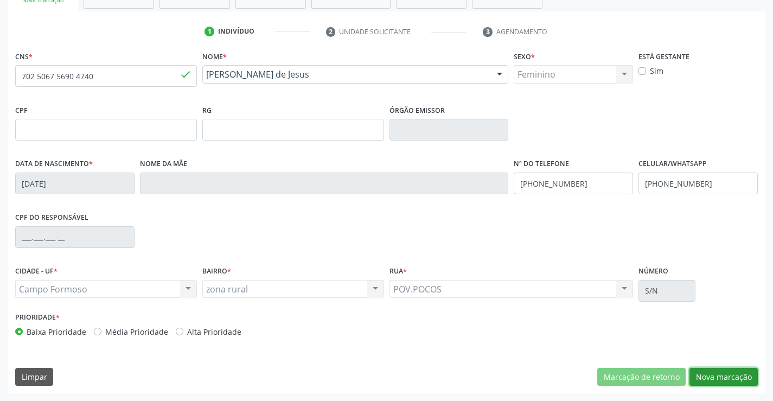
click at [703, 370] on button "Nova marcação" at bounding box center [724, 377] width 68 height 18
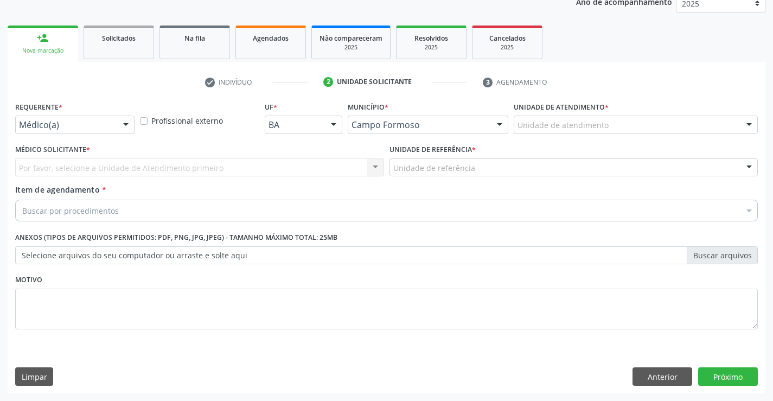
scroll to position [137, 0]
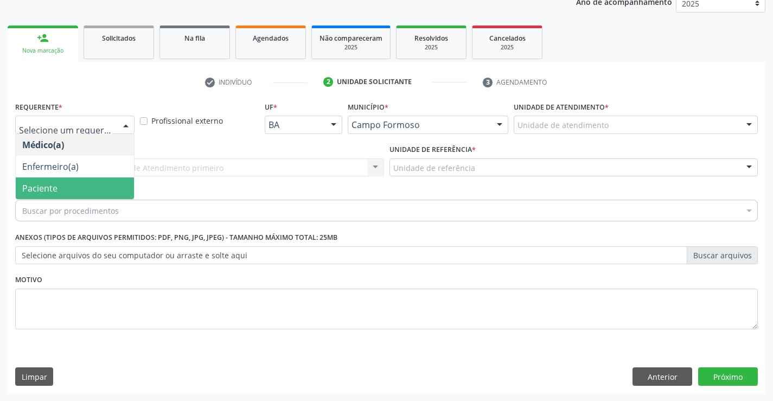
click at [47, 184] on span "Paciente" at bounding box center [39, 188] width 35 height 12
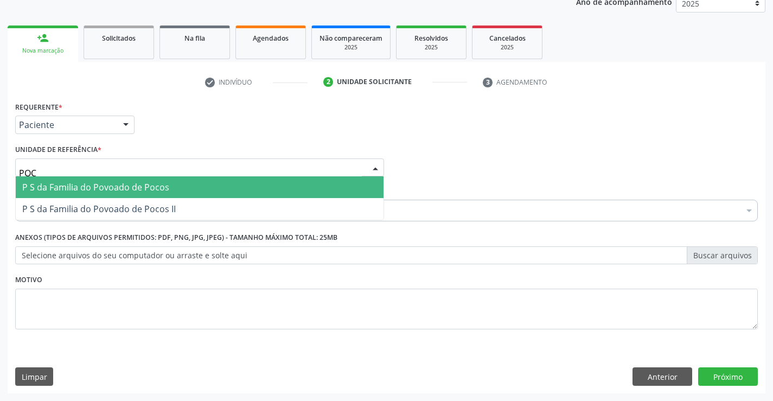
type input "POCO"
click at [59, 189] on span "P S da Familia do Povoado de Pocos" at bounding box center [95, 187] width 147 height 12
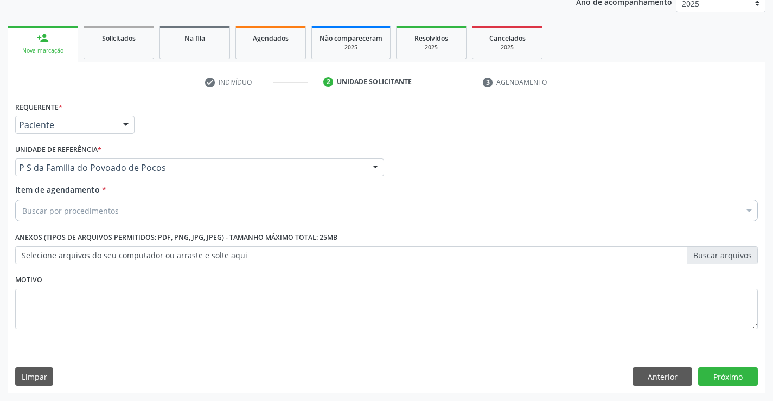
click at [43, 219] on div "Buscar por procedimentos" at bounding box center [386, 211] width 743 height 22
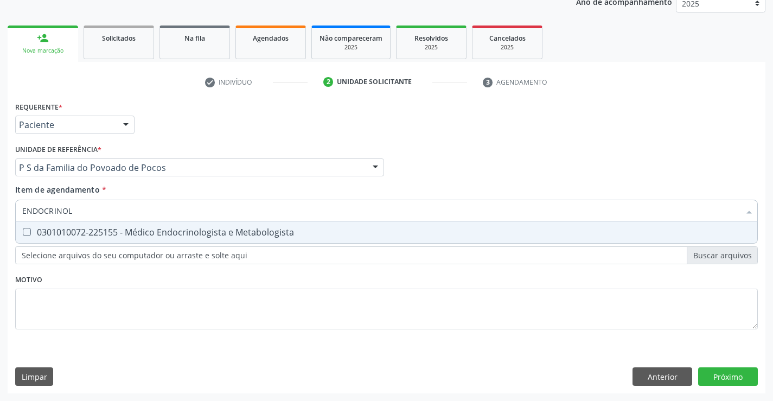
type input "ENDOCRINOLO"
click at [91, 233] on div "0301010072-225155 - Médico Endocrinologista e Metabologista" at bounding box center [386, 232] width 729 height 9
checkbox Metabologista "true"
click at [725, 380] on div "Requerente * Paciente Médico(a) Enfermeiro(a) Paciente Nenhum resultado encontr…" at bounding box center [387, 246] width 758 height 295
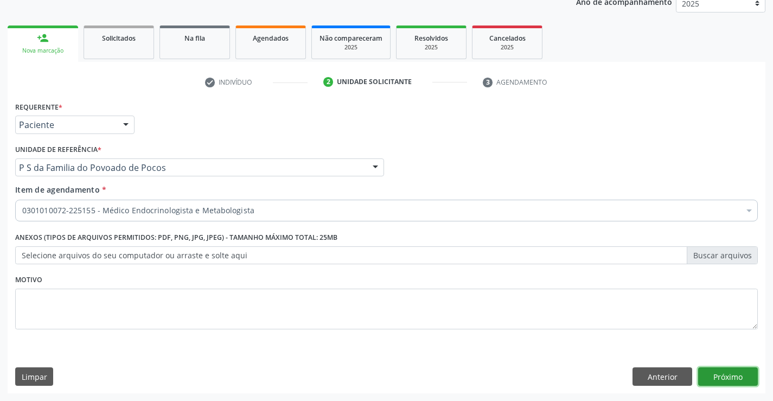
click at [724, 380] on button "Próximo" at bounding box center [728, 376] width 60 height 18
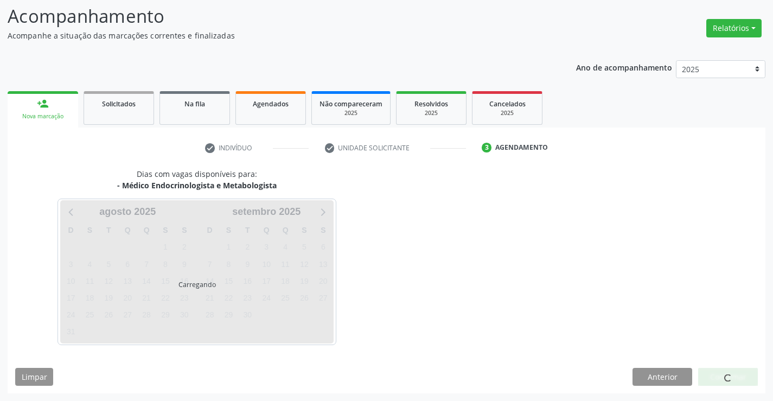
scroll to position [71, 0]
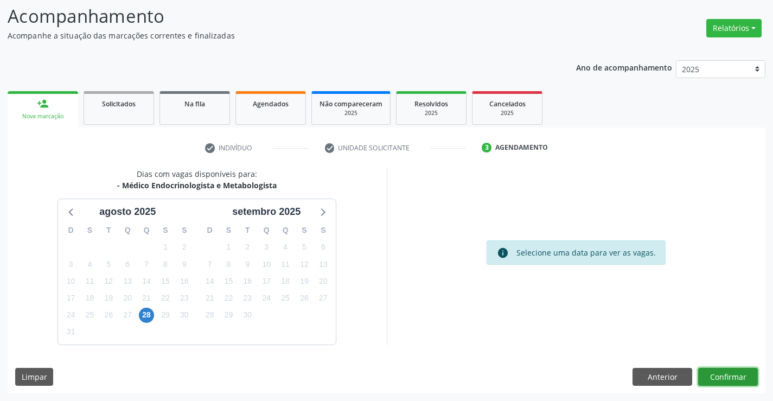
click at [732, 380] on button "Confirmar" at bounding box center [728, 377] width 60 height 18
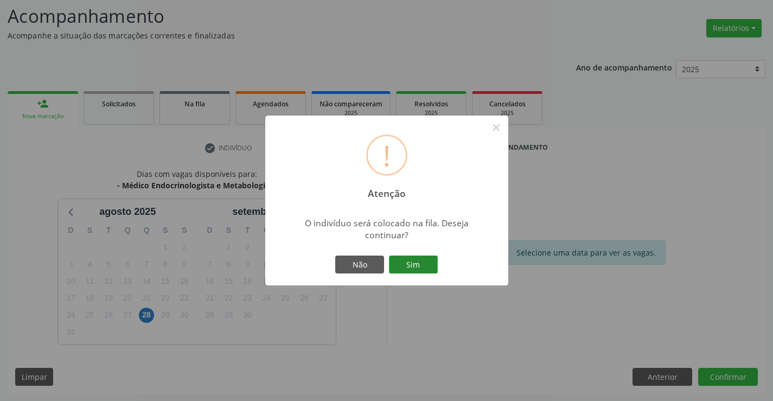
click at [415, 264] on button "Sim" at bounding box center [413, 265] width 49 height 18
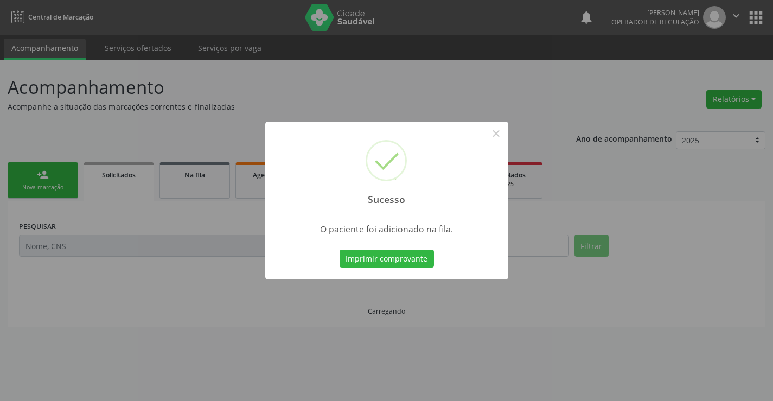
scroll to position [0, 0]
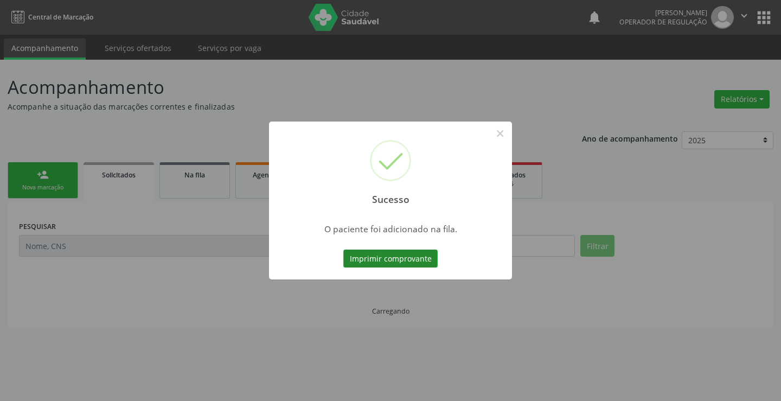
click at [401, 259] on button "Imprimir comprovante" at bounding box center [390, 259] width 94 height 18
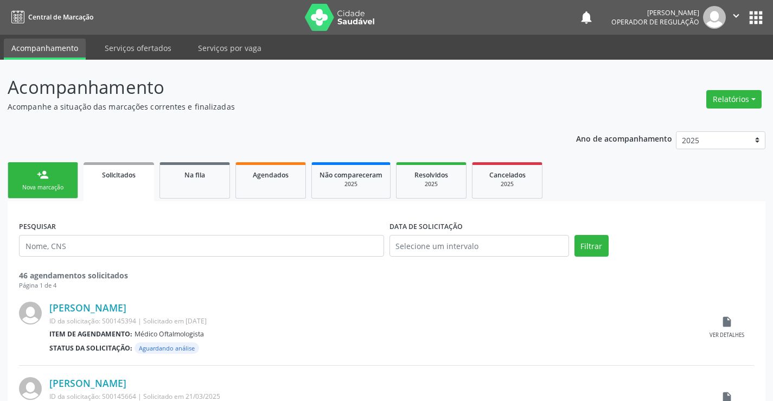
click at [69, 172] on link "person_add Nova marcação" at bounding box center [43, 180] width 71 height 36
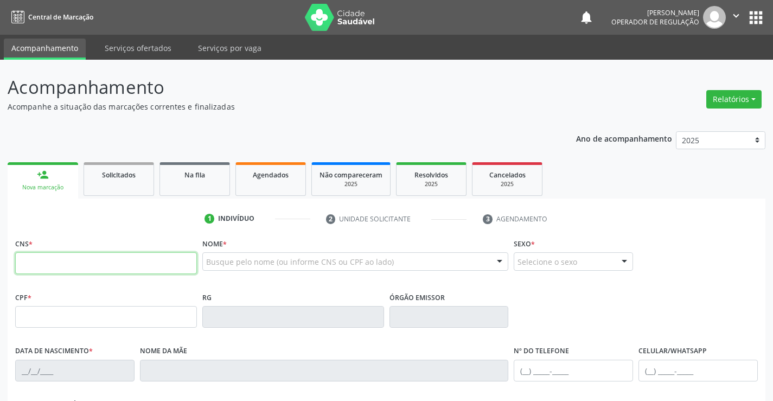
click at [107, 272] on input "text" at bounding box center [106, 263] width 182 height 22
type input "705 0078 8870 6156"
type input "0767755855"
type input "[DATE]"
type input "[PHONE_NUMBER]"
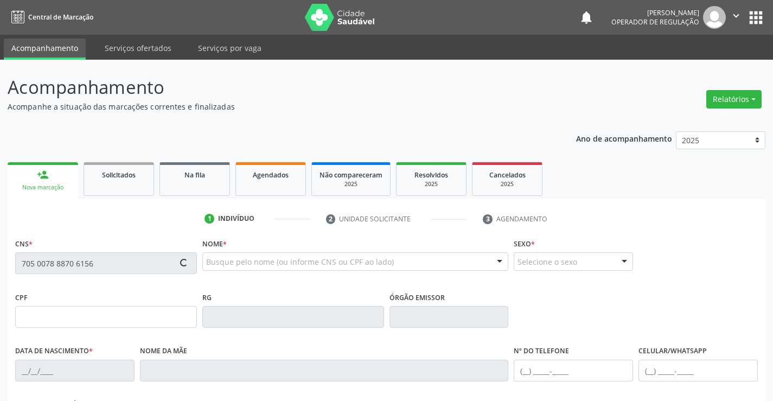
type input "[PHONE_NUMBER]"
type input "951.052.395-04"
type input "S/N"
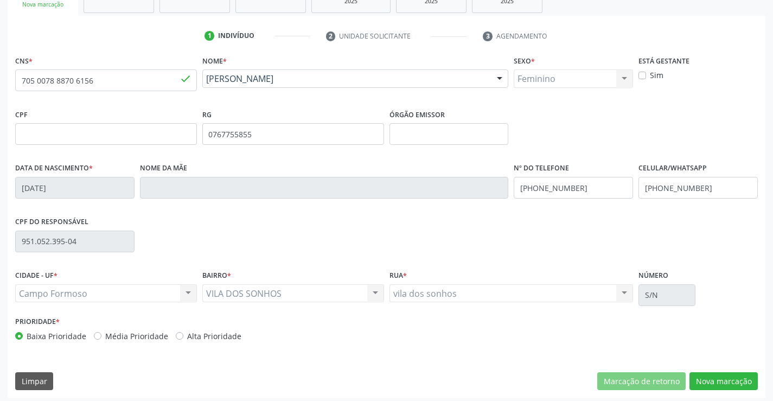
scroll to position [187, 0]
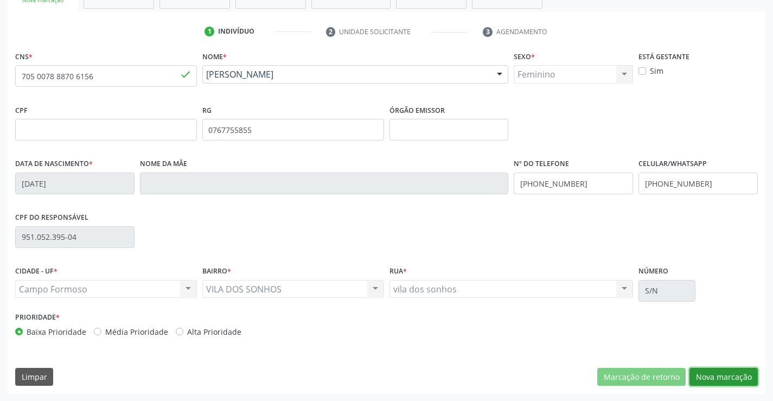
click at [709, 374] on button "Nova marcação" at bounding box center [724, 377] width 68 height 18
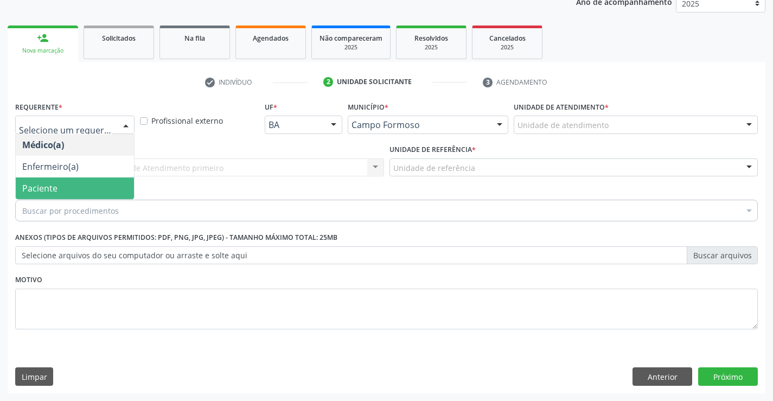
click at [39, 185] on span "Paciente" at bounding box center [39, 188] width 35 height 12
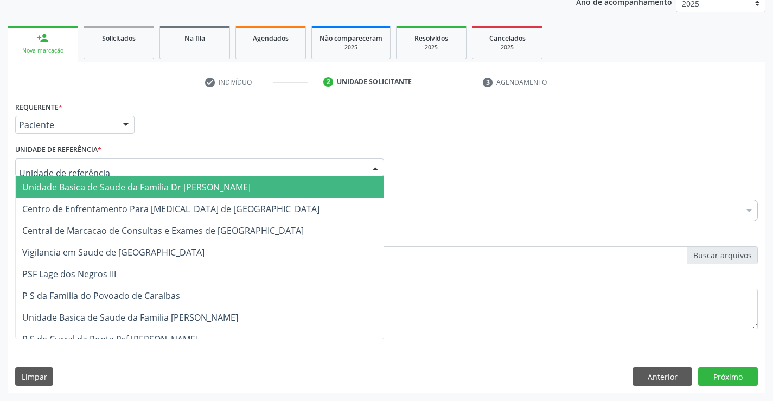
click at [44, 188] on span "Unidade Basica de Saude da Familia Dr [PERSON_NAME]" at bounding box center [136, 187] width 228 height 12
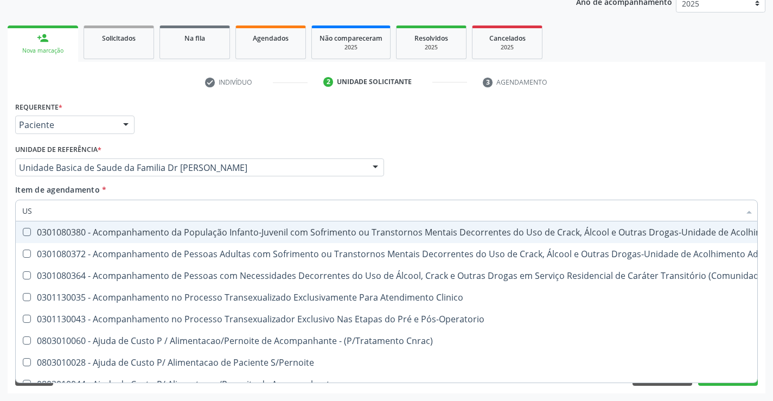
type input "USG"
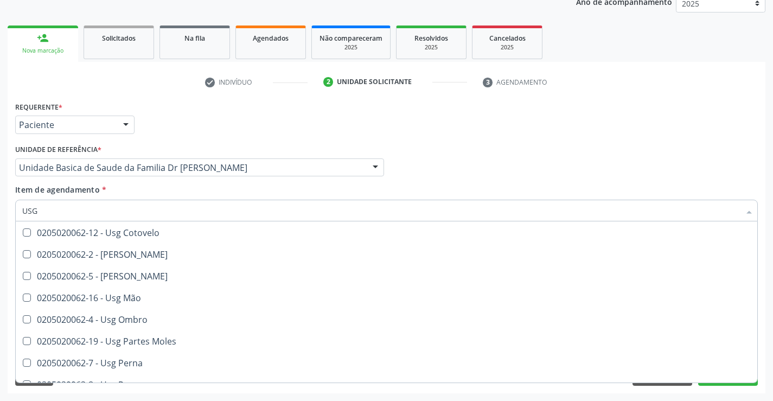
scroll to position [54, 0]
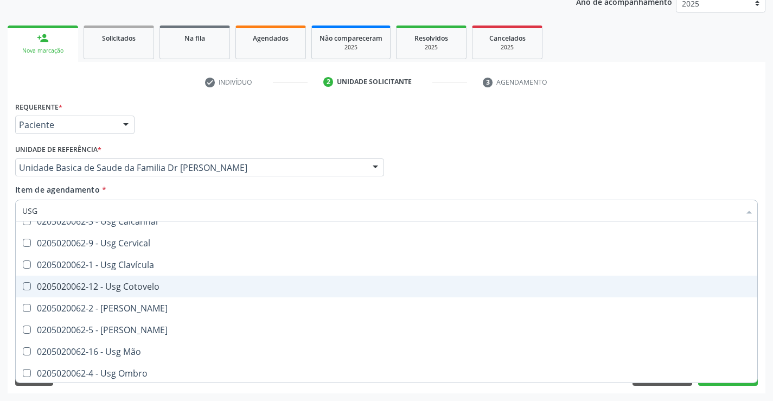
click at [149, 288] on div "0205020062-12 - Usg Cotovelo" at bounding box center [386, 286] width 729 height 9
checkbox Cotovelo "true"
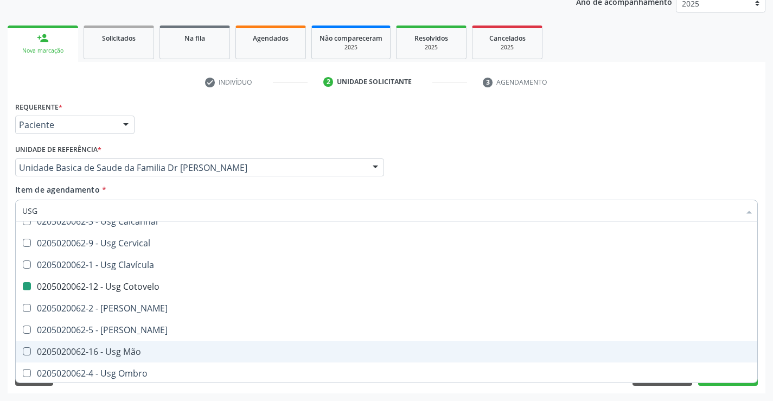
click at [734, 390] on div "Requerente * Paciente Médico(a) Enfermeiro(a) Paciente Nenhum resultado encontr…" at bounding box center [387, 246] width 758 height 295
checkbox Braço "true"
checkbox Cotovelo "false"
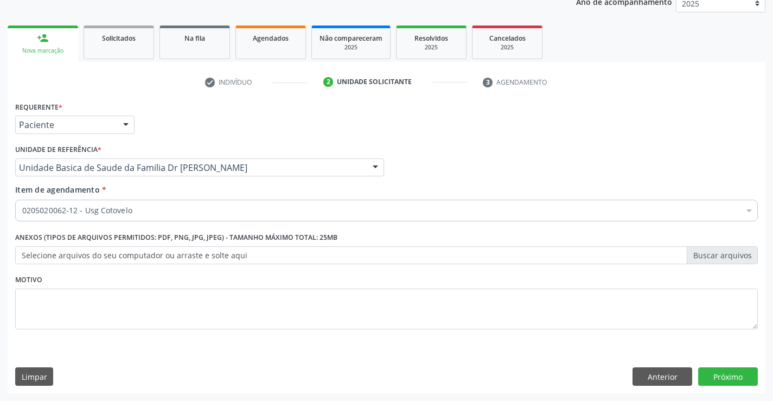
scroll to position [0, 0]
click at [730, 379] on button "Próximo" at bounding box center [728, 376] width 60 height 18
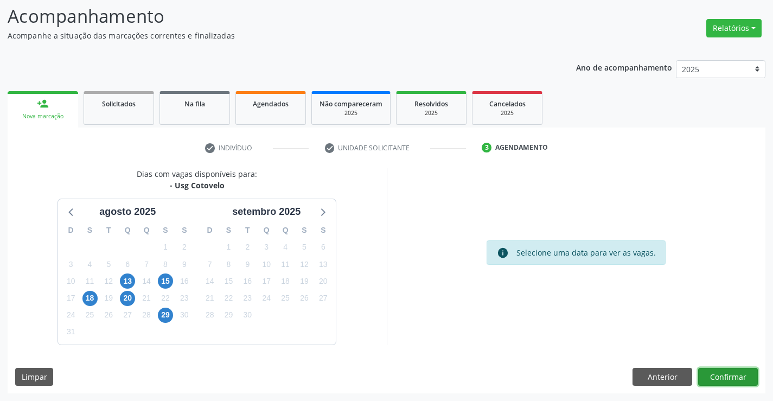
click at [745, 370] on button "Confirmar" at bounding box center [728, 377] width 60 height 18
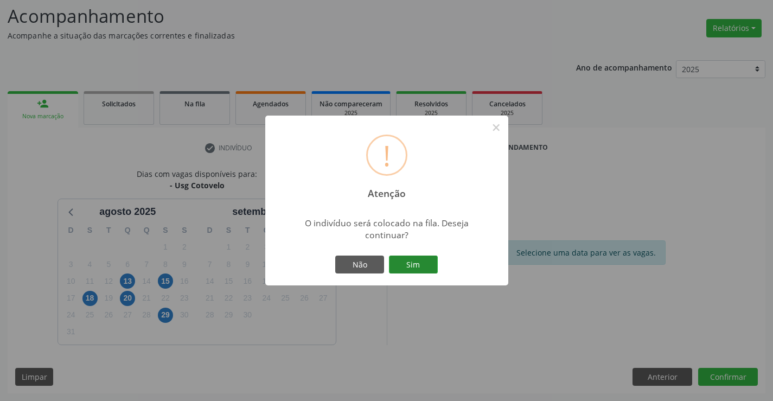
click at [412, 263] on button "Sim" at bounding box center [413, 265] width 49 height 18
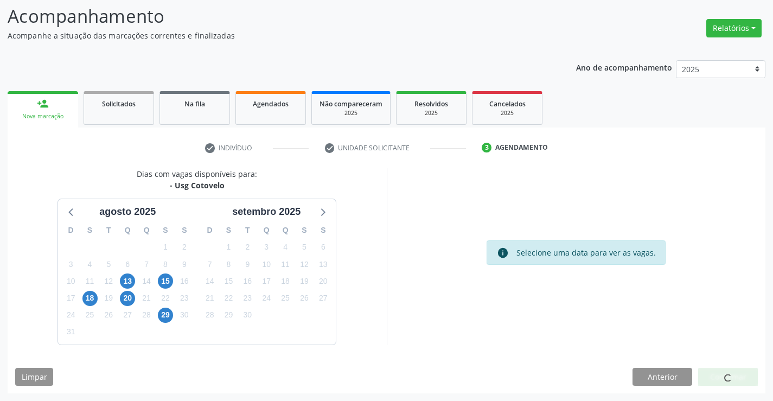
scroll to position [0, 0]
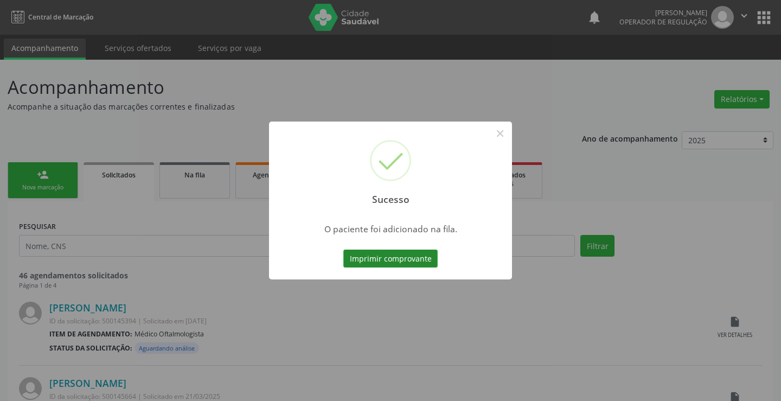
click at [430, 264] on button "Imprimir comprovante" at bounding box center [390, 259] width 94 height 18
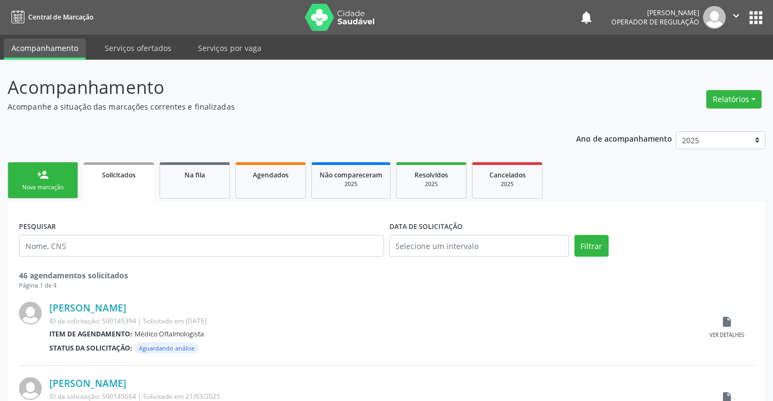
click at [58, 180] on link "person_add Nova marcação" at bounding box center [43, 180] width 71 height 36
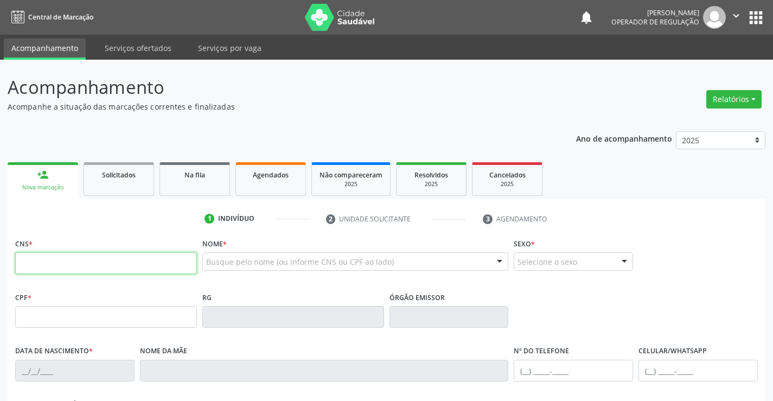
click at [74, 265] on input "text" at bounding box center [106, 263] width 182 height 22
type input "704 6081 0157 9925"
type input "2087276390"
type input "[DATE]"
type input "[PHONE_NUMBER]"
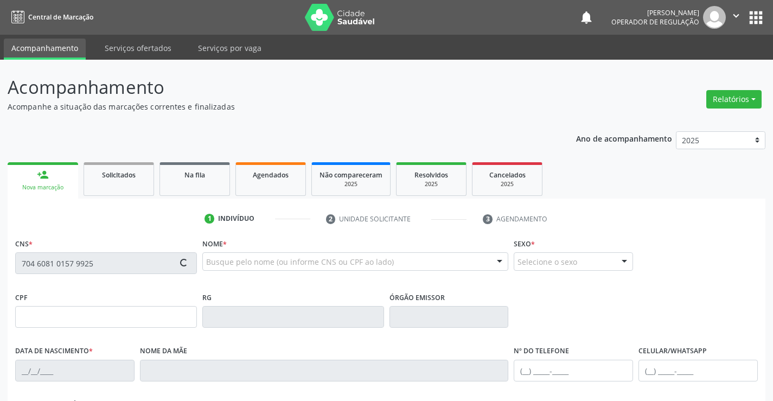
type input "102"
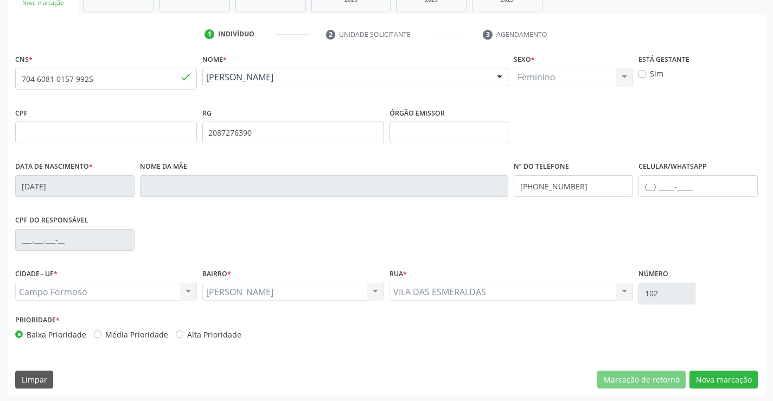
scroll to position [187, 0]
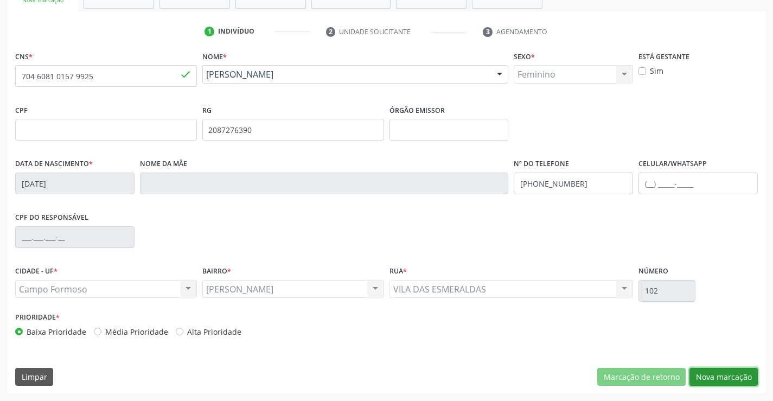
click at [715, 379] on button "Nova marcação" at bounding box center [724, 377] width 68 height 18
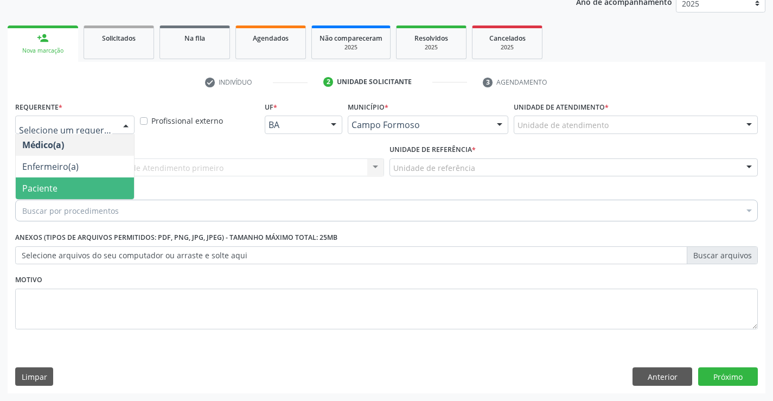
click at [59, 188] on span "Paciente" at bounding box center [75, 188] width 118 height 22
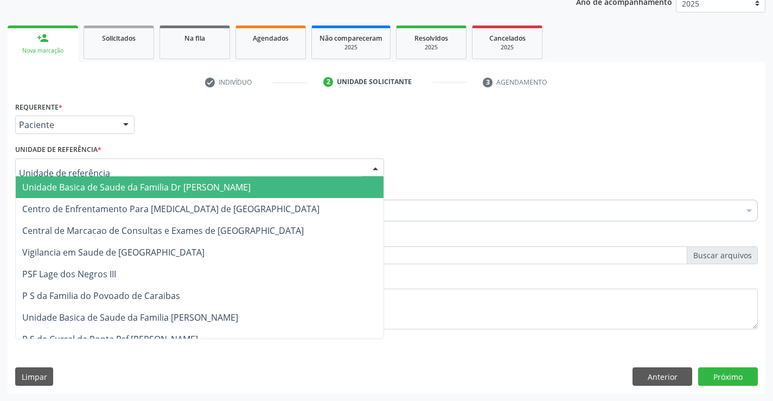
click at [69, 187] on span "Unidade Basica de Saude da Familia Dr [PERSON_NAME]" at bounding box center [136, 187] width 228 height 12
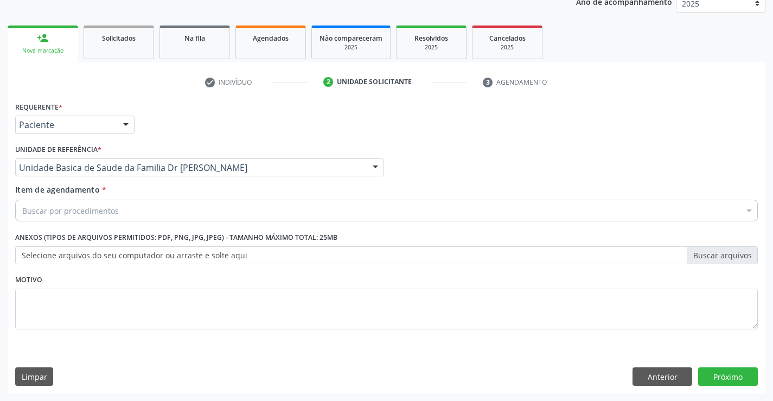
click at [51, 218] on div "Buscar por procedimentos" at bounding box center [386, 211] width 743 height 22
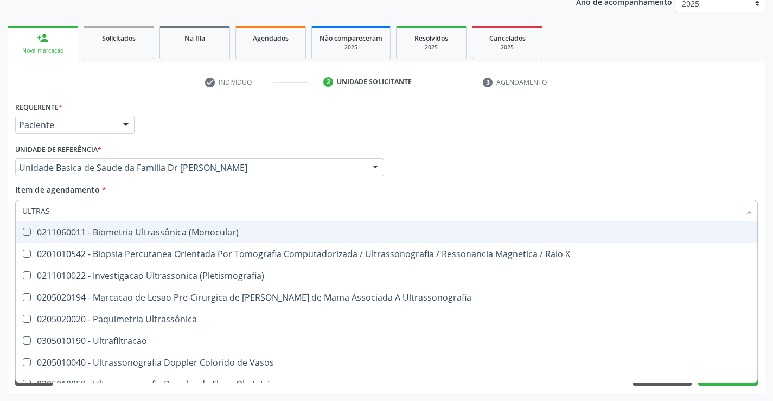
type input "ULTRASS"
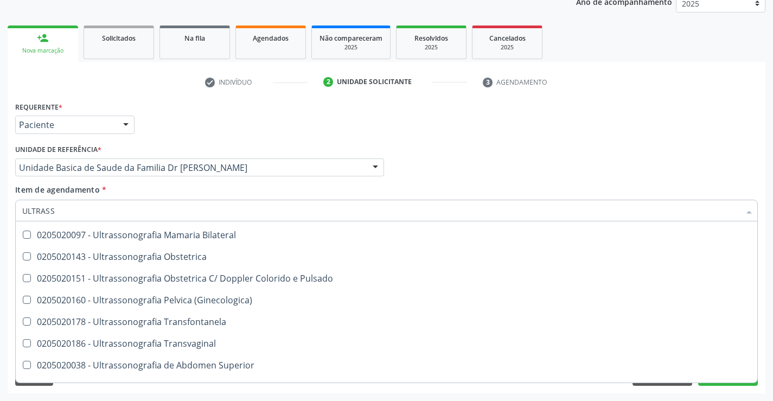
scroll to position [121, 0]
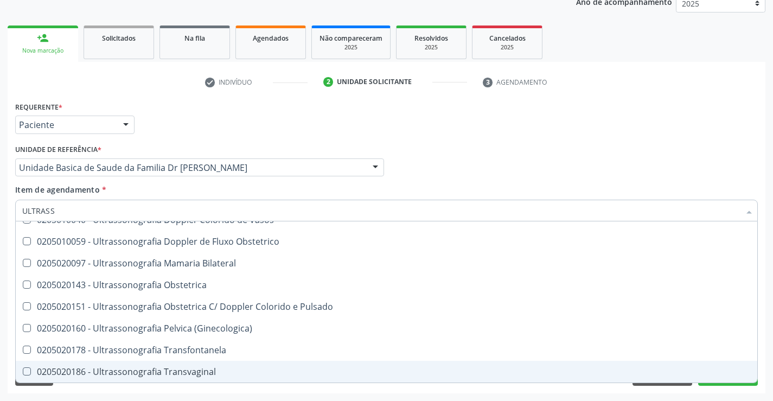
click at [248, 374] on div "0205020186 - Ultrassonografia Transvaginal" at bounding box center [386, 371] width 729 height 9
checkbox Transvaginal "true"
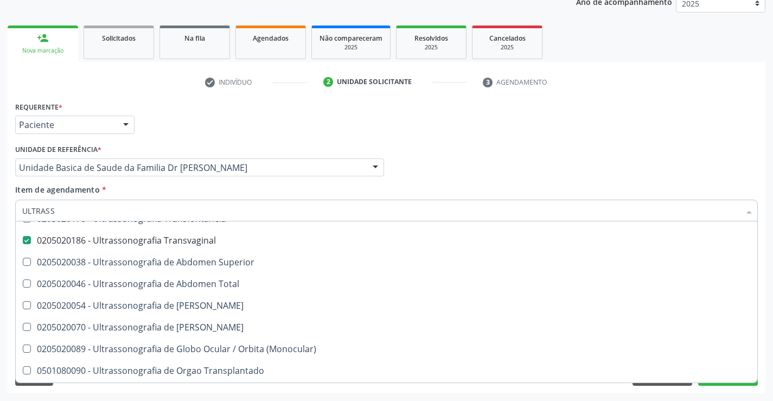
scroll to position [284, 0]
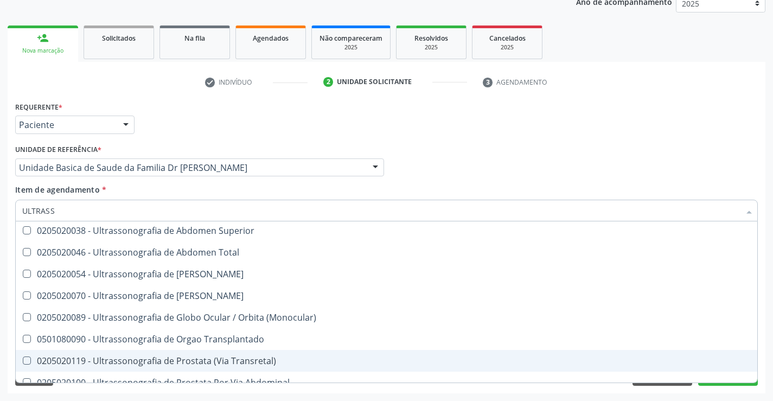
click at [767, 365] on div "Acompanhamento Acompanhe a situação das marcações correntes e finalizadas Relat…" at bounding box center [386, 162] width 773 height 478
checkbox X "true"
checkbox Transvaginal "false"
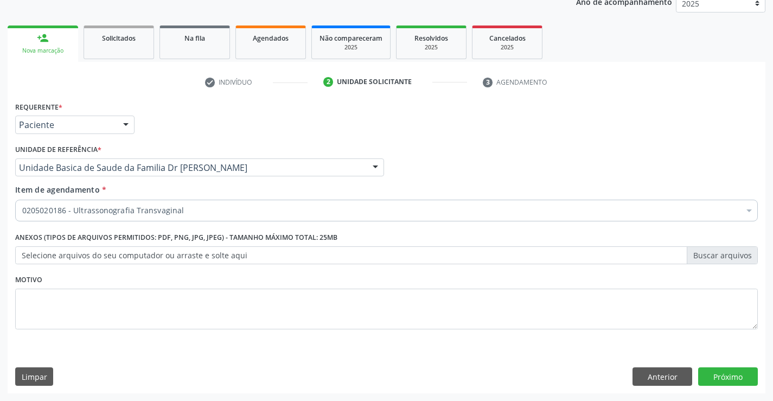
scroll to position [0, 0]
click at [733, 376] on button "Próximo" at bounding box center [728, 376] width 60 height 18
